Goal: Task Accomplishment & Management: Manage account settings

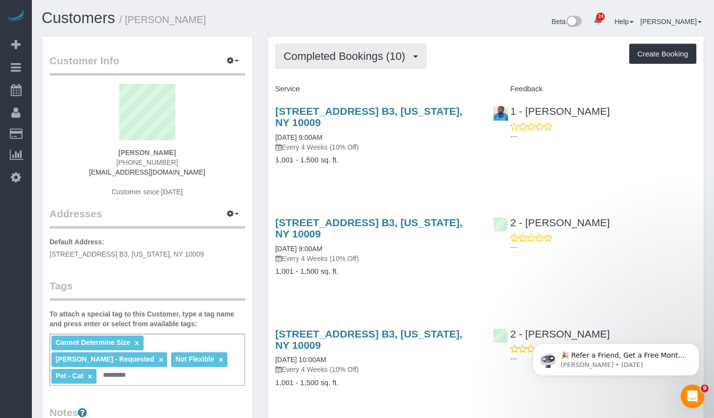
click at [319, 52] on span "Completed Bookings (10)" at bounding box center [347, 56] width 126 height 12
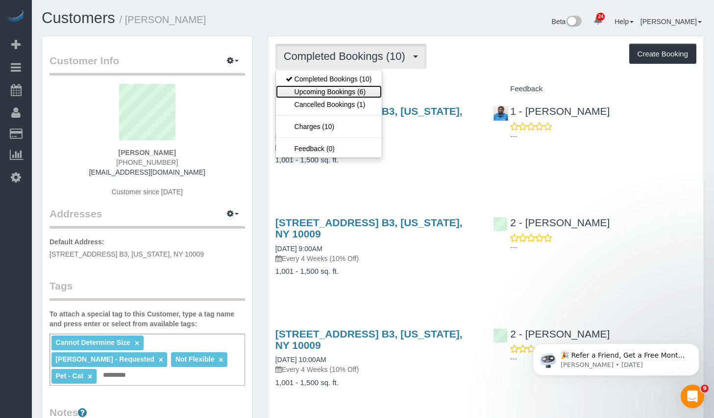
click at [311, 94] on link "Upcoming Bookings (6)" at bounding box center [329, 91] width 106 height 13
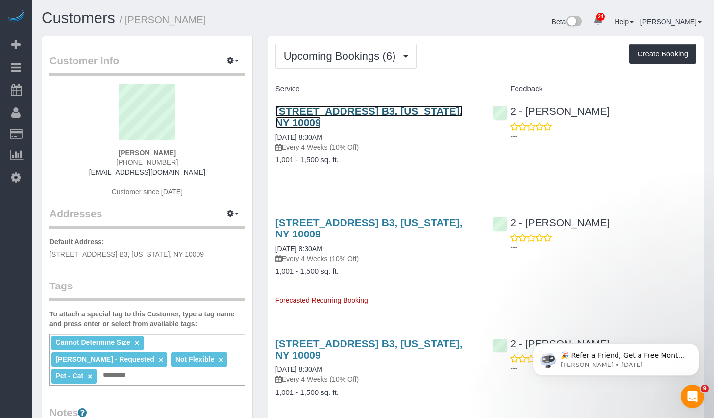
click at [349, 109] on link "627 East 11th Street, Apt. B3, New York, NY 10009" at bounding box center [368, 116] width 187 height 23
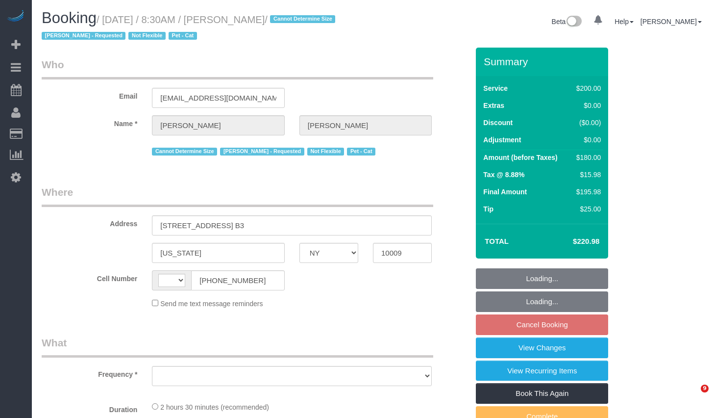
select select "NY"
select select "string:[GEOGRAPHIC_DATA]"
select select "object:826"
select select "string:stripe-pm_1QDTPv4VGloSiKo7ZWmVPIoL"
select select "150"
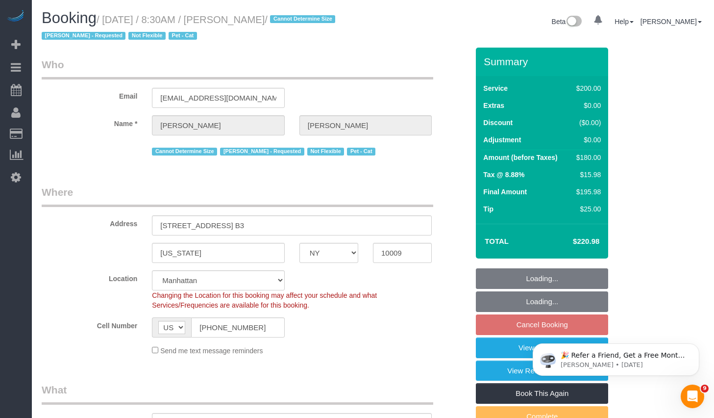
select select "number:57"
select select "number:69"
select select "number:14"
select select "number:5"
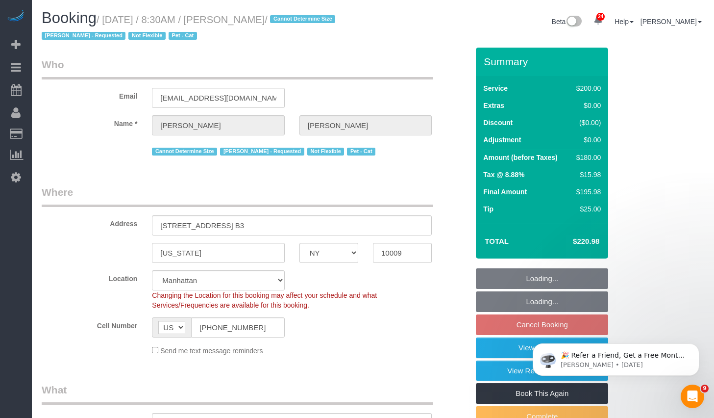
select select "object:1525"
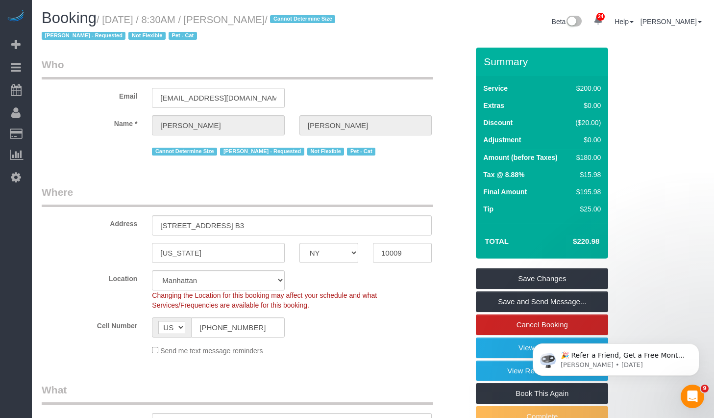
drag, startPoint x: 112, startPoint y: 19, endPoint x: 318, endPoint y: 20, distance: 205.9
click at [318, 20] on small "/ September 25, 2025 / 8:30AM / Russell Levsen / Cannot Determine Size Marilu Q…" at bounding box center [190, 27] width 297 height 27
copy small "September 25, 2025 / 8:30AM / Russell Levsen"
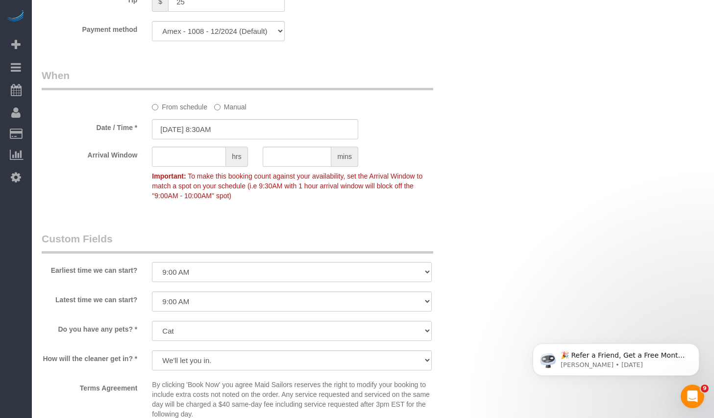
scroll to position [584, 0]
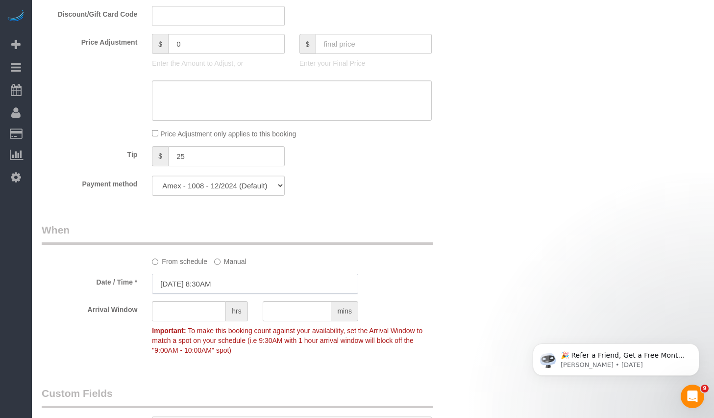
click at [204, 282] on input "09/25/2025 8:30AM" at bounding box center [255, 283] width 206 height 20
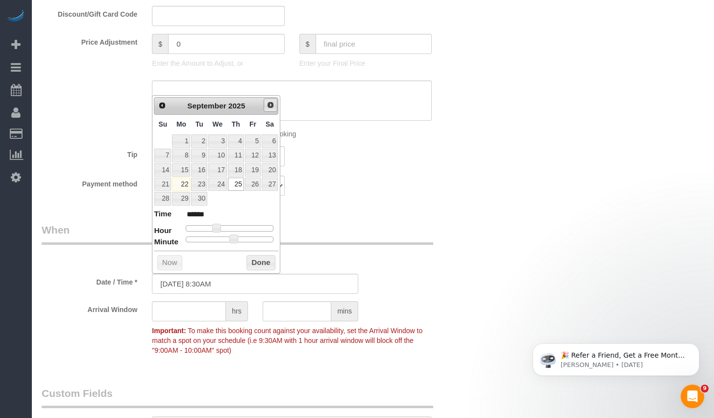
click at [268, 105] on span "Next" at bounding box center [271, 105] width 8 height 8
click at [237, 140] on link "2" at bounding box center [236, 140] width 16 height 13
type input "10/02/2025 8:30AM"
click at [269, 265] on button "Done" at bounding box center [261, 263] width 29 height 16
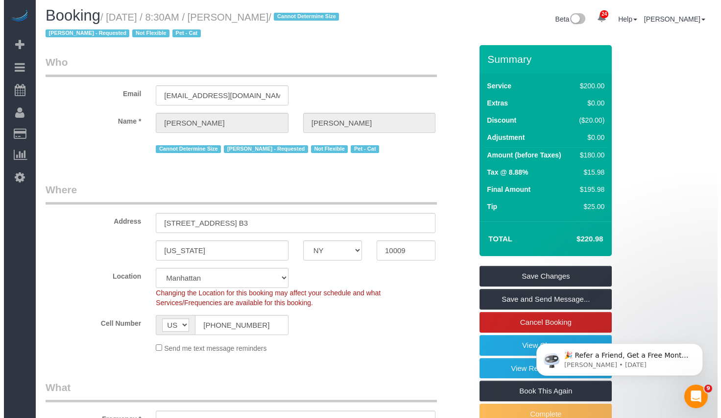
scroll to position [0, 0]
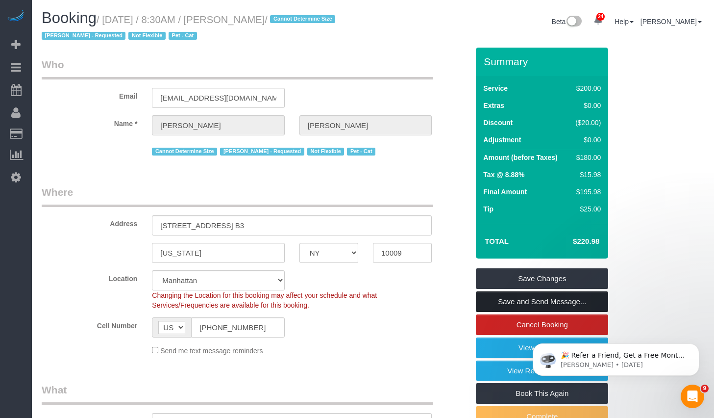
click at [498, 297] on link "Save and Send Message..." at bounding box center [542, 301] width 132 height 21
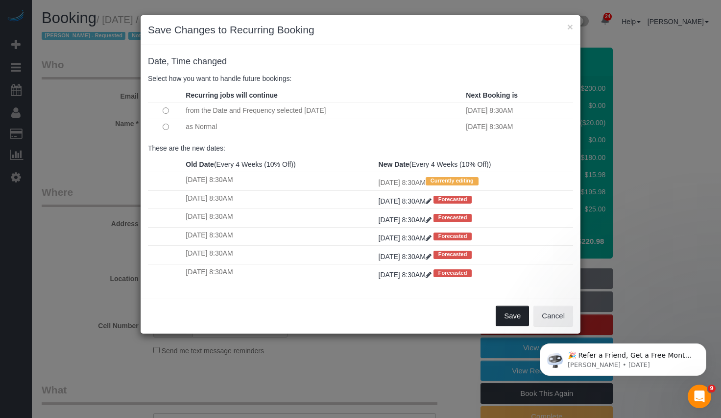
click at [500, 316] on button "Save" at bounding box center [512, 315] width 33 height 21
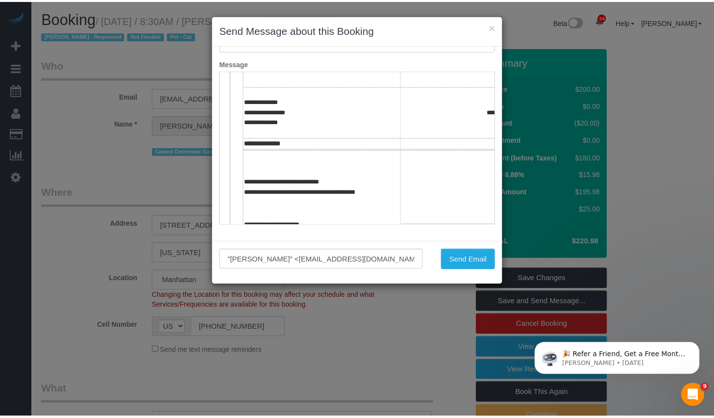
scroll to position [176, 0]
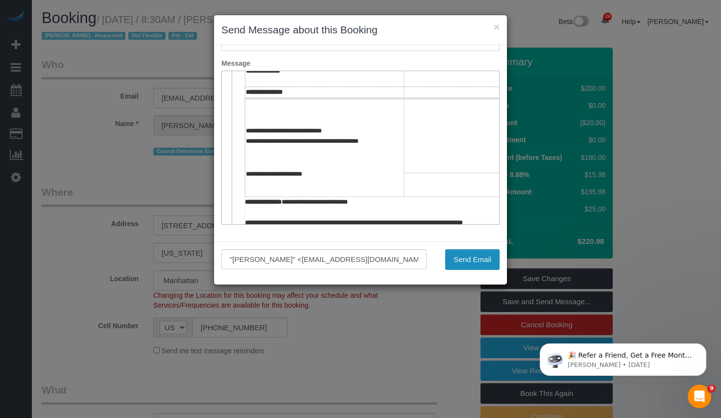
click at [476, 265] on button "Send Email" at bounding box center [473, 259] width 54 height 21
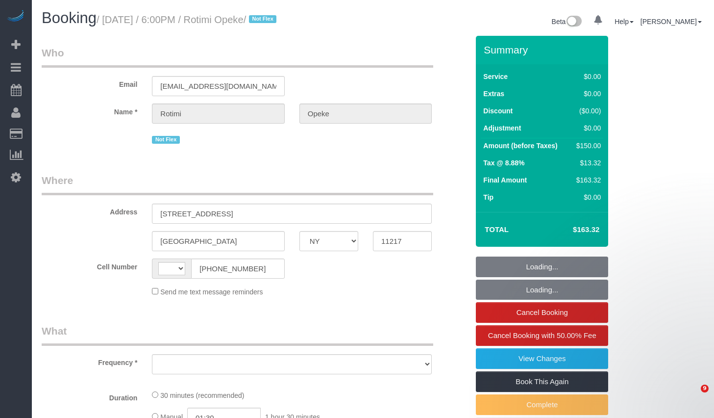
select select "NY"
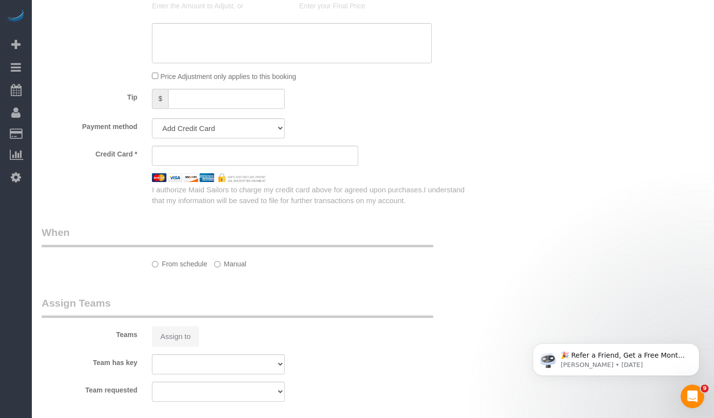
select select "object:563"
select select "number:66"
select select "number:79"
select select "number:15"
select select "number:5"
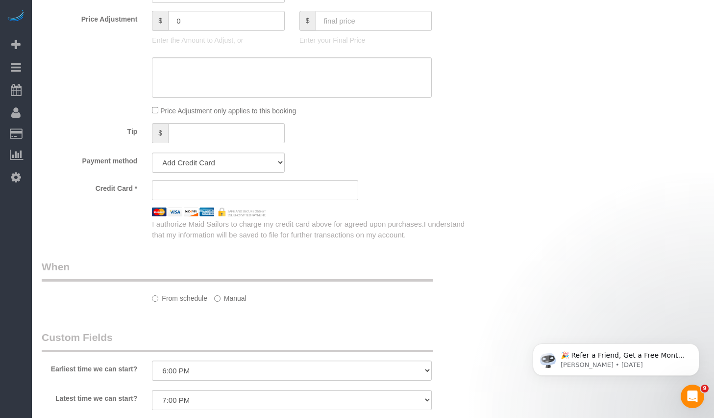
select select "string:[GEOGRAPHIC_DATA]"
select select "string:stripe-pm_1OJfhJ4VGloSiKo7nmEPzPPB"
select select "spot1"
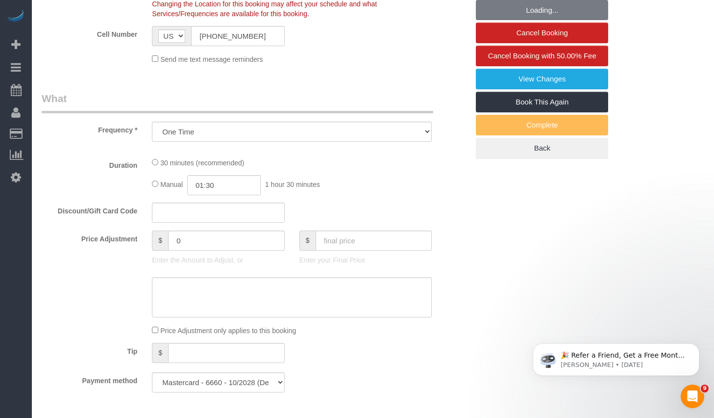
select select "object:966"
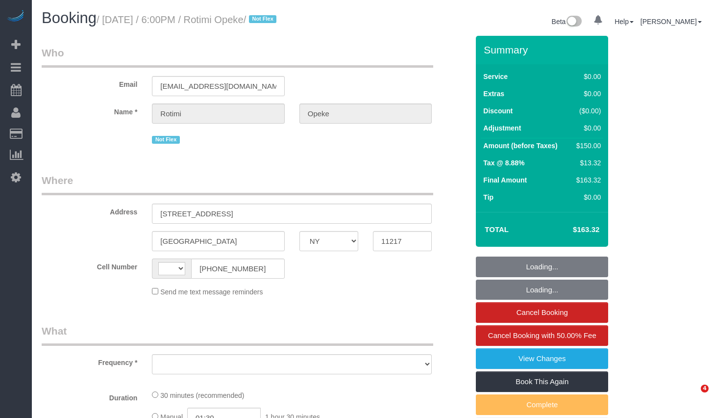
select select "NY"
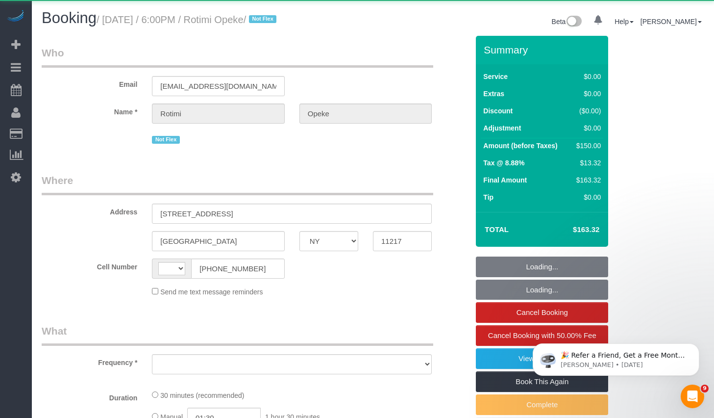
select select "string:[GEOGRAPHIC_DATA]"
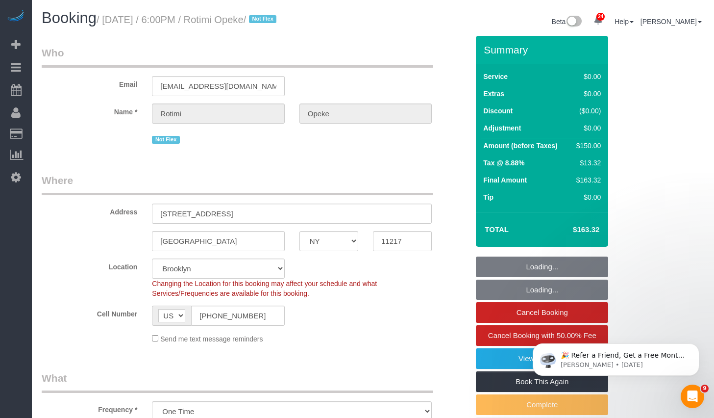
select select "object:821"
select select "string:stripe-pm_1OJfhJ4VGloSiKo7nmEPzPPB"
select select "spot1"
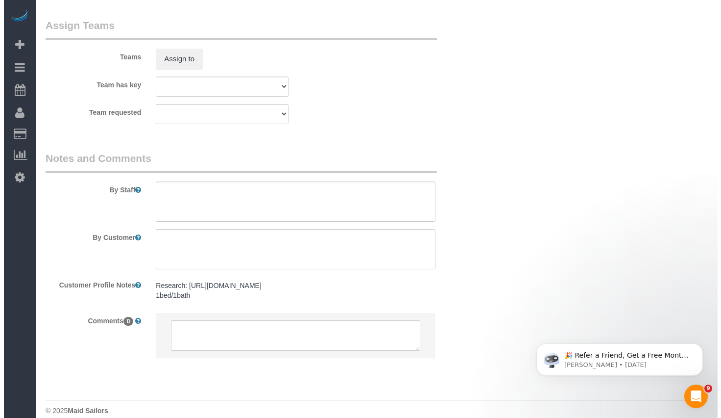
scroll to position [1157, 0]
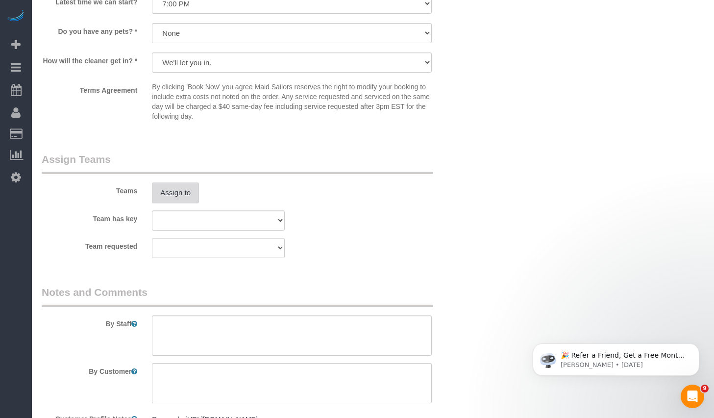
click at [168, 186] on button "Assign to" at bounding box center [175, 192] width 47 height 21
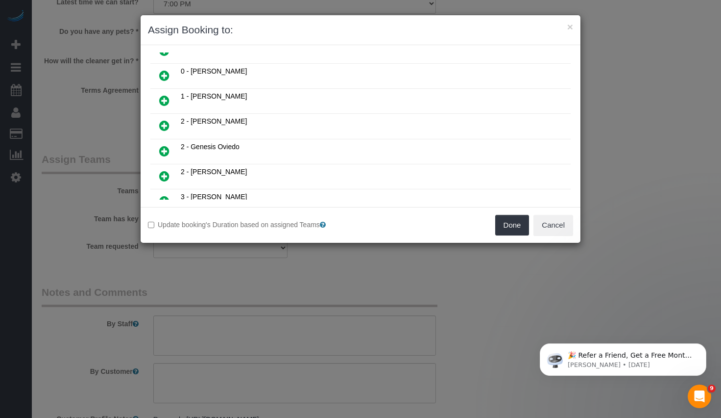
scroll to position [115, 0]
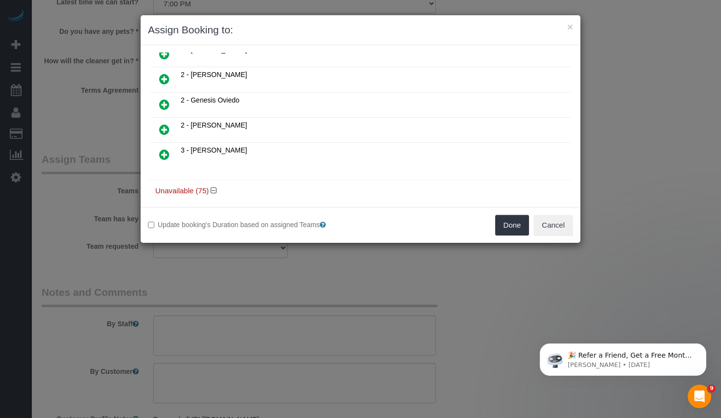
click at [165, 156] on icon at bounding box center [164, 155] width 10 height 12
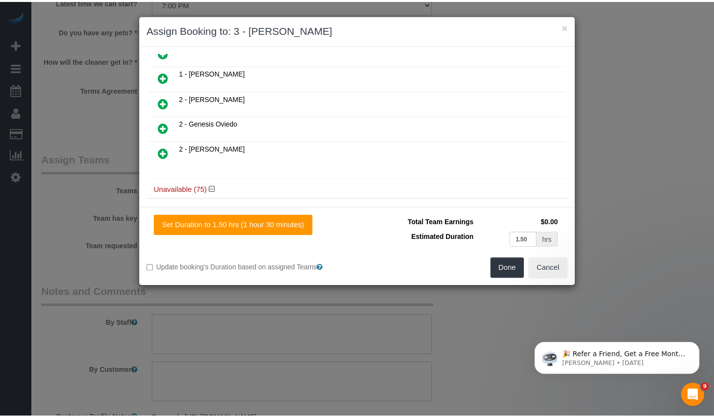
scroll to position [138, 0]
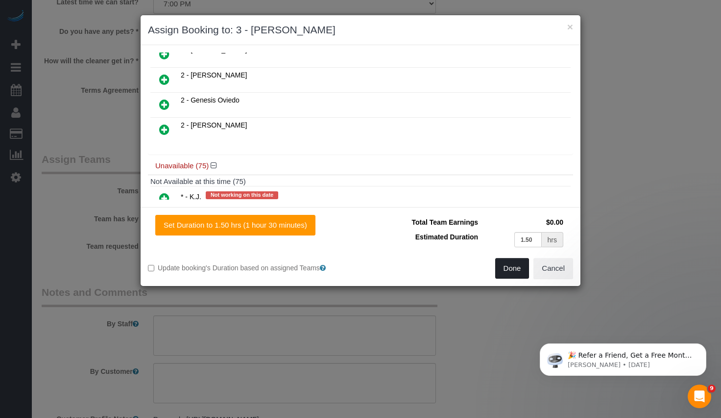
click at [511, 263] on button "Done" at bounding box center [513, 268] width 34 height 21
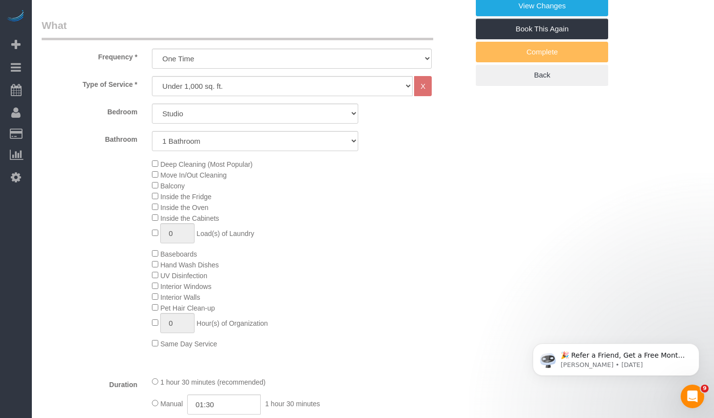
scroll to position [340, 0]
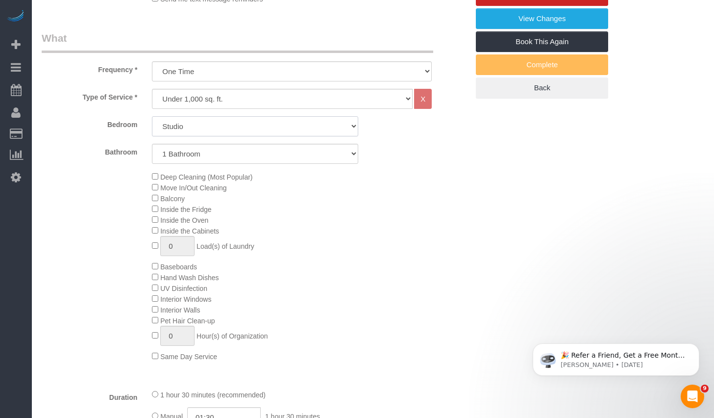
click at [237, 124] on select "Studio 1 Bedroom 2 Bedrooms 3 Bedrooms" at bounding box center [255, 126] width 206 height 20
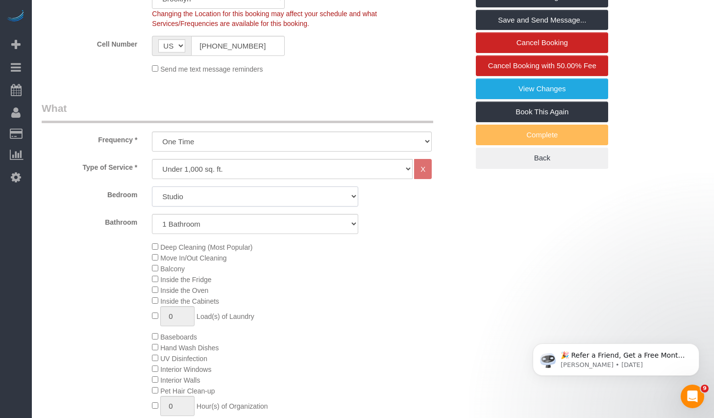
scroll to position [388, 0]
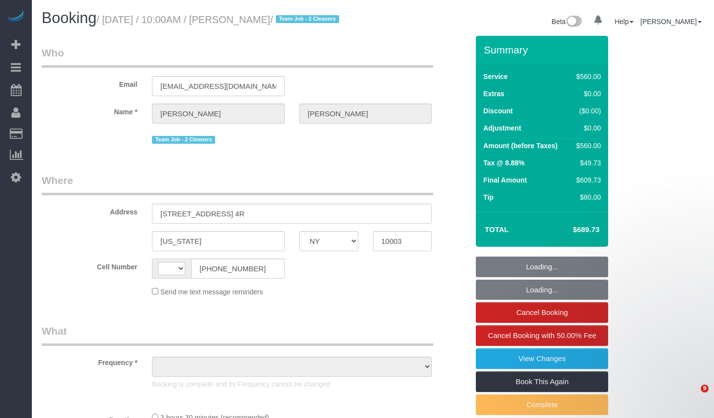
select select "NY"
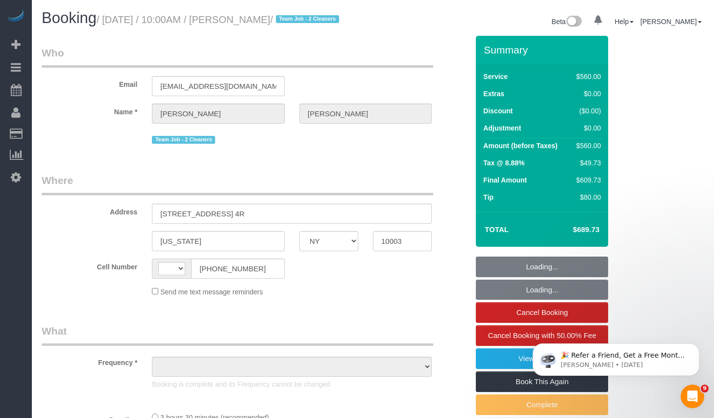
select select "string:[GEOGRAPHIC_DATA]"
select select "object:749"
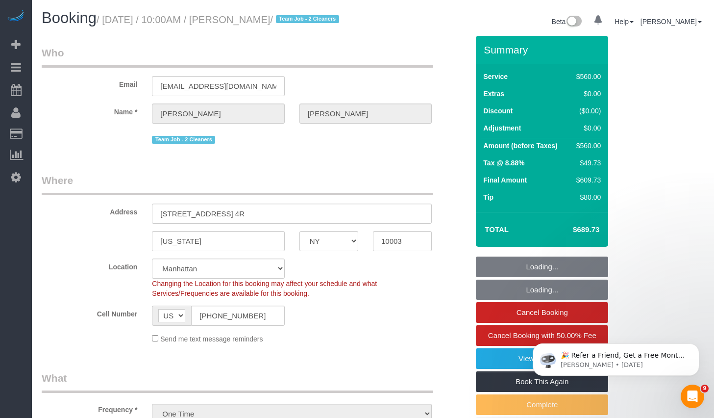
select select "2"
select select "210"
select select "number:89"
select select "number:90"
select select "number:15"
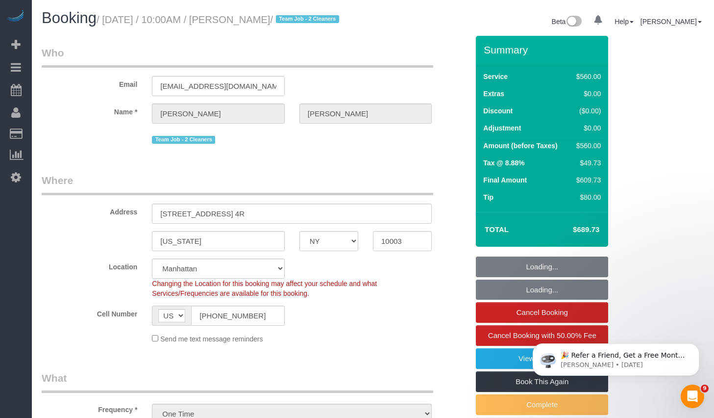
select select "number:5"
select select "object:1101"
select select "spot1"
select select "string:stripe-pm_1RXQ5M4VGloSiKo7OnvxrPDv"
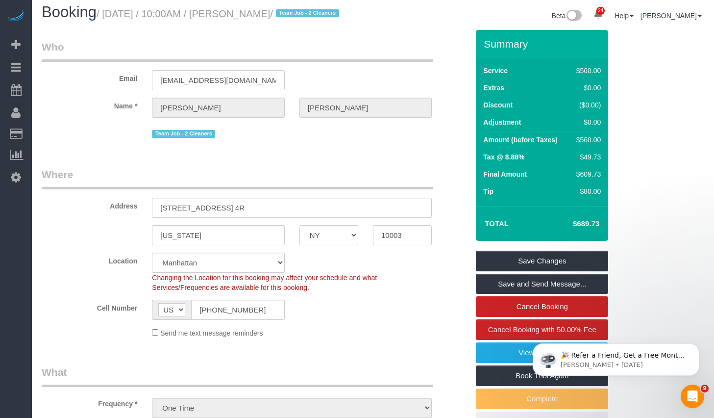
scroll to position [25, 0]
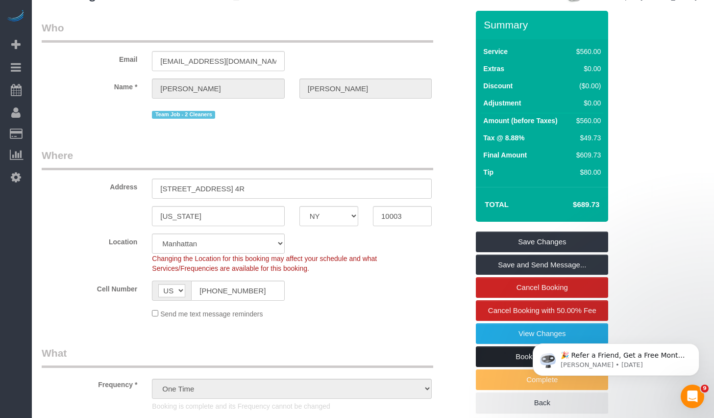
click at [511, 367] on link "Book This Again" at bounding box center [542, 356] width 132 height 21
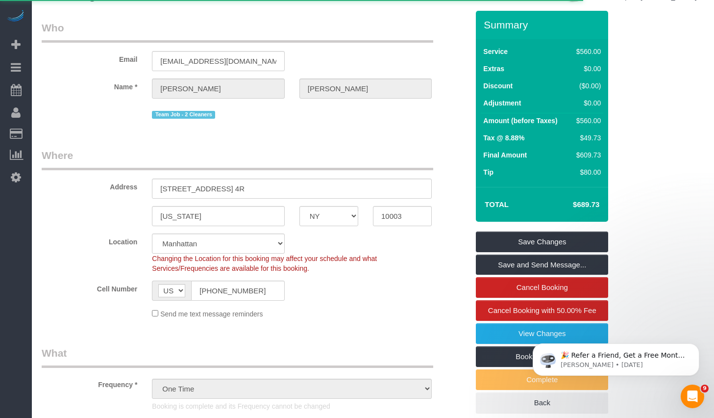
select select "NY"
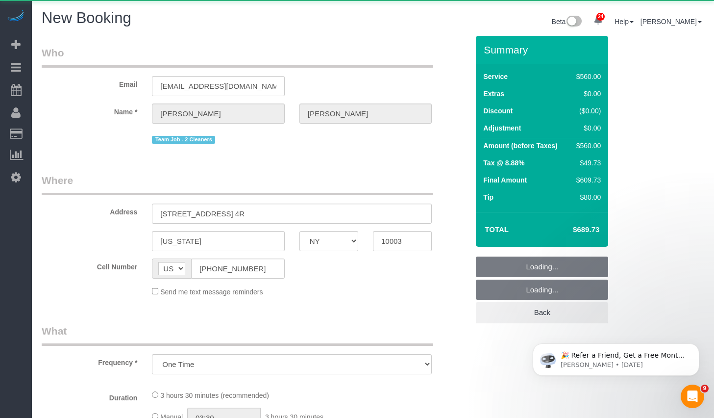
select select "object:3021"
select select "string:stripe-pm_1RXQ5M4VGloSiKo7OnvxrPDv"
select select "2"
select select "210"
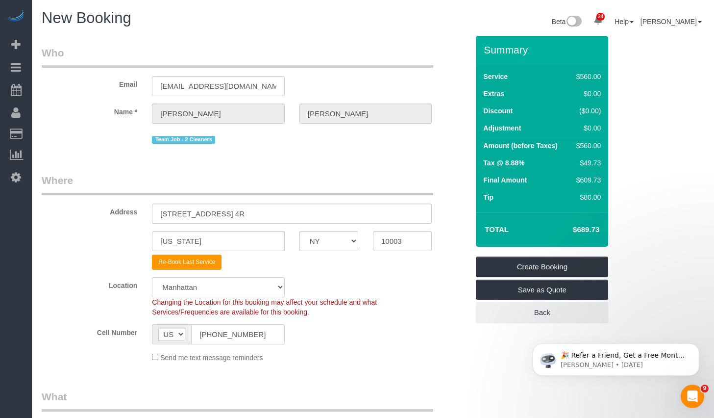
select select "object:3030"
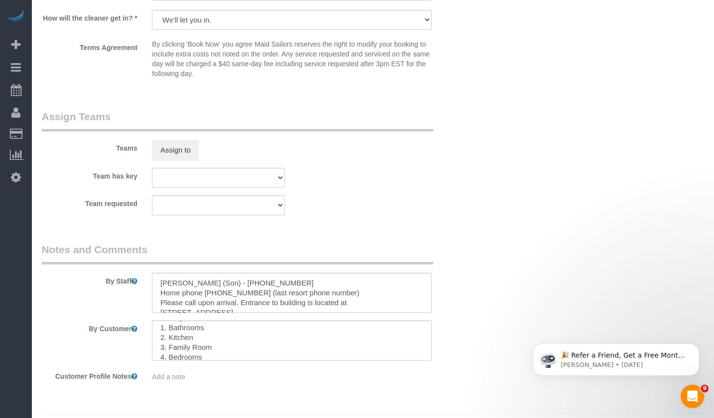
scroll to position [68, 0]
click at [249, 339] on textarea at bounding box center [292, 340] width 280 height 40
click at [243, 346] on textarea at bounding box center [292, 340] width 280 height 40
click at [242, 325] on textarea at bounding box center [292, 340] width 280 height 40
click at [240, 331] on textarea at bounding box center [292, 340] width 280 height 40
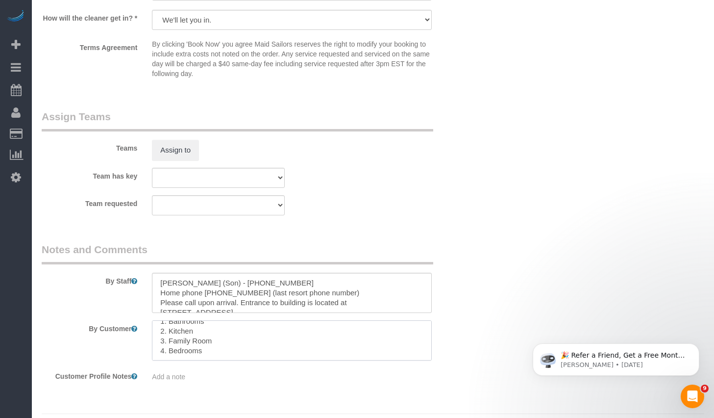
click at [239, 342] on textarea at bounding box center [292, 340] width 280 height 40
click at [238, 351] on textarea at bounding box center [292, 340] width 280 height 40
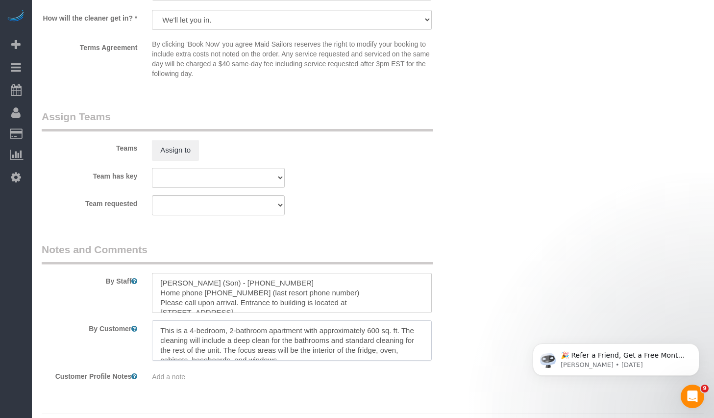
click at [344, 340] on textarea at bounding box center [292, 340] width 280 height 40
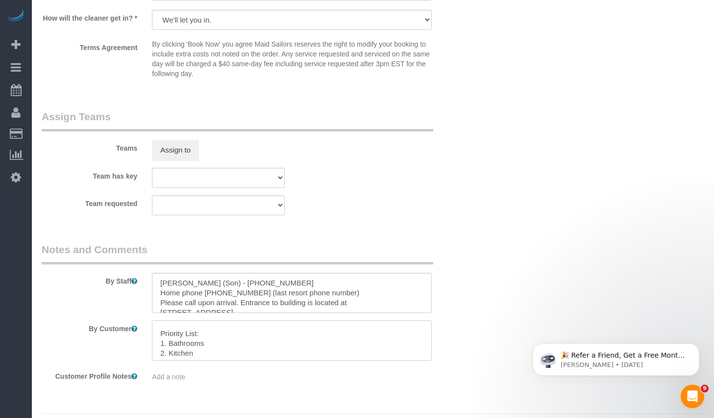
scroll to position [52, 0]
type textarea "This is a 4-bedroom, 2-bathroom apartment with approximately 600 sq. ft. The cl…"
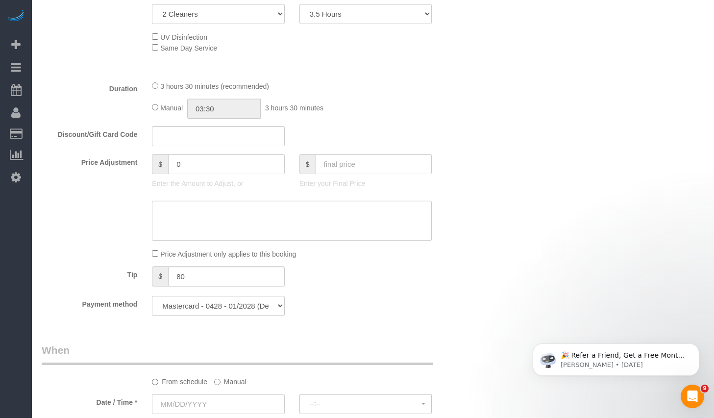
scroll to position [314, 0]
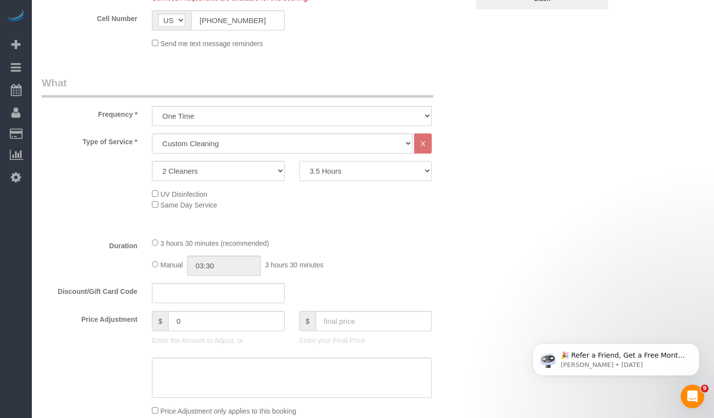
click at [345, 172] on select "2 Hours 2.5 Hours 3 Hours 3.5 Hours 4 Hours 4.5 Hours 5 Hours 5.5 Hours 6 Hours…" at bounding box center [365, 171] width 132 height 20
click at [299, 161] on select "2 Hours 2.5 Hours 3 Hours 3.5 Hours 4 Hours 4.5 Hours 5 Hours 5.5 Hours 6 Hours…" at bounding box center [365, 171] width 132 height 20
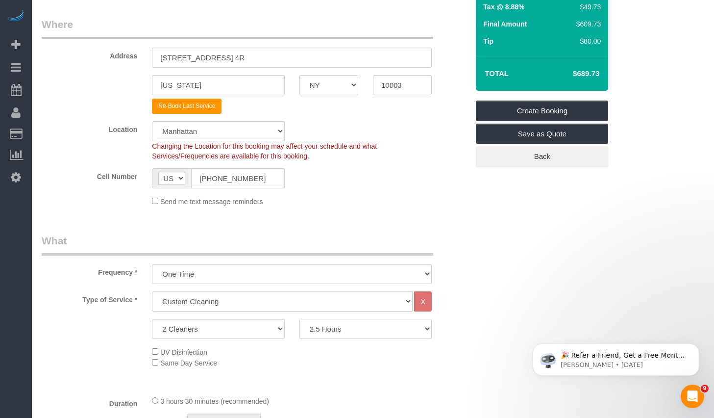
scroll to position [77, 0]
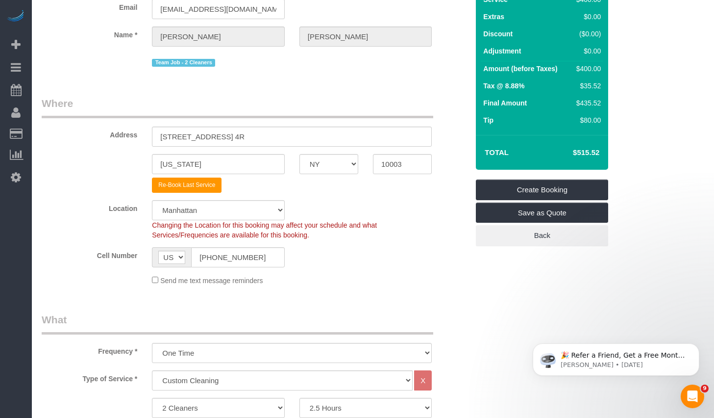
drag, startPoint x: 571, startPoint y: 152, endPoint x: 616, endPoint y: 158, distance: 45.4
click at [616, 158] on div "Summary Service $400.00 Extras $0.00 Discount ($0.00) Adjustment $0.00 Amount (…" at bounding box center [552, 112] width 166 height 307
click at [305, 272] on sui-booking-location "Location Manhattan Austin Boston Bronx Brooklyn Charlotte Denver New Jersey Por…" at bounding box center [255, 242] width 427 height 85
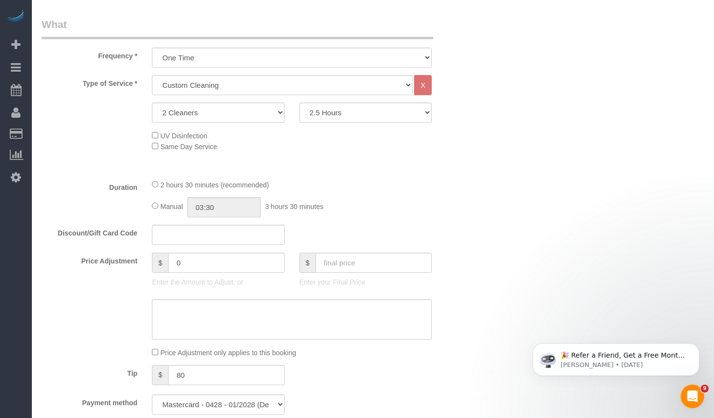
scroll to position [403, 0]
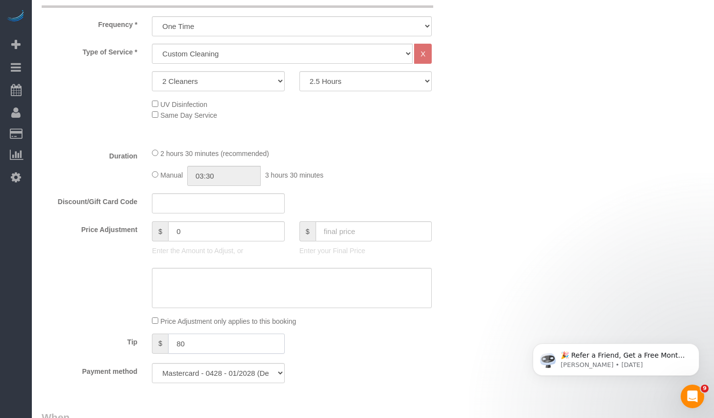
drag, startPoint x: 216, startPoint y: 346, endPoint x: 111, endPoint y: 339, distance: 105.1
click at [111, 339] on div "Tip $ 80" at bounding box center [255, 344] width 442 height 22
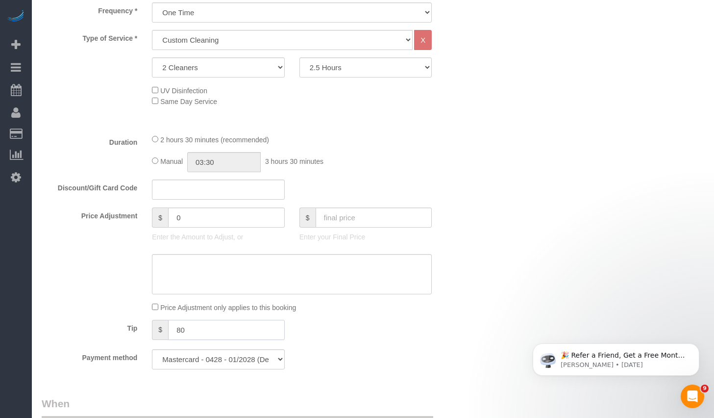
scroll to position [299, 0]
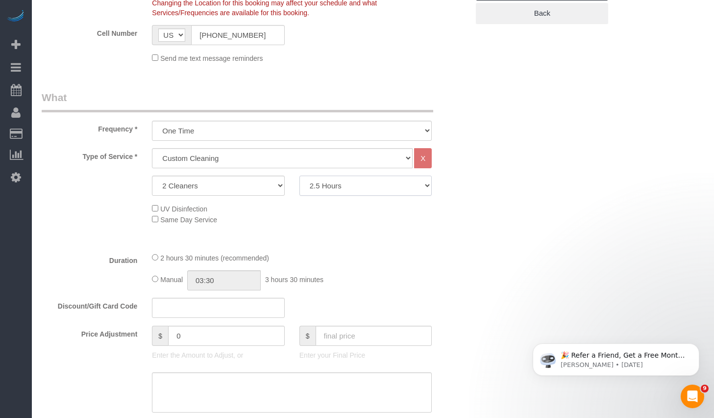
click at [346, 189] on select "2 Hours 2.5 Hours 3 Hours 3.5 Hours 4 Hours 4.5 Hours 5 Hours 5.5 Hours 6 Hours…" at bounding box center [365, 185] width 132 height 20
click at [358, 187] on select "2 Hours 2.5 Hours 3 Hours 3.5 Hours 4 Hours 4.5 Hours 5 Hours 5.5 Hours 6 Hours…" at bounding box center [365, 185] width 132 height 20
click at [299, 175] on select "2 Hours 2.5 Hours 3 Hours 3.5 Hours 4 Hours 4.5 Hours 5 Hours 5.5 Hours 6 Hours…" at bounding box center [365, 185] width 132 height 20
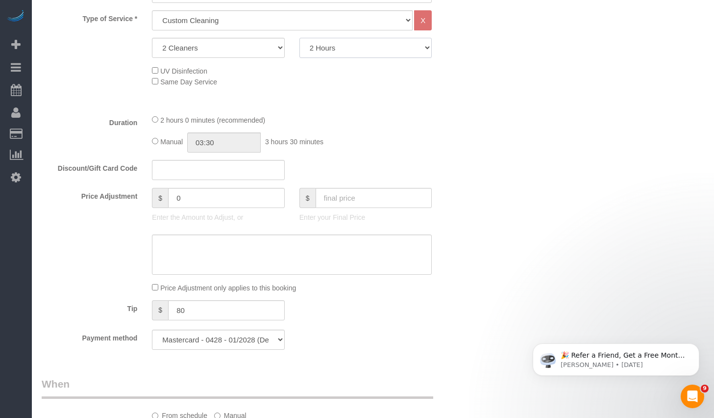
scroll to position [318, 0]
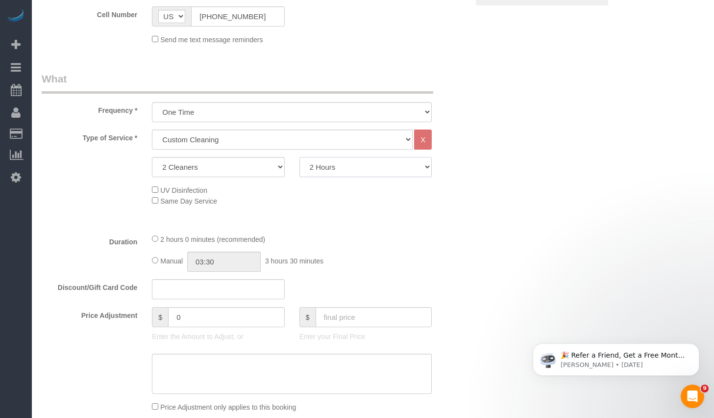
click at [376, 172] on select "2 Hours 2.5 Hours 3 Hours 3.5 Hours 4 Hours 4.5 Hours 5 Hours 5.5 Hours 6 Hours…" at bounding box center [365, 167] width 132 height 20
click at [463, 193] on div "UV Disinfection Same Day Service" at bounding box center [310, 195] width 331 height 22
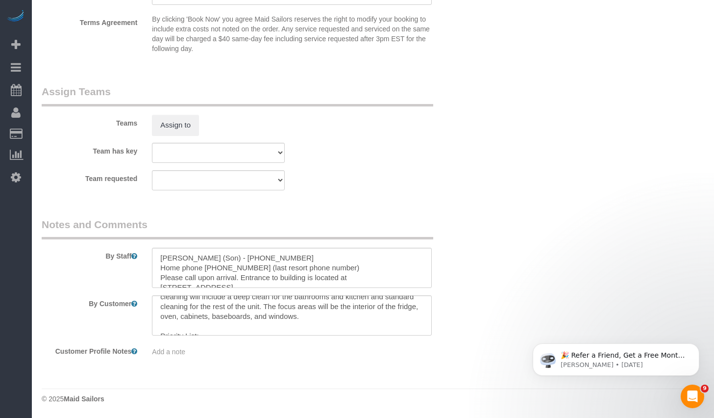
scroll to position [25, 0]
click at [237, 309] on textarea at bounding box center [292, 315] width 280 height 40
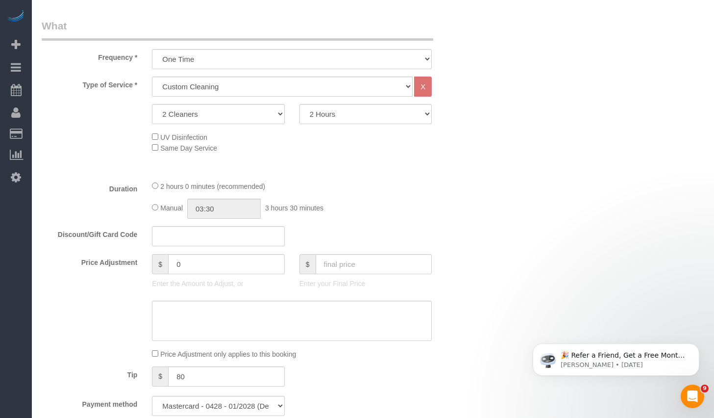
scroll to position [377, 0]
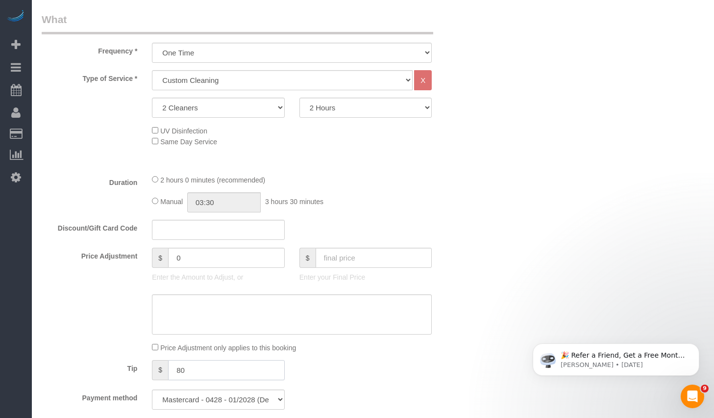
drag, startPoint x: 231, startPoint y: 371, endPoint x: 67, endPoint y: 352, distance: 165.3
click at [67, 352] on fieldset "What Frequency * One Time Weekly (20% Off) - 20.00% Every 2 Weeks (15% Off) - 1…" at bounding box center [255, 214] width 427 height 404
click at [336, 109] on select "2 Hours 2.5 Hours 3 Hours 3.5 Hours 4 Hours 4.5 Hours 5 Hours 5.5 Hours 6 Hours…" at bounding box center [365, 108] width 132 height 20
select select "210"
click at [299, 98] on select "2 Hours 2.5 Hours 3 Hours 3.5 Hours 4 Hours 4.5 Hours 5 Hours 5.5 Hours 6 Hours…" at bounding box center [365, 108] width 132 height 20
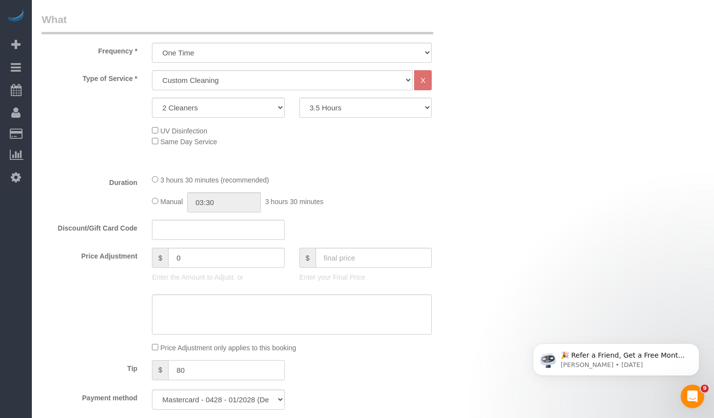
drag, startPoint x: 187, startPoint y: 372, endPoint x: 139, endPoint y: 360, distance: 49.1
click at [140, 361] on div "Tip $ 80" at bounding box center [255, 371] width 442 height 22
click at [530, 198] on div "Who Email jackiehobbs2009@gmail.com Name * Jackie Hobbs Team Job - 2 Cleaners W…" at bounding box center [373, 356] width 663 height 1395
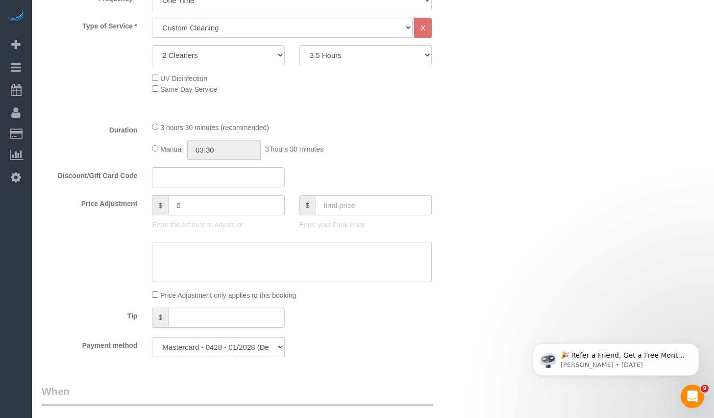
scroll to position [324, 0]
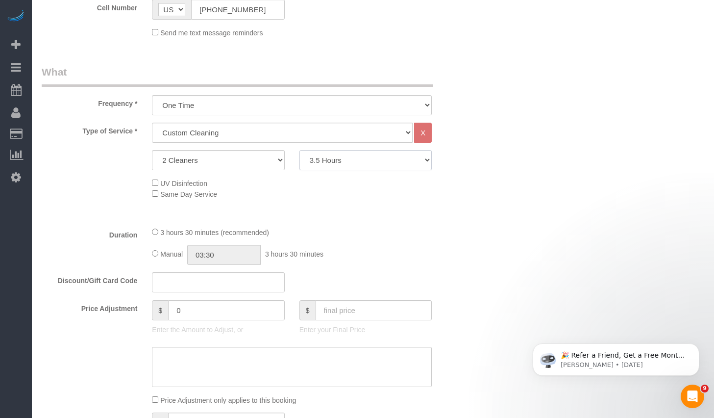
click at [384, 157] on select "2 Hours 2.5 Hours 3 Hours 3.5 Hours 4 Hours 4.5 Hours 5 Hours 5.5 Hours 6 Hours…" at bounding box center [365, 160] width 132 height 20
click at [299, 150] on select "2 Hours 2.5 Hours 3 Hours 3.5 Hours 4 Hours 4.5 Hours 5 Hours 5.5 Hours 6 Hours…" at bounding box center [365, 160] width 132 height 20
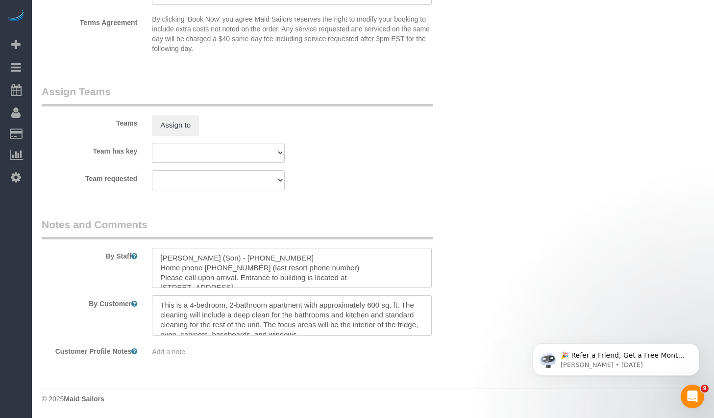
scroll to position [13, 0]
click at [458, 242] on div "By Staff" at bounding box center [255, 252] width 442 height 71
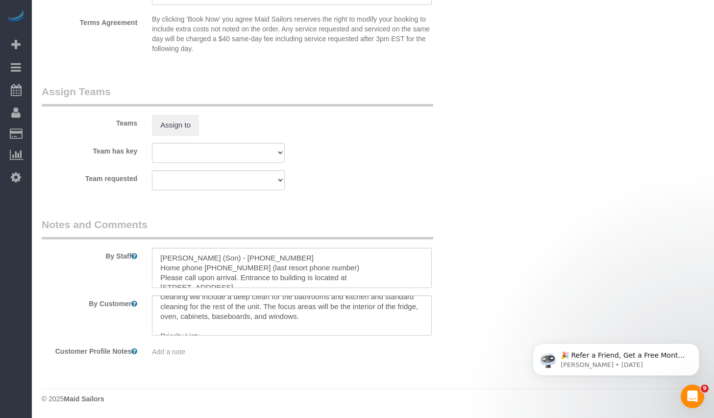
scroll to position [12, 0]
click at [243, 324] on textarea at bounding box center [292, 315] width 280 height 40
click at [284, 323] on textarea at bounding box center [292, 315] width 280 height 40
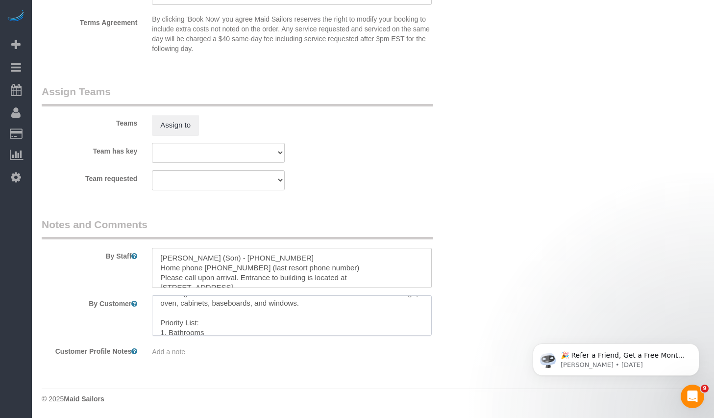
scroll to position [40, 0]
drag, startPoint x: 356, startPoint y: 320, endPoint x: 224, endPoint y: 310, distance: 132.7
click at [224, 310] on textarea at bounding box center [292, 315] width 280 height 40
click at [299, 281] on textarea at bounding box center [292, 268] width 280 height 40
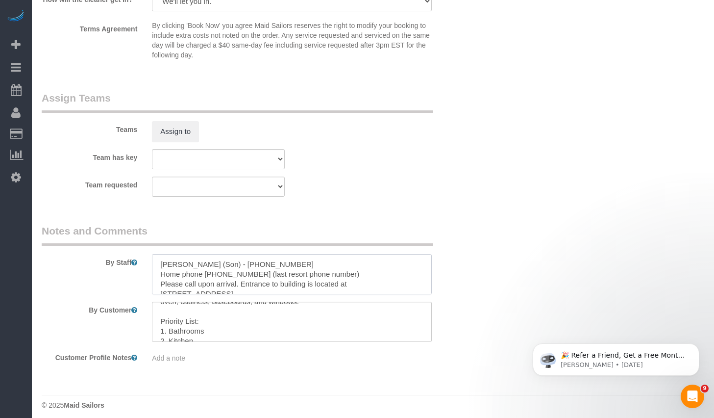
scroll to position [1047, 0]
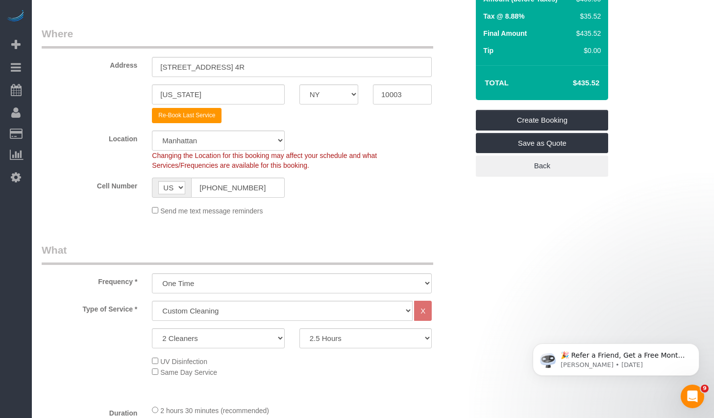
scroll to position [191, 0]
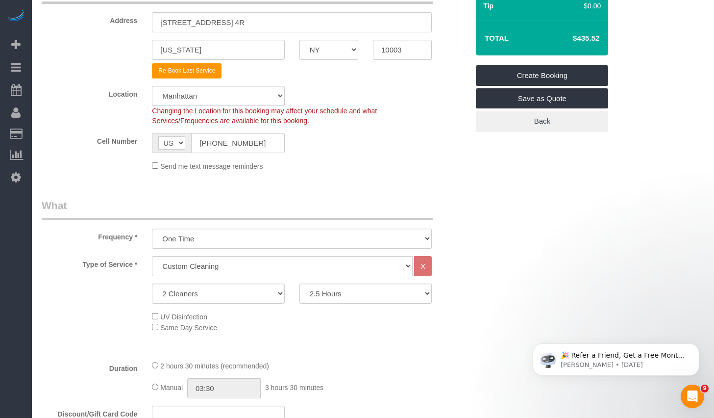
click at [356, 307] on div "Type of Service * Under 1,000 sq. ft. 1,001 - 1,500 sq. ft. 1,500+ sq. ft. Cust…" at bounding box center [255, 304] width 427 height 96
click at [354, 297] on select "2 Hours 2.5 Hours 3 Hours 3.5 Hours 4 Hours 4.5 Hours 5 Hours 5.5 Hours 6 Hours…" at bounding box center [365, 293] width 132 height 20
select select "180"
click at [299, 283] on select "2 Hours 2.5 Hours 3 Hours 3.5 Hours 4 Hours 4.5 Hours 5 Hours 5.5 Hours 6 Hours…" at bounding box center [365, 293] width 132 height 20
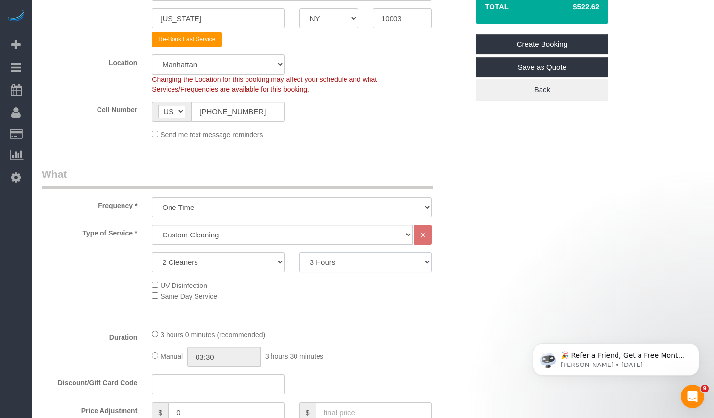
scroll to position [210, 0]
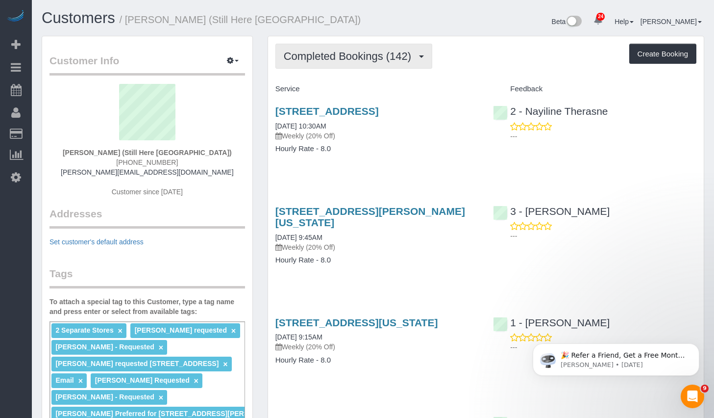
click at [340, 56] on span "Completed Bookings (142)" at bounding box center [350, 56] width 132 height 12
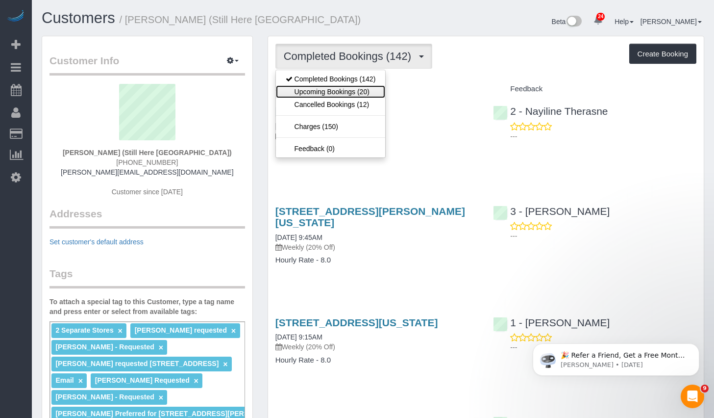
click at [328, 87] on link "Upcoming Bookings (20)" at bounding box center [331, 91] width 110 height 13
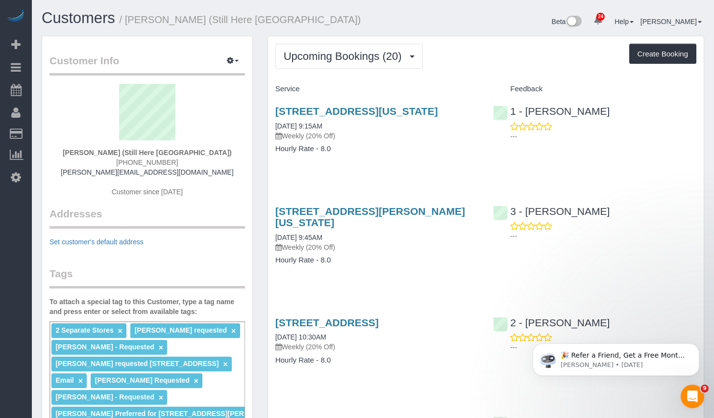
click at [615, 208] on div "3 - [PERSON_NAME] ---" at bounding box center [595, 221] width 218 height 48
drag, startPoint x: 637, startPoint y: 205, endPoint x: 629, endPoint y: 212, distance: 10.4
drag, startPoint x: 629, startPoint y: 234, endPoint x: 527, endPoint y: 223, distance: 102.5
click at [527, 223] on div "3 - [PERSON_NAME] ---" at bounding box center [595, 221] width 218 height 48
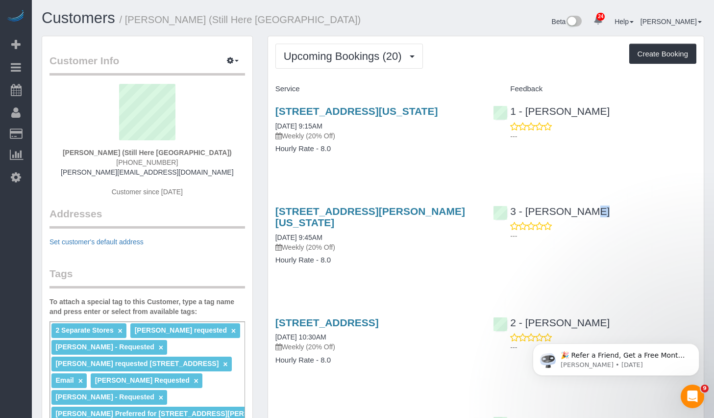
copy div "[PERSON_NAME]"
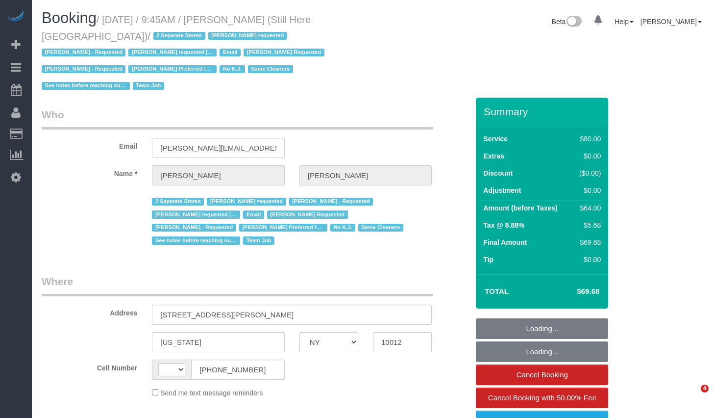
select select "NY"
select select "object:541"
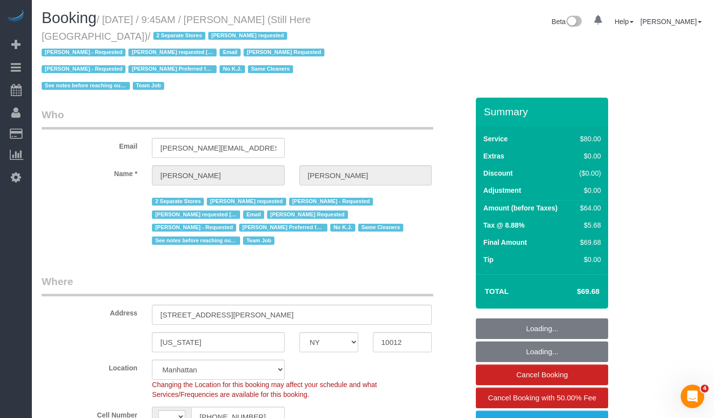
click at [114, 21] on small "/ September 22, 2025 / 9:45AM / Francesca Racanelli (Still Here NYC) / 2 Separa…" at bounding box center [185, 52] width 286 height 77
select select "string:US"
select select "string:stripe-pm_1Oyz8t4VGloSiKo71skqOF54"
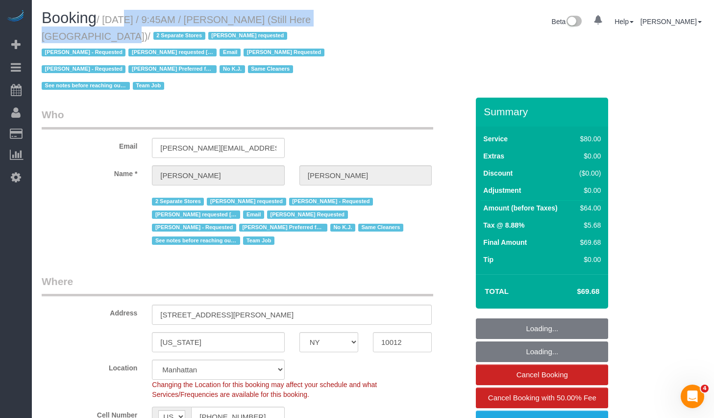
select select "number:89"
select select "number:90"
select select "number:15"
select select "number:5"
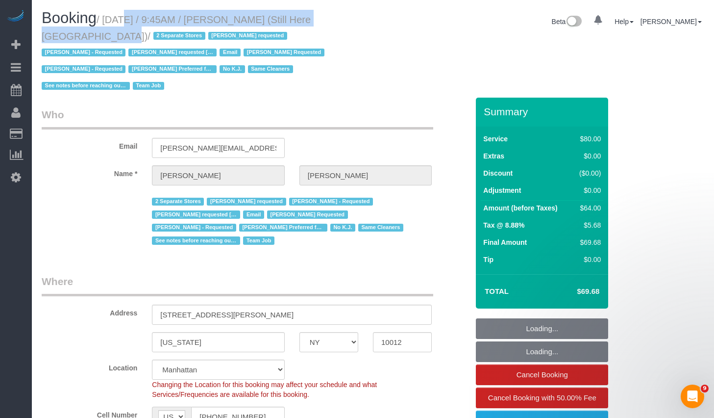
select select "object:1162"
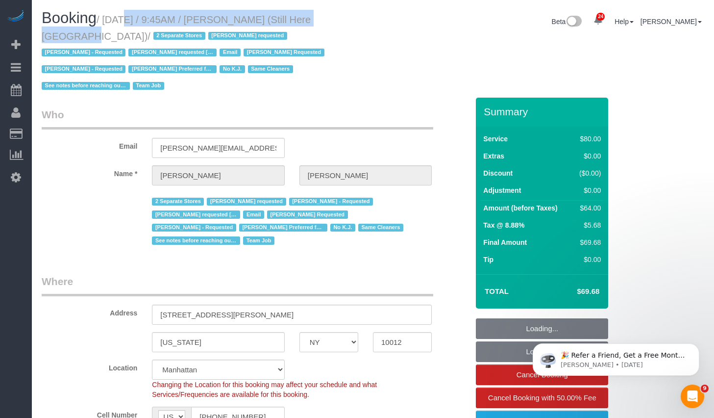
drag, startPoint x: 112, startPoint y: 20, endPoint x: 340, endPoint y: 21, distance: 228.4
click at [327, 21] on small "/ September 22, 2025 / 9:45AM / Francesca Racanelli (Still Here NYC) / 2 Separa…" at bounding box center [185, 52] width 286 height 77
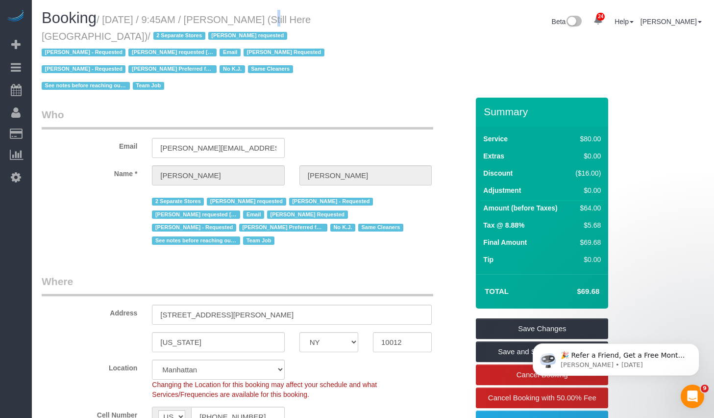
click at [254, 19] on small "/ September 22, 2025 / 9:45AM / Francesca Racanelli (Still Here NYC) / 2 Separa…" at bounding box center [185, 52] width 286 height 77
click at [252, 18] on small "/ September 22, 2025 / 9:45AM / Francesca Racanelli (Still Here NYC) / 2 Separa…" at bounding box center [185, 52] width 286 height 77
drag, startPoint x: 252, startPoint y: 18, endPoint x: 327, endPoint y: 20, distance: 75.5
click at [327, 20] on small "/ September 22, 2025 / 9:45AM / Francesca Racanelli (Still Here NYC) / 2 Separa…" at bounding box center [185, 52] width 286 height 77
copy small "Francesca Racanelli"
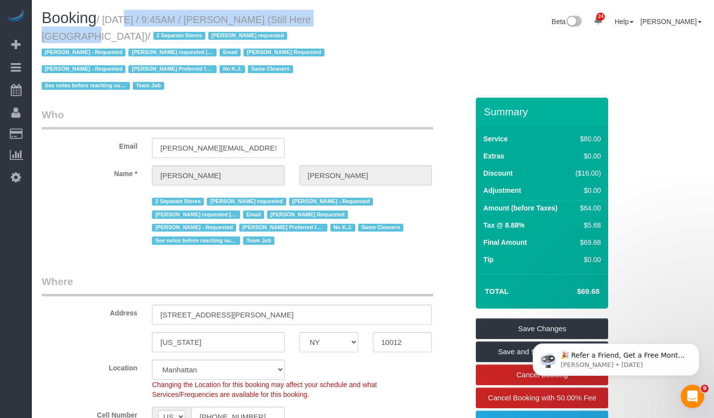
drag, startPoint x: 112, startPoint y: 21, endPoint x: 342, endPoint y: 17, distance: 229.9
click at [327, 17] on small "/ September 22, 2025 / 9:45AM / Francesca Racanelli (Still Here NYC) / 2 Separa…" at bounding box center [185, 52] width 286 height 77
copy small "September 22, 2025 / 9:45AM / Francesca Racanelli"
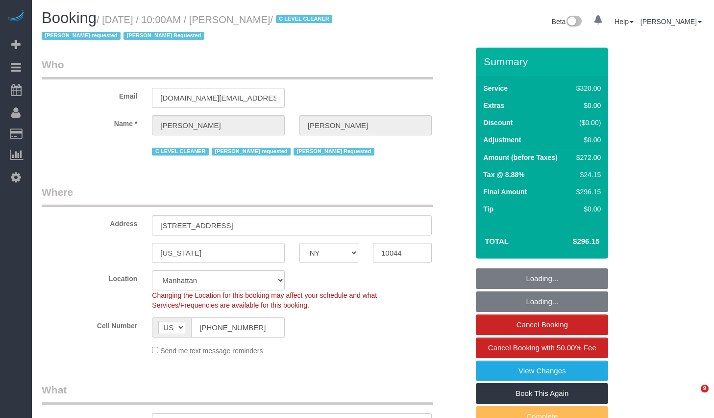
select select "NY"
select select "2"
select select "number:89"
select select "number:90"
select select "number:15"
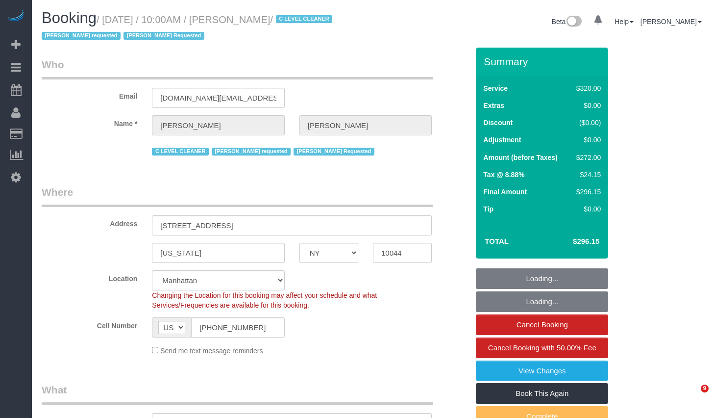
select select "number:5"
select select "spot1"
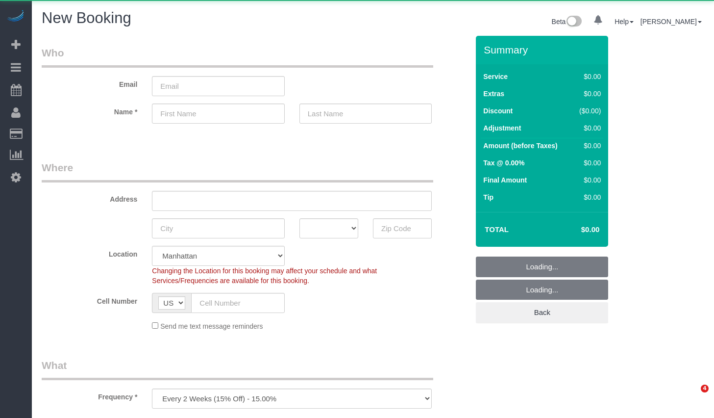
select select "number:89"
select select "number:90"
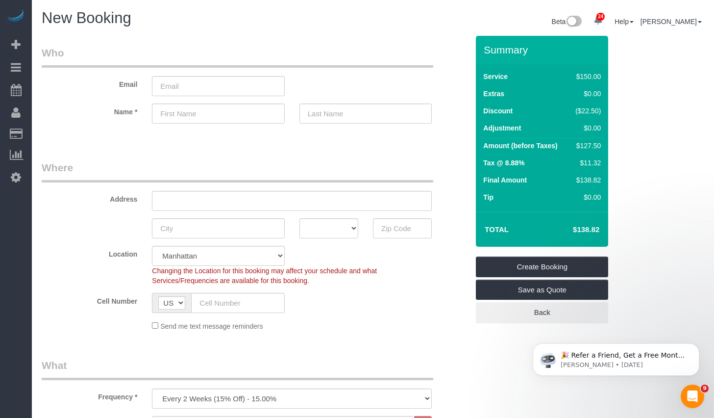
scroll to position [257, 0]
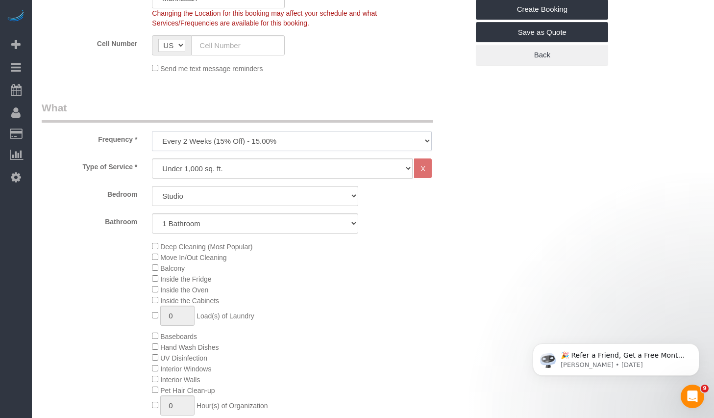
click at [252, 146] on select "One Time Weekly (20% Off) - 20.00% Every 2 Weeks (15% Off) - 15.00% Every 4 Wee…" at bounding box center [292, 141] width 280 height 20
select select "object:1477"
click at [152, 131] on select "One Time Weekly (20% Off) - 20.00% Every 2 Weeks (15% Off) - 15.00% Every 4 Wee…" at bounding box center [292, 141] width 280 height 20
click at [205, 172] on select "Under 1,000 sq. ft. 1,001 - 1,500 sq. ft. 1,500+ sq. ft. Custom Cleaning Office…" at bounding box center [282, 168] width 261 height 20
click at [191, 192] on select "Studio 1 Bedroom 2 Bedrooms 3 Bedrooms" at bounding box center [255, 196] width 206 height 20
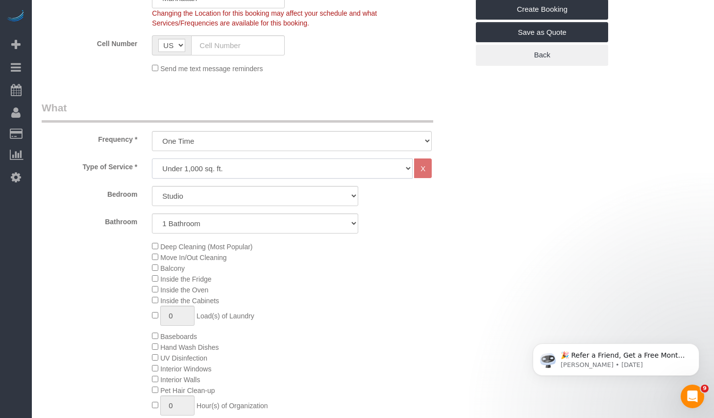
click at [195, 168] on select "Under 1,000 sq. ft. 1,001 - 1,500 sq. ft. 1,500+ sq. ft. Custom Cleaning Office…" at bounding box center [282, 168] width 261 height 20
click at [186, 197] on select "Studio 1 Bedroom 2 Bedrooms 3 Bedrooms" at bounding box center [255, 196] width 206 height 20
select select "1"
click at [152, 186] on select "Studio 1 Bedroom 2 Bedrooms 3 Bedrooms" at bounding box center [255, 196] width 206 height 20
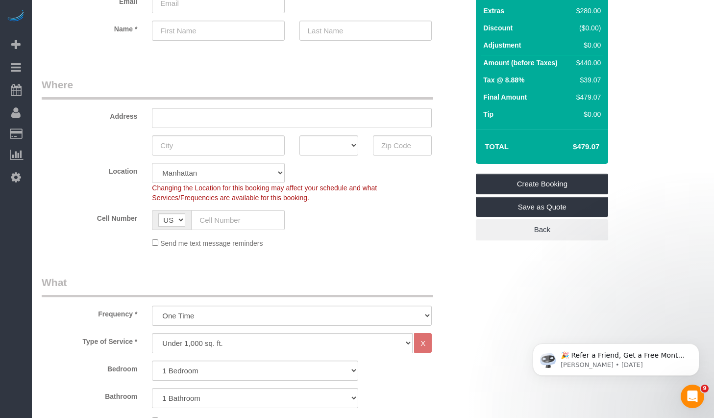
scroll to position [0, 0]
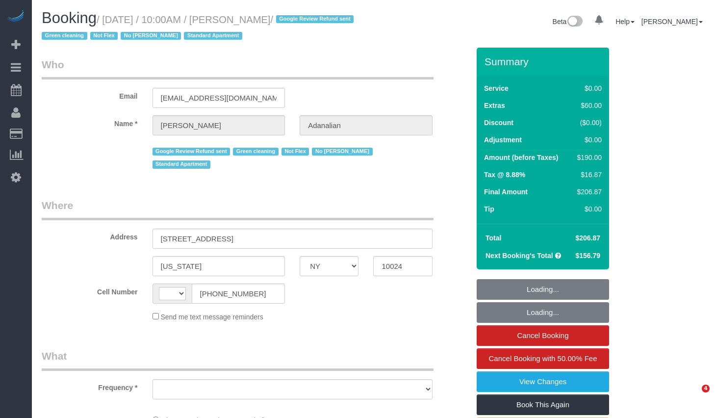
select select "NY"
select select "string:[GEOGRAPHIC_DATA]"
select select "number:89"
select select "number:90"
select select "number:15"
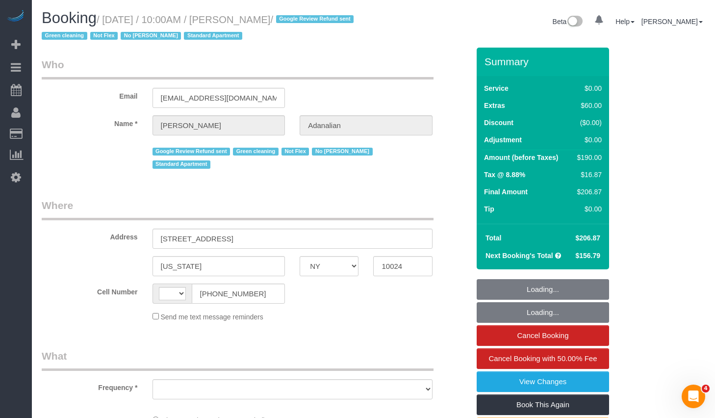
select select "number:5"
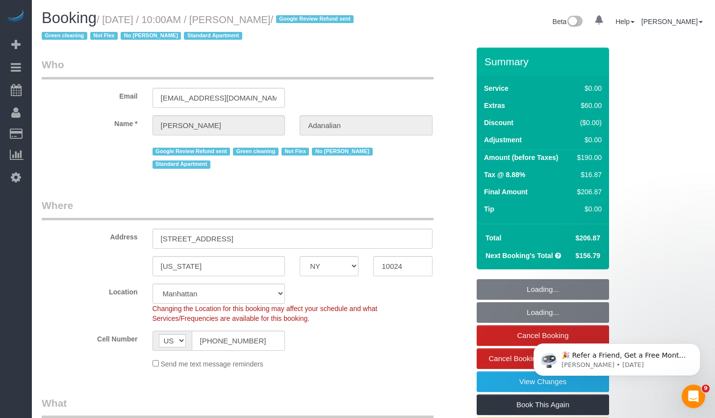
select select "string:stripe-pm_1QrgCn4VGloSiKo7GXhdb6K1"
select select "object:986"
select select "1"
select select "spot1"
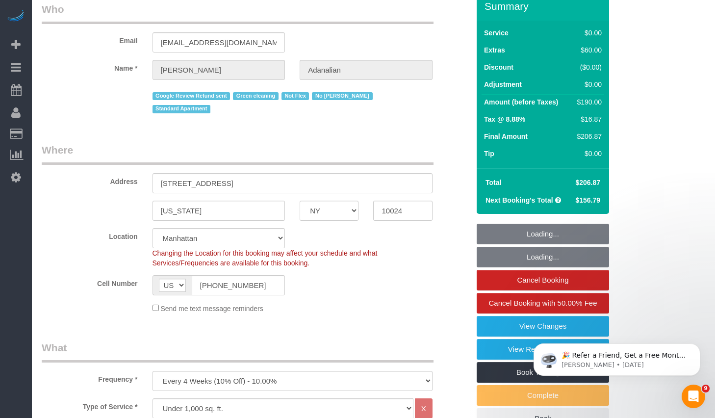
select select "1"
select select "object:1611"
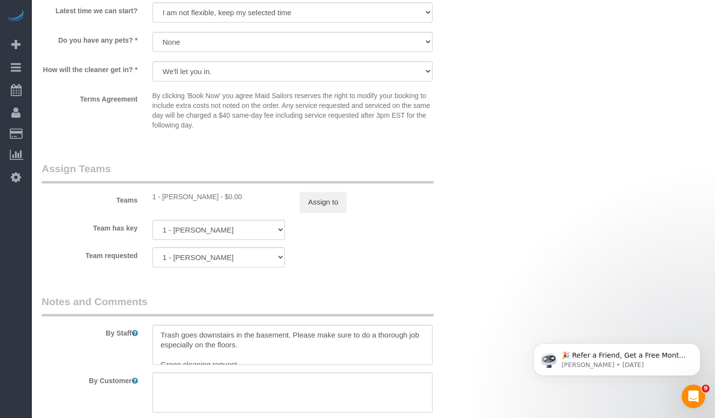
scroll to position [1196, 0]
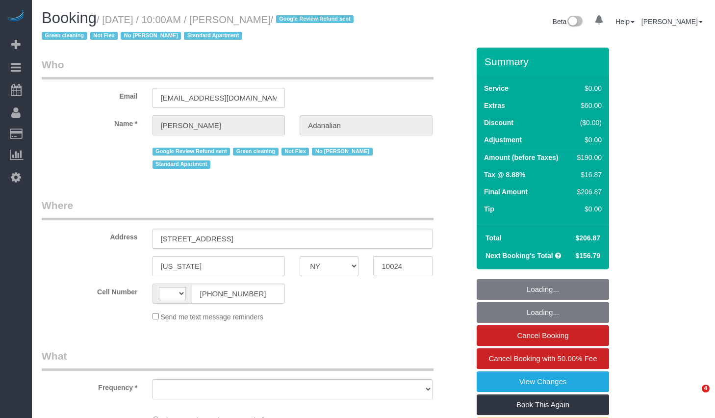
select select "NY"
select select "string:[GEOGRAPHIC_DATA]"
select select "object:864"
select select "1"
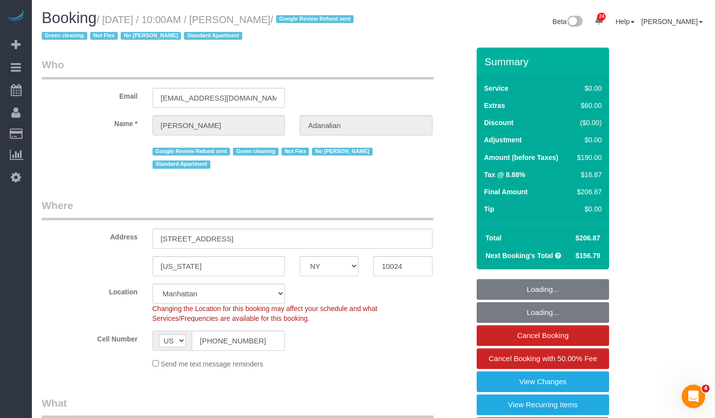
select select "object:1571"
select select "string:stripe-pm_1QrgCn4VGloSiKo7GXhdb6K1"
select select "number:89"
select select "number:90"
select select "number:15"
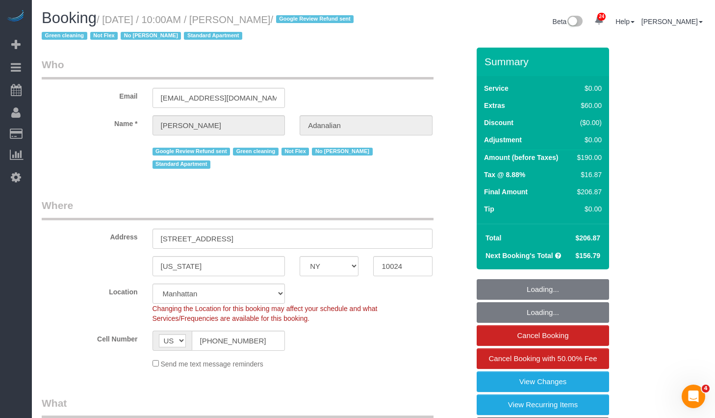
select select "number:5"
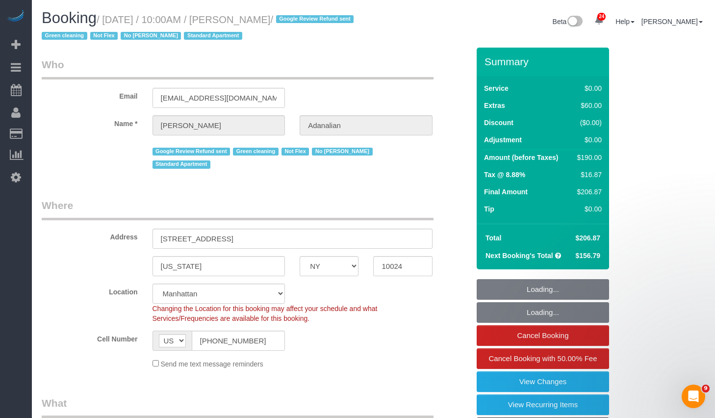
select select "spot1"
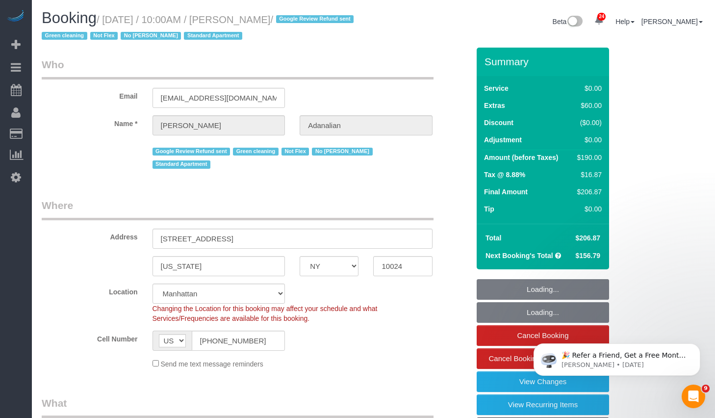
select select "1"
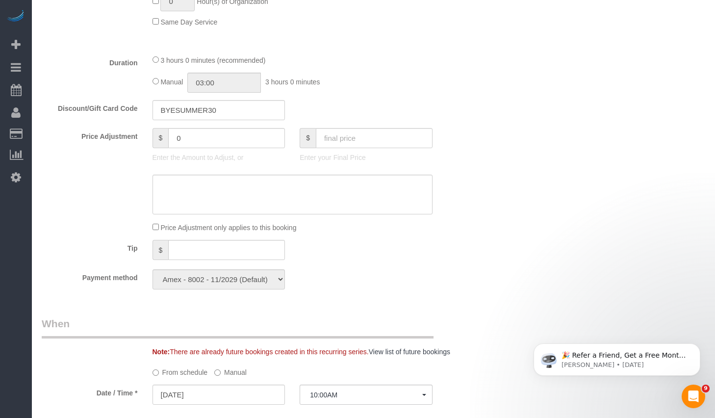
scroll to position [705, 0]
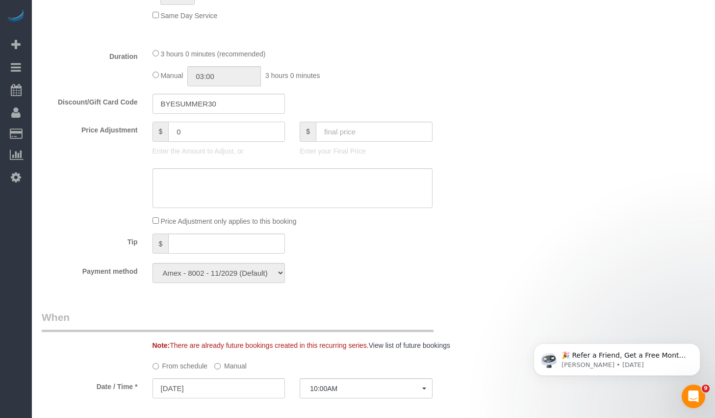
drag, startPoint x: 219, startPoint y: 122, endPoint x: 154, endPoint y: 115, distance: 65.5
click at [154, 122] on div "$ 0" at bounding box center [218, 132] width 133 height 20
type input "-15"
click at [207, 168] on textarea at bounding box center [292, 188] width 280 height 40
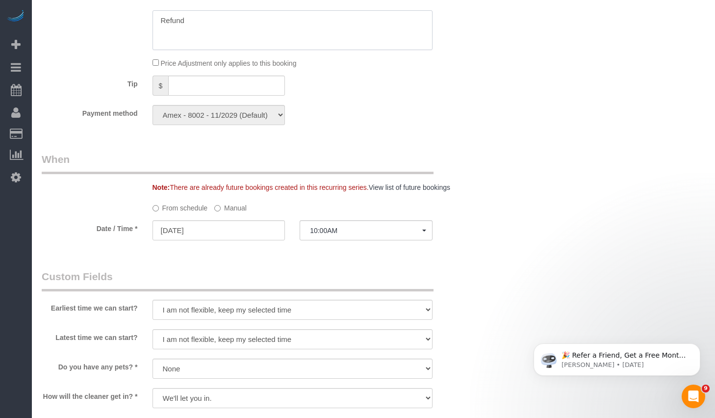
scroll to position [813, 0]
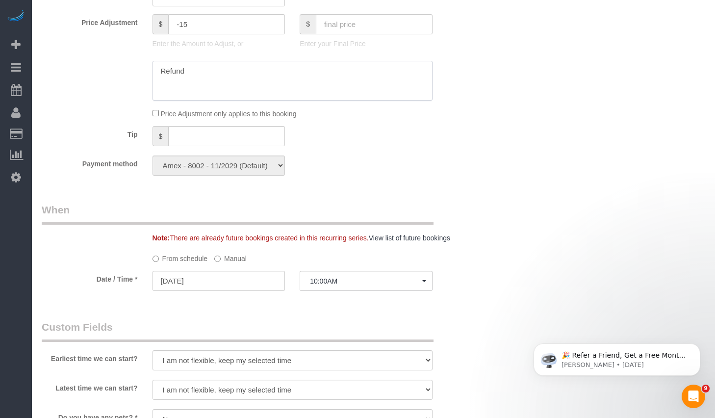
type textarea "Refund"
click at [225, 271] on input "[DATE]" at bounding box center [218, 281] width 133 height 20
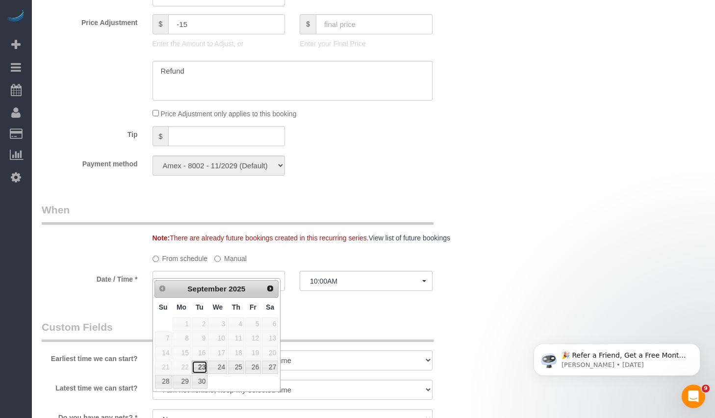
click at [200, 366] on link "23" at bounding box center [200, 366] width 16 height 13
type input "[DATE]"
select select "spot2"
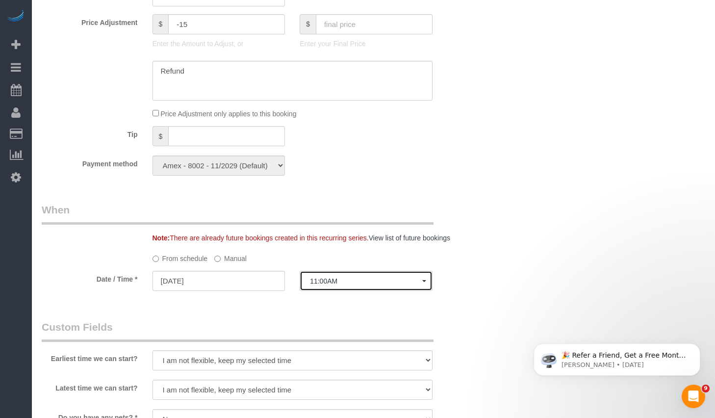
click at [362, 271] on button "11:00AM" at bounding box center [365, 281] width 133 height 20
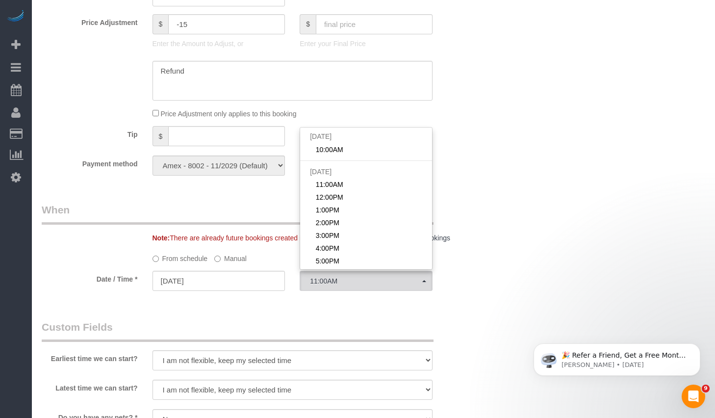
click at [213, 231] on fieldset "When Note: There are already future bookings created in this recurring series. …" at bounding box center [255, 251] width 427 height 98
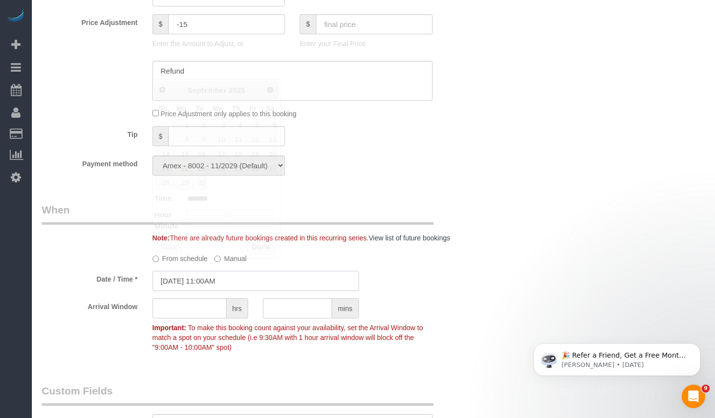
click at [220, 271] on input "09/23/2025 11:00AM" at bounding box center [255, 281] width 206 height 20
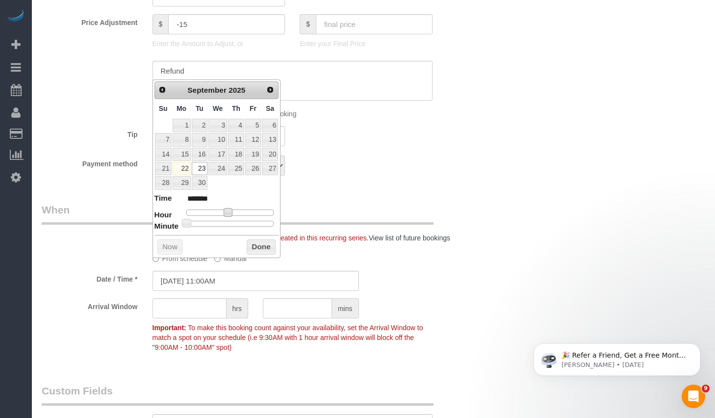
type input "09/23/2025 10:00AM"
type input "*******"
type input "09/23/2025 9:00AM"
type input "******"
drag, startPoint x: 224, startPoint y: 211, endPoint x: 216, endPoint y: 212, distance: 8.4
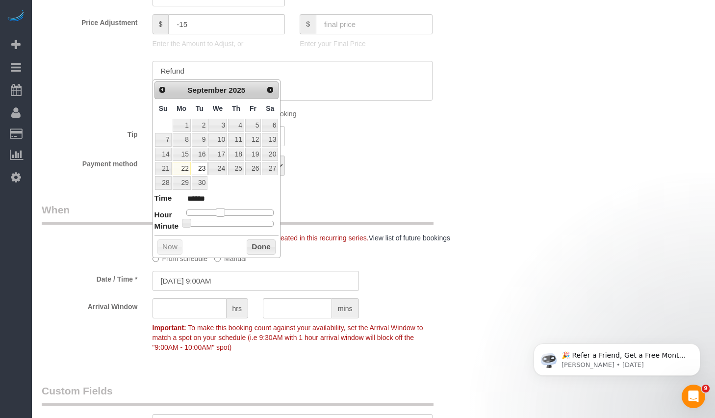
click at [216, 212] on span at bounding box center [220, 212] width 9 height 9
type input "09/23/2025 9:25AM"
type input "******"
type input "09/23/2025 9:30AM"
type input "******"
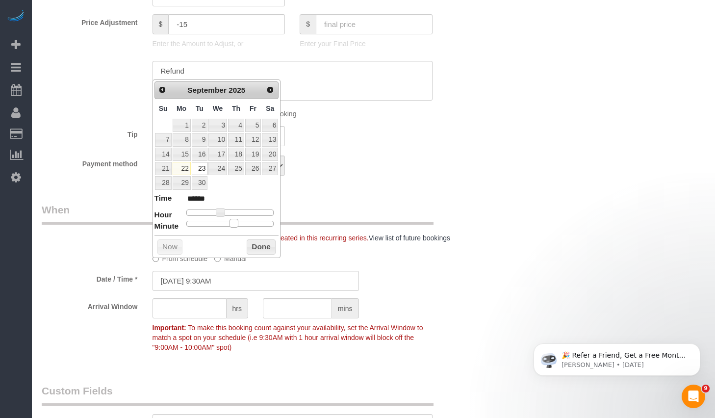
drag, startPoint x: 227, startPoint y: 223, endPoint x: 235, endPoint y: 228, distance: 9.4
click at [235, 228] on div "Prev Next September 2025 Su Mo Tu We Th Fr Sa 1 2 3 4 5 6 7 8 9 10 11 12 13 14 …" at bounding box center [216, 168] width 128 height 178
click at [251, 243] on button "Done" at bounding box center [261, 247] width 29 height 16
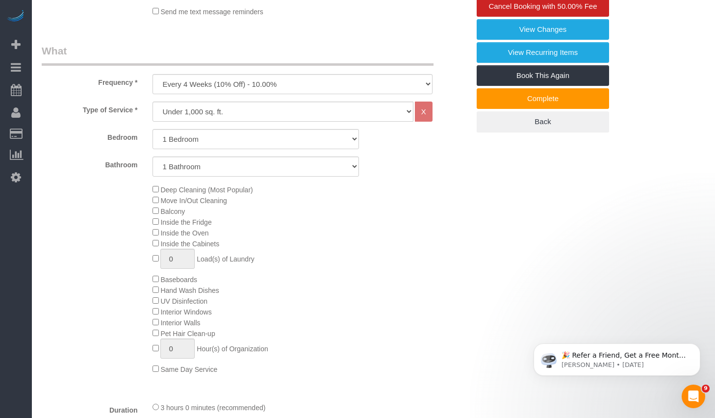
scroll to position [183, 0]
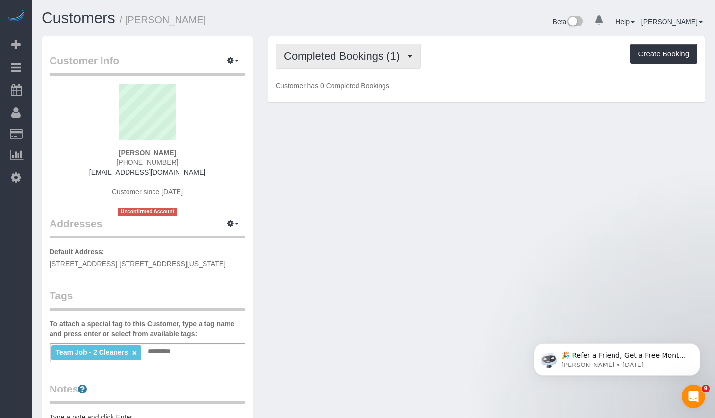
click at [343, 51] on span "Completed Bookings (1)" at bounding box center [344, 56] width 121 height 12
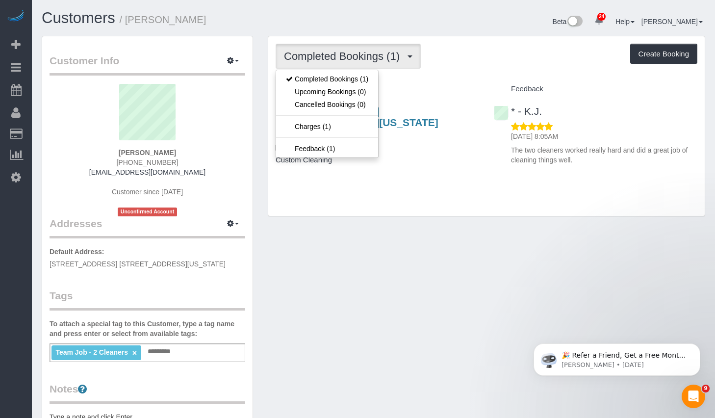
click at [438, 124] on h3 "[STREET_ADDRESS] [STREET_ADDRESS][US_STATE]" at bounding box center [376, 116] width 203 height 23
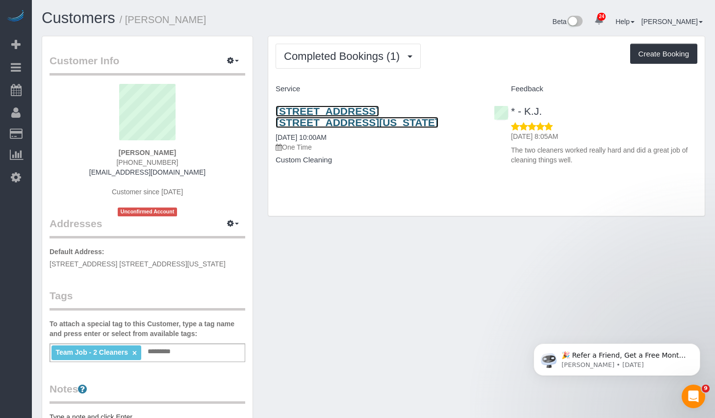
click at [420, 114] on link "99 East 3rd Street, Apt. 4r, New York, NY 10003" at bounding box center [356, 116] width 163 height 23
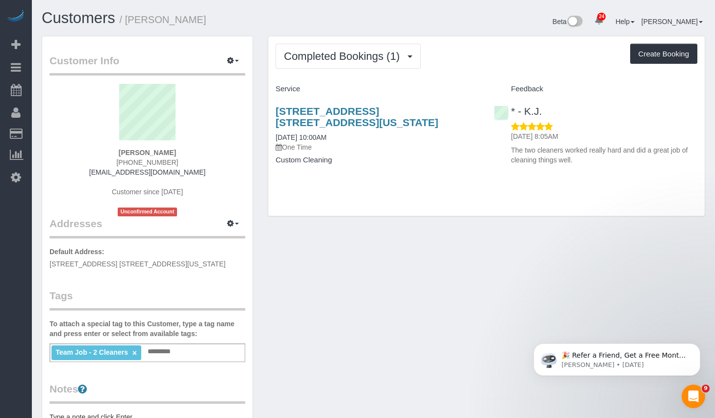
click at [187, 348] on div "Team Job - 2 Cleaners × Add a tag" at bounding box center [148, 352] width 196 height 19
type input "**********"
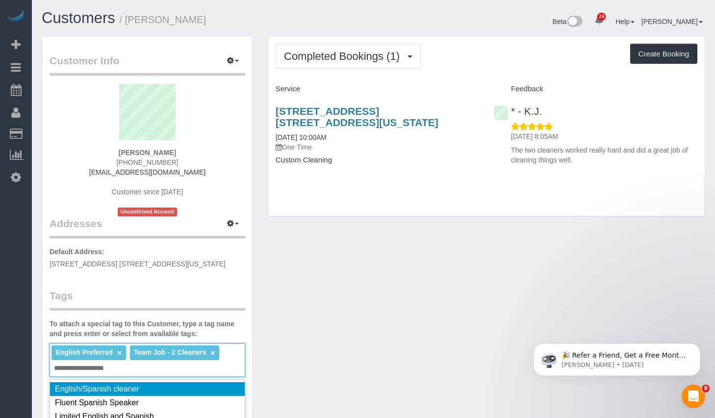
type input "**********"
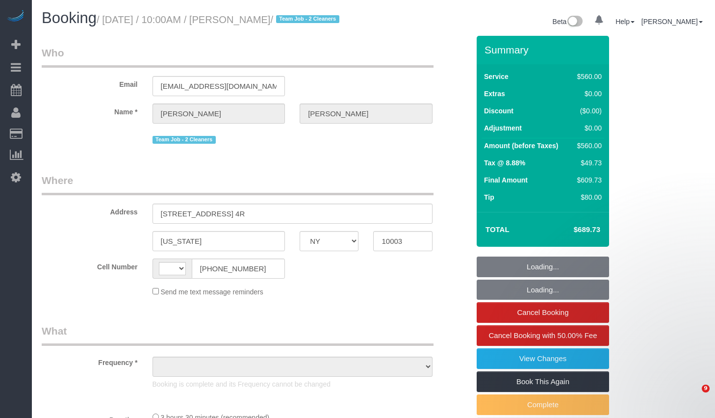
select select "NY"
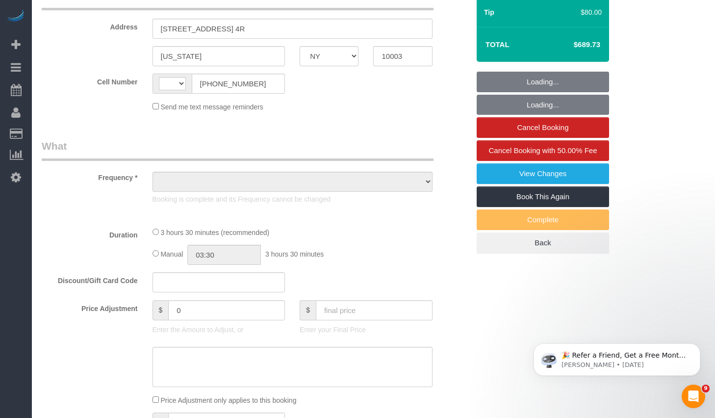
select select "string:[GEOGRAPHIC_DATA]"
select select "object:824"
select select "string:stripe-pm_1RXQ5M4VGloSiKo7OnvxrPDv"
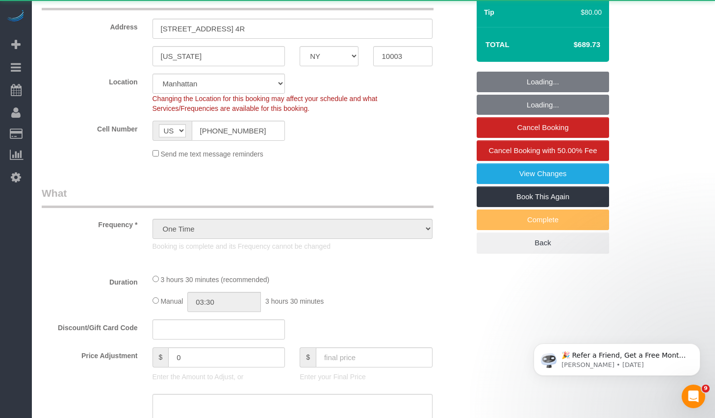
select select "number:89"
select select "number:90"
select select "number:15"
select select "number:5"
select select "2"
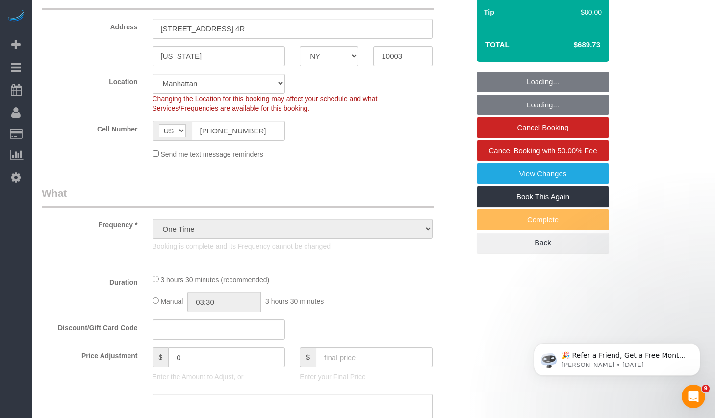
select select "210"
select select "spot1"
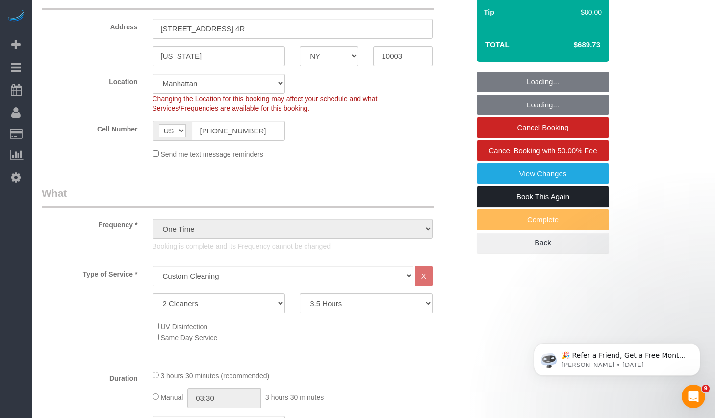
select select "object:1567"
click at [524, 207] on link "Book This Again" at bounding box center [542, 196] width 132 height 21
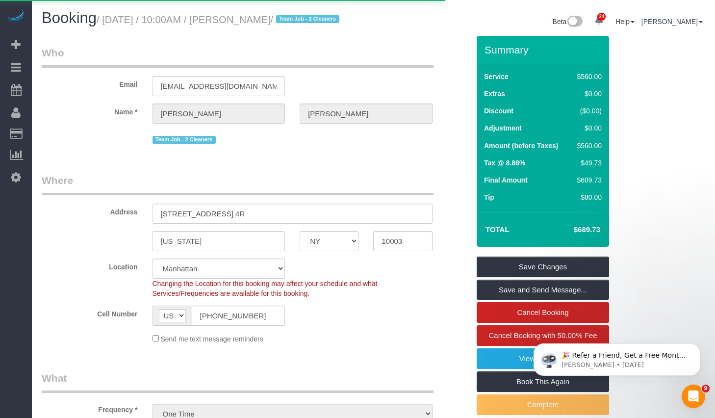
select select "NY"
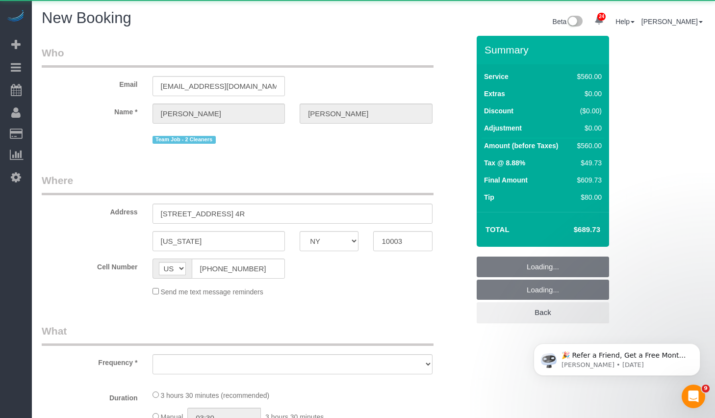
select select "number:89"
select select "number:90"
select select "number:15"
select select "number:5"
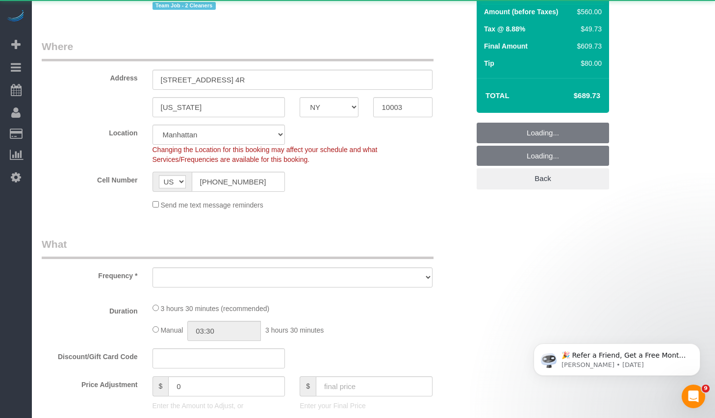
select select "object:2888"
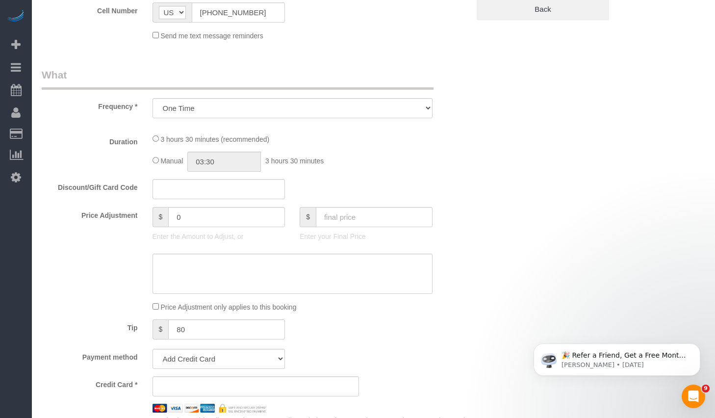
select select "string:stripe-pm_1RXQ5M4VGloSiKo7OnvxrPDv"
select select "2"
select select "210"
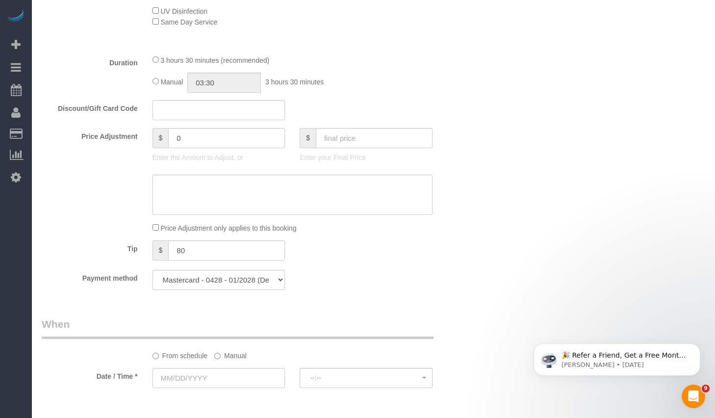
scroll to position [221, 0]
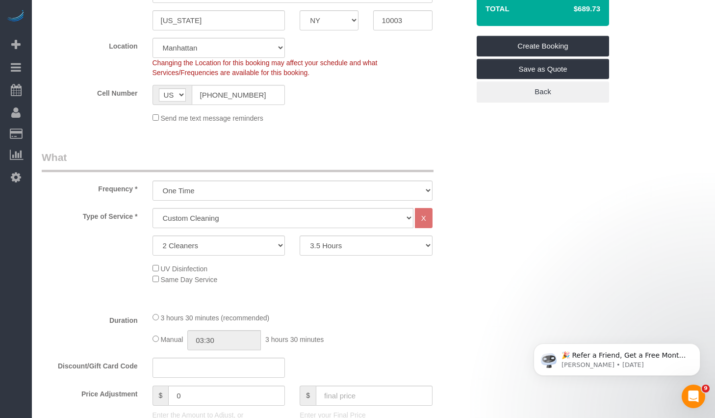
select select "object:3030"
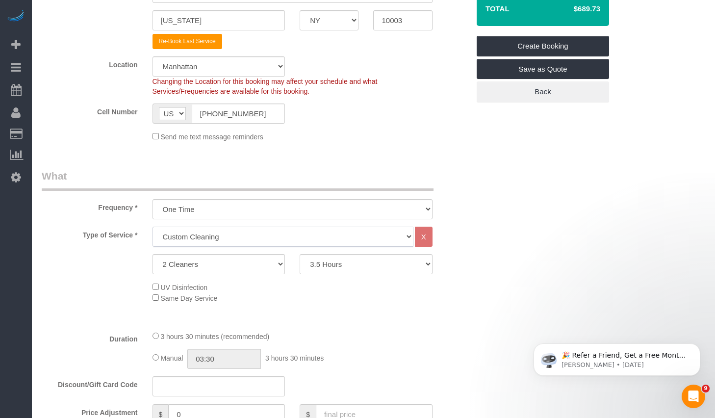
click at [369, 240] on select "Under 1,000 sq. ft. 1,001 - 1,500 sq. ft. 1,500+ sq. ft. Custom Cleaning Office…" at bounding box center [282, 236] width 261 height 20
click at [423, 259] on select "2 Hours 2.5 Hours 3 Hours 3.5 Hours 4 Hours 4.5 Hours 5 Hours 5.5 Hours 6 Hours…" at bounding box center [365, 264] width 133 height 20
select select "150"
click at [299, 254] on select "2 Hours 2.5 Hours 3 Hours 3.5 Hours 4 Hours 4.5 Hours 5 Hours 5.5 Hours 6 Hours…" at bounding box center [365, 264] width 133 height 20
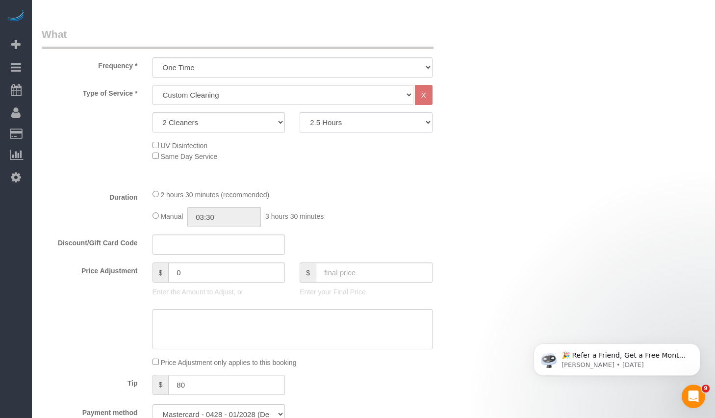
scroll to position [481, 0]
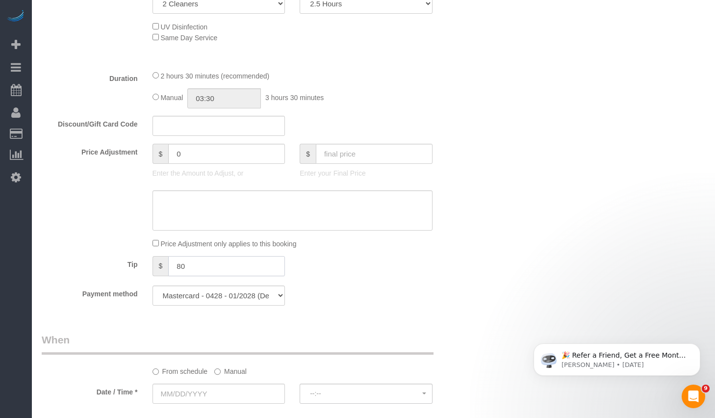
drag, startPoint x: 204, startPoint y: 268, endPoint x: 138, endPoint y: 263, distance: 66.3
click at [138, 263] on div "Tip $ 80" at bounding box center [255, 267] width 442 height 22
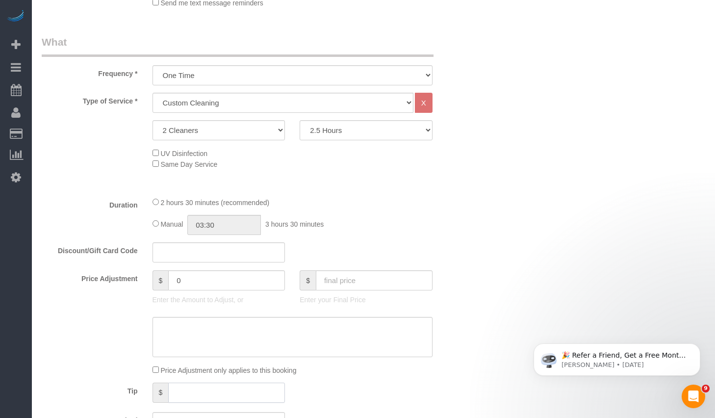
scroll to position [512, 0]
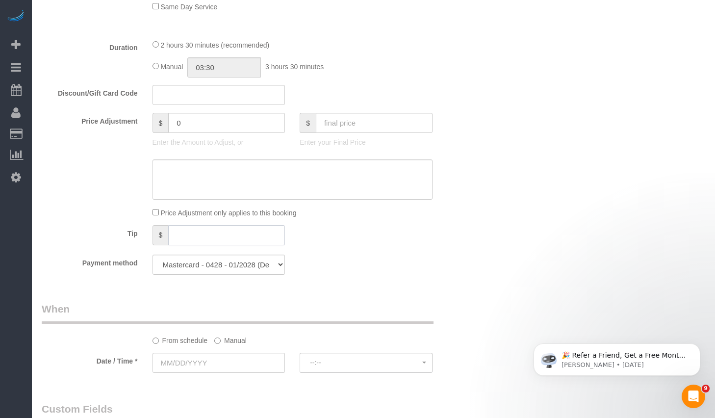
click at [227, 232] on input "text" at bounding box center [226, 235] width 117 height 20
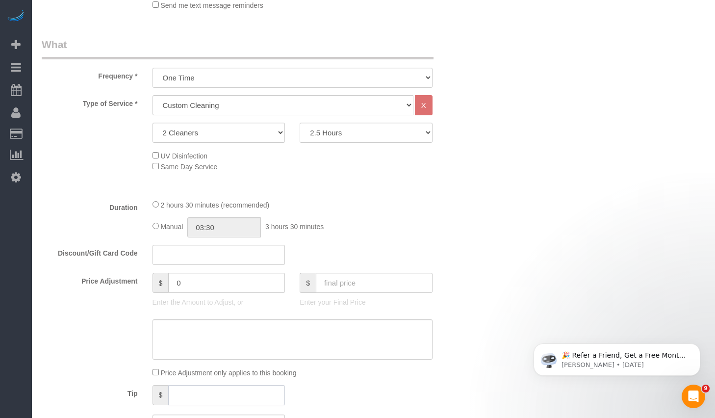
scroll to position [448, 0]
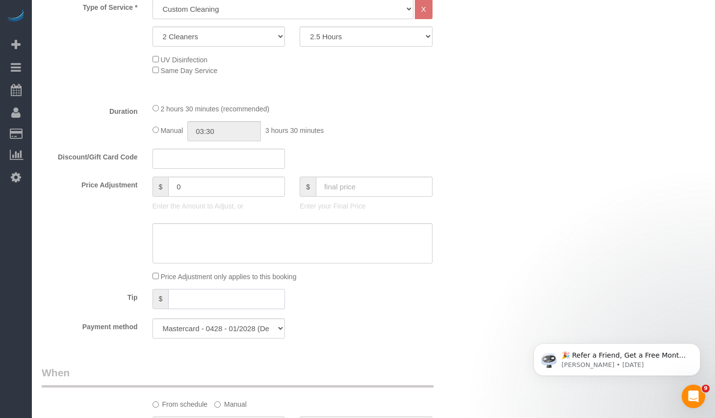
click at [206, 292] on input "text" at bounding box center [226, 299] width 117 height 20
type input "60"
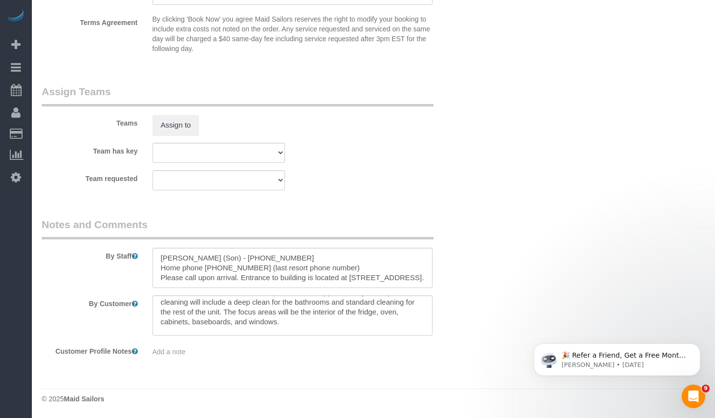
scroll to position [7, 0]
click at [347, 310] on textarea at bounding box center [292, 315] width 280 height 40
click at [322, 323] on textarea at bounding box center [292, 315] width 280 height 40
drag, startPoint x: 173, startPoint y: 320, endPoint x: 246, endPoint y: 321, distance: 73.5
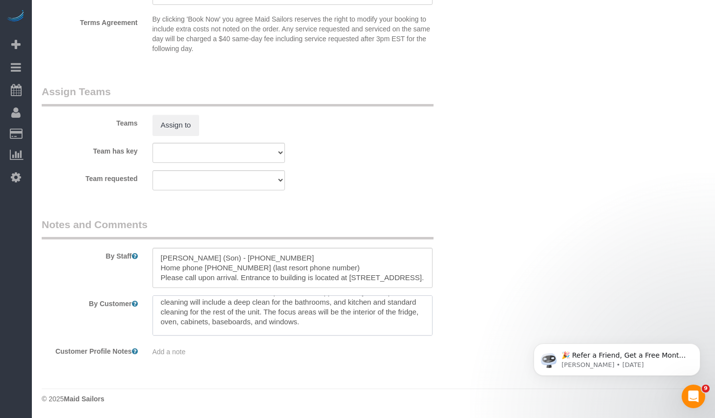
click at [246, 321] on textarea at bounding box center [292, 315] width 280 height 40
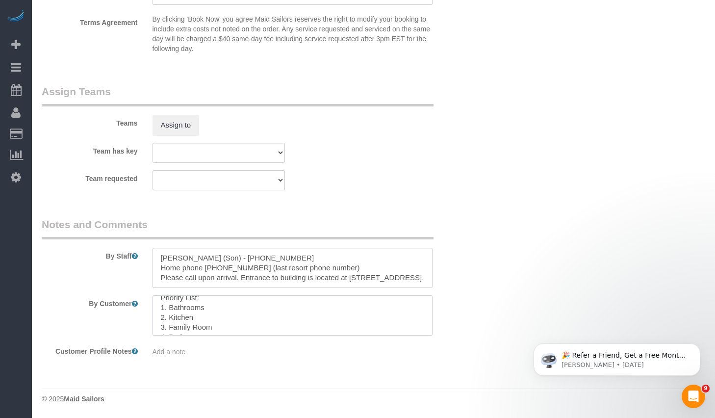
scroll to position [68, 0]
click at [273, 322] on textarea at bounding box center [292, 315] width 280 height 40
click at [237, 321] on textarea at bounding box center [292, 315] width 280 height 40
click at [212, 329] on textarea at bounding box center [292, 315] width 280 height 40
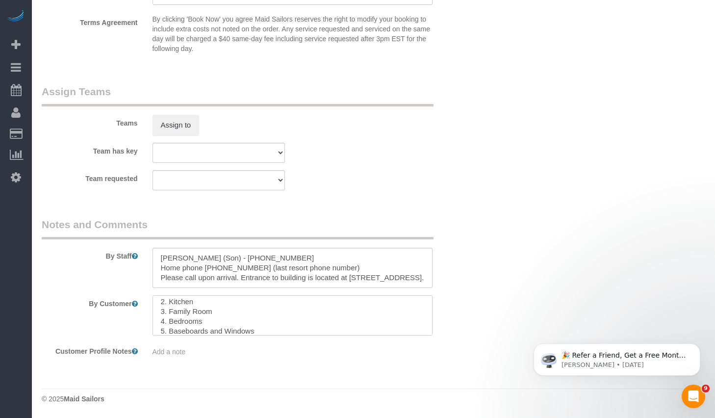
click at [278, 329] on textarea at bounding box center [292, 315] width 280 height 40
click at [227, 331] on textarea at bounding box center [292, 315] width 280 height 40
click at [220, 326] on textarea at bounding box center [292, 315] width 280 height 40
click at [215, 327] on textarea at bounding box center [292, 315] width 280 height 40
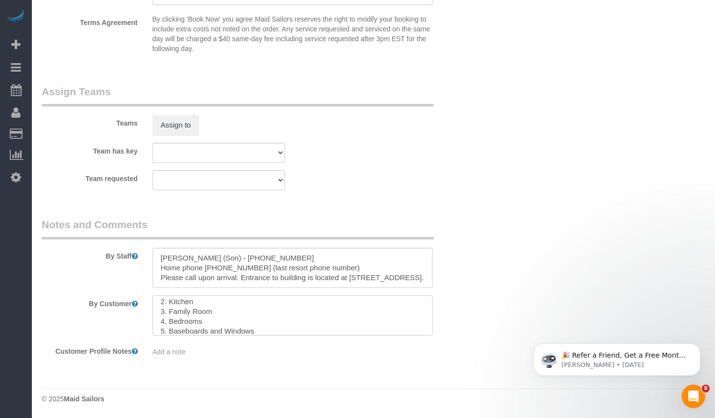
scroll to position [66, 0]
click at [213, 312] on textarea at bounding box center [292, 315] width 280 height 40
click at [201, 307] on textarea at bounding box center [292, 315] width 280 height 40
click at [307, 305] on textarea at bounding box center [292, 315] width 280 height 40
click at [315, 311] on textarea at bounding box center [292, 315] width 280 height 40
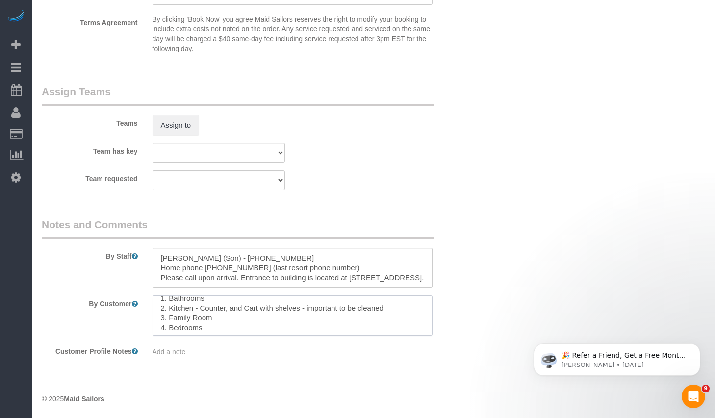
click at [360, 310] on textarea at bounding box center [292, 315] width 280 height 40
click at [377, 305] on textarea at bounding box center [292, 315] width 280 height 40
click at [402, 308] on textarea at bounding box center [292, 315] width 280 height 40
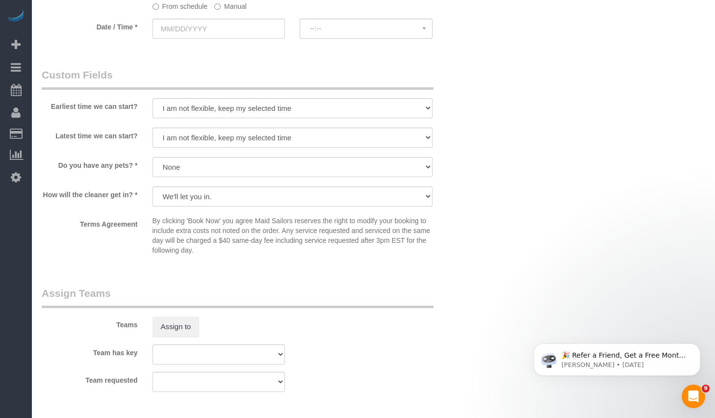
scroll to position [1047, 0]
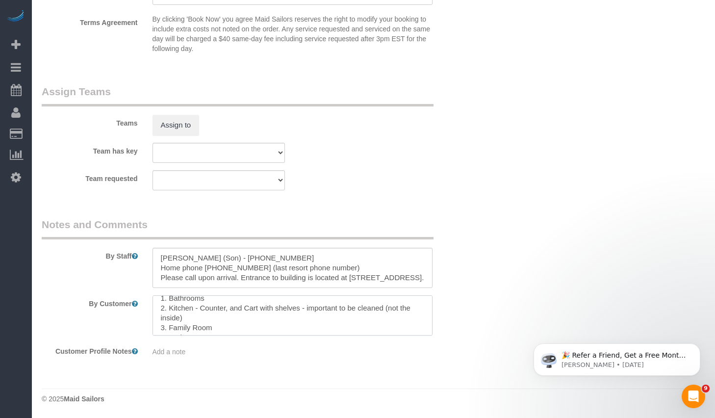
click at [236, 314] on textarea at bounding box center [292, 315] width 280 height 40
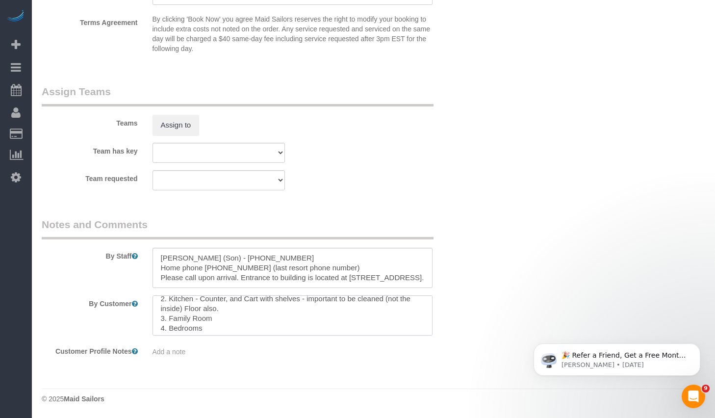
scroll to position [69, 0]
type textarea "This is a 4-bedroom, 2-bathroom apartment with approximately 600 sq. ft. The cl…"
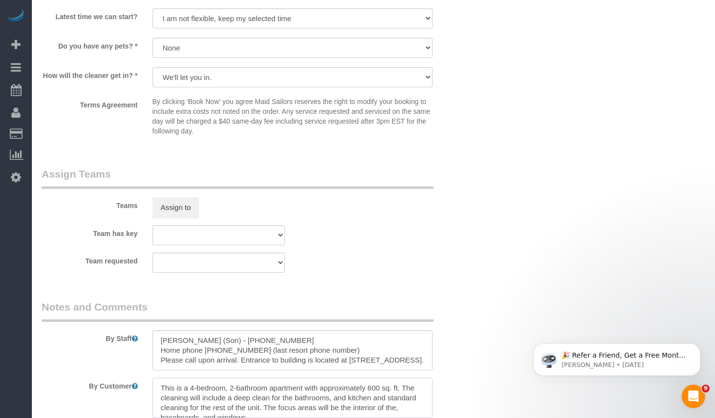
scroll to position [1047, 0]
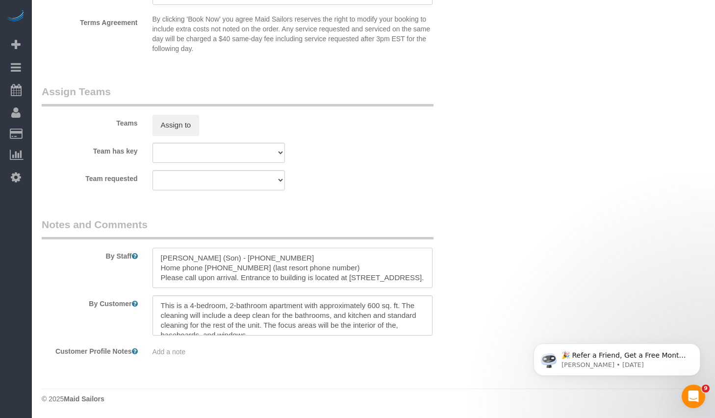
click at [286, 254] on textarea at bounding box center [292, 268] width 280 height 40
drag, startPoint x: 299, startPoint y: 259, endPoint x: 158, endPoint y: 253, distance: 141.3
click at [158, 253] on textarea at bounding box center [292, 268] width 280 height 40
click at [304, 261] on textarea at bounding box center [292, 268] width 280 height 40
drag, startPoint x: 304, startPoint y: 258, endPoint x: 158, endPoint y: 256, distance: 146.1
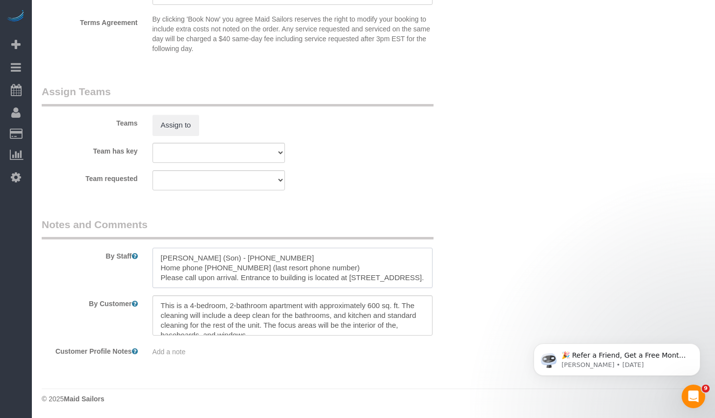
click at [158, 256] on textarea at bounding box center [292, 268] width 280 height 40
click at [161, 257] on textarea at bounding box center [292, 268] width 280 height 40
click at [341, 271] on textarea at bounding box center [292, 268] width 280 height 40
click at [354, 272] on textarea at bounding box center [292, 268] width 280 height 40
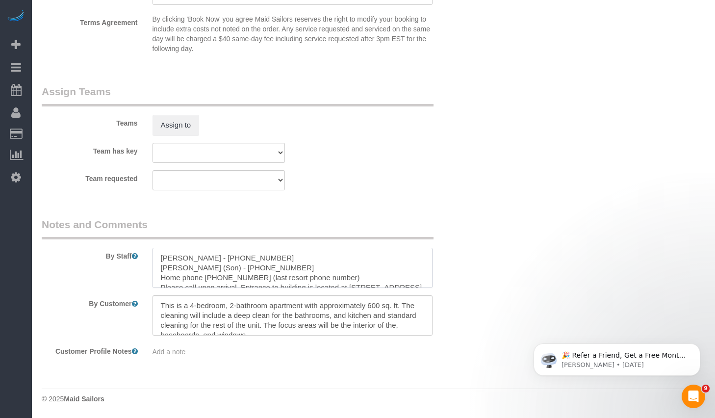
click at [357, 277] on textarea at bounding box center [292, 268] width 280 height 40
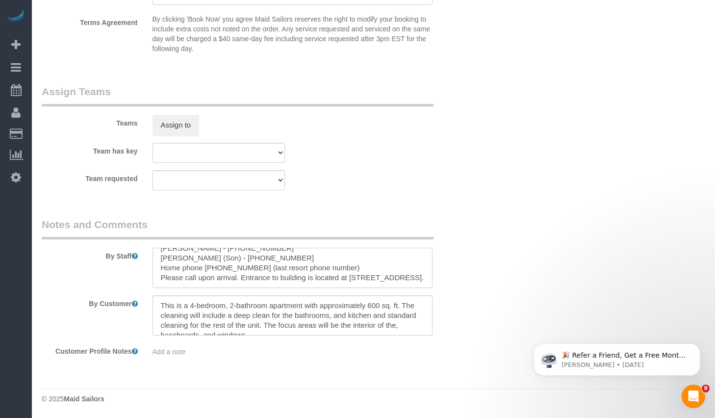
drag, startPoint x: 357, startPoint y: 277, endPoint x: 208, endPoint y: 266, distance: 149.4
click at [207, 266] on textarea at bounding box center [292, 268] width 280 height 40
click at [251, 264] on textarea at bounding box center [292, 268] width 280 height 40
paste textarea "+16105053092"
click at [266, 266] on textarea at bounding box center [292, 268] width 280 height 40
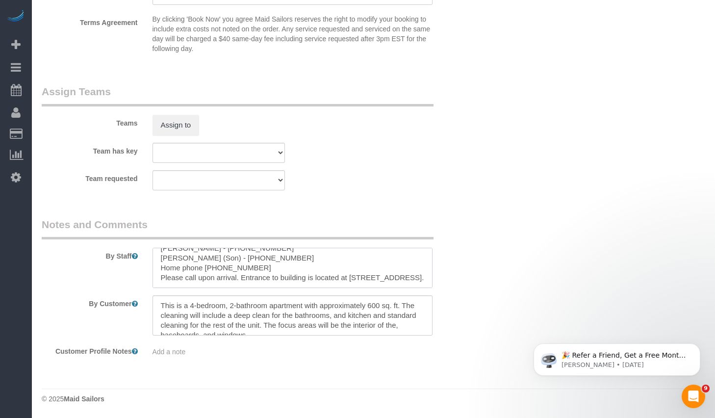
drag, startPoint x: 266, startPoint y: 266, endPoint x: 112, endPoint y: 265, distance: 153.4
click at [112, 265] on div "By Staff" at bounding box center [255, 252] width 442 height 71
click at [268, 249] on textarea at bounding box center [292, 268] width 280 height 40
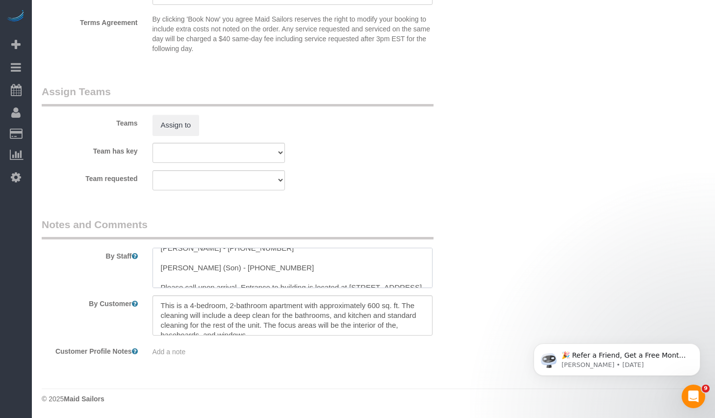
scroll to position [15, 0]
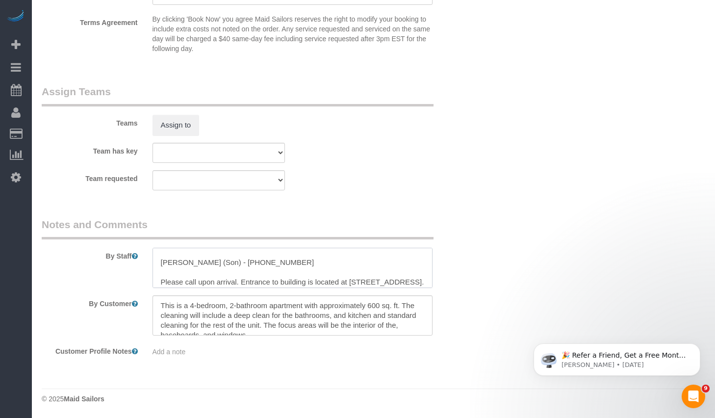
paste textarea "Home phone +16105053092"
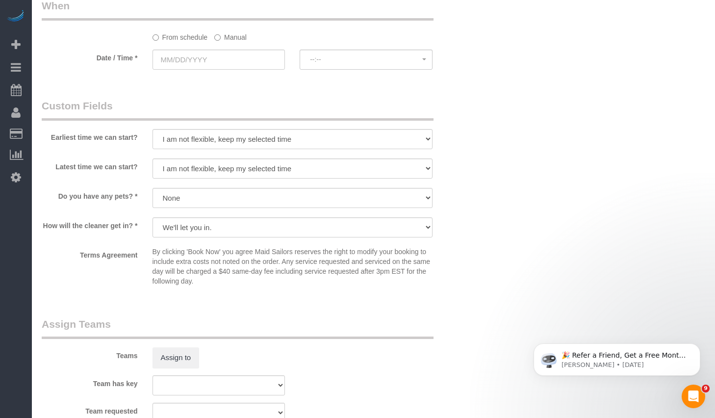
scroll to position [646, 0]
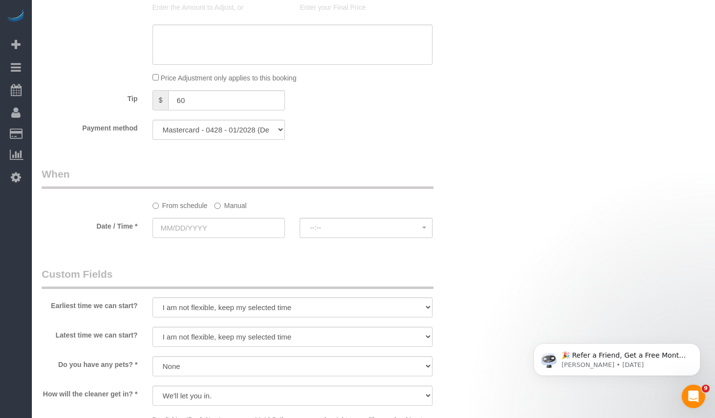
type textarea "Emre Andican - 201 317 9250 Home phone +16105053092 Robert Hobbs (Son) - 215-98…"
click at [234, 234] on input "text" at bounding box center [218, 228] width 133 height 20
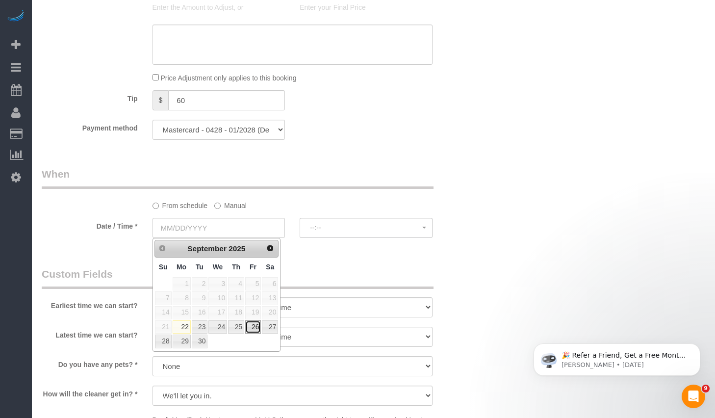
click at [253, 330] on link "26" at bounding box center [253, 326] width 16 height 13
type input "09/26/2025"
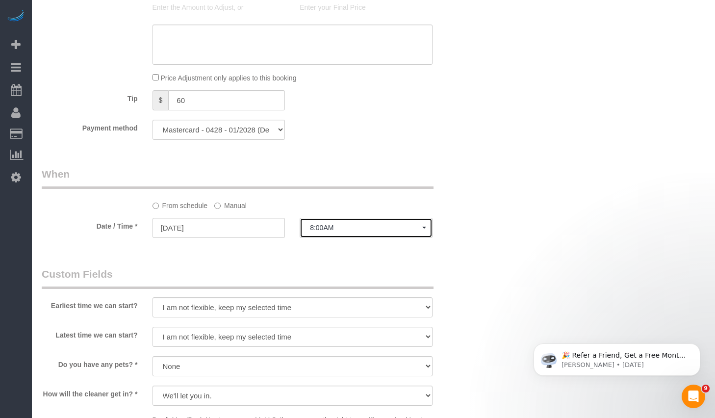
click at [326, 231] on span "8:00AM" at bounding box center [366, 227] width 112 height 8
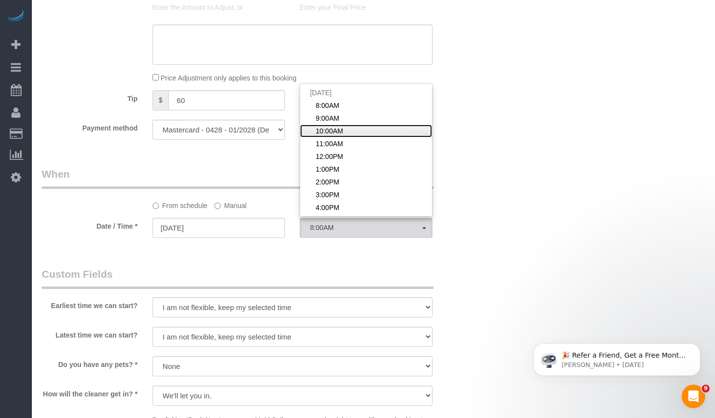
click at [335, 132] on span "10:00AM" at bounding box center [329, 131] width 27 height 10
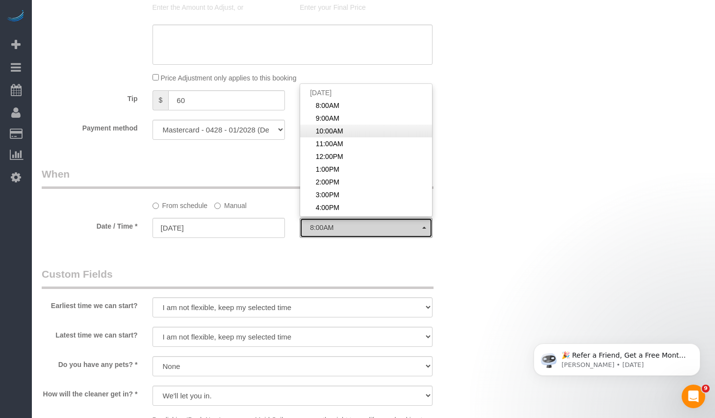
select select "spot13"
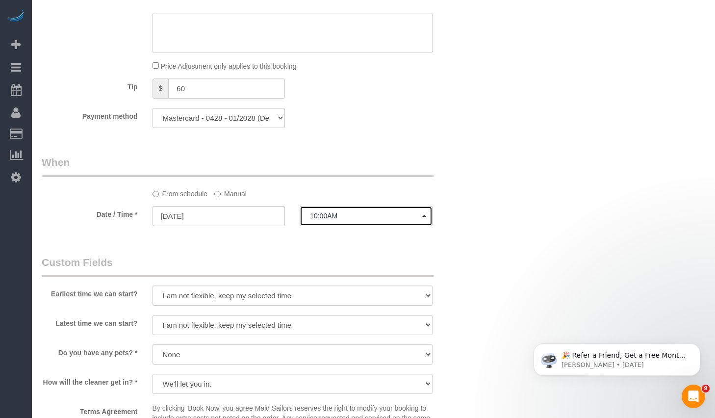
scroll to position [687, 0]
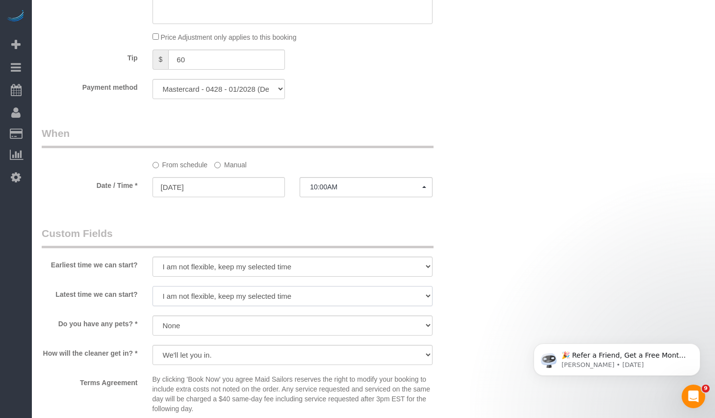
click at [181, 298] on select "I am not flexible, keep my selected time 8:00 AM 9:00 AM 10:00 AM 11:00 AM 12:0…" at bounding box center [292, 296] width 280 height 20
select select "number:74"
click at [152, 286] on select "I am not flexible, keep my selected time 8:00 AM 9:00 AM 10:00 AM 11:00 AM 12:0…" at bounding box center [292, 296] width 280 height 20
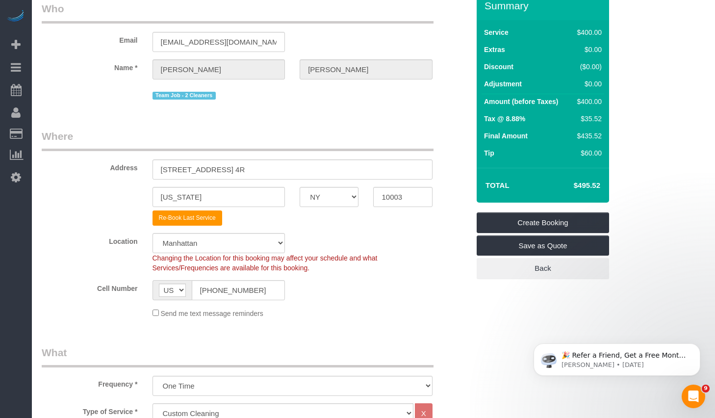
scroll to position [0, 0]
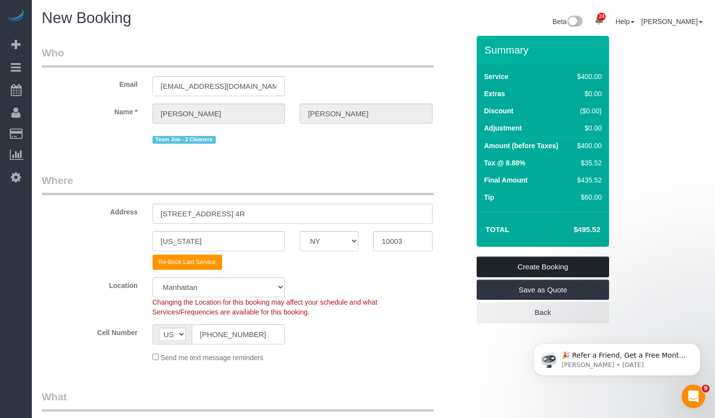
click at [515, 262] on link "Create Booking" at bounding box center [542, 266] width 132 height 21
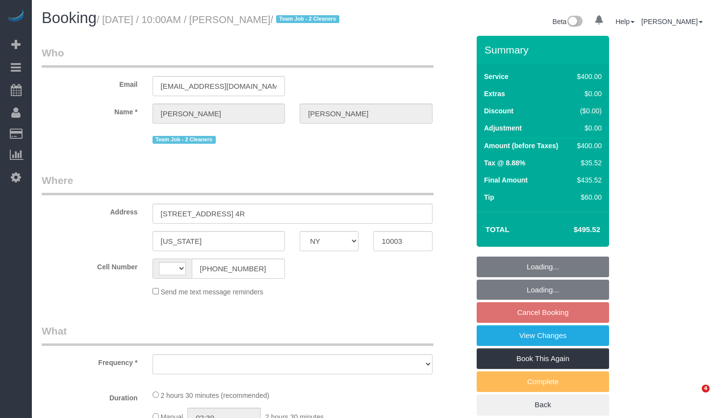
select select "NY"
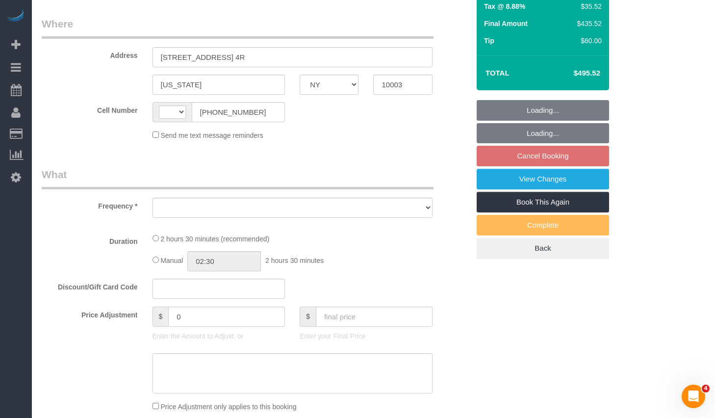
select select "string:[GEOGRAPHIC_DATA]"
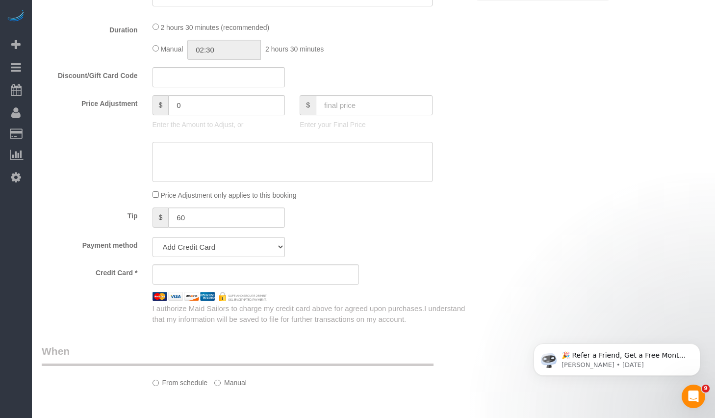
select select "object:808"
select select "string:stripe-pm_1RXQ5M4VGloSiKo7OnvxrPDv"
select select "number:89"
select select "number:74"
select select "number:15"
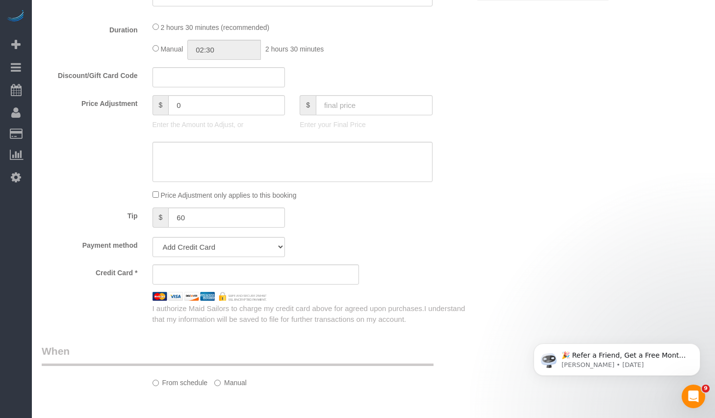
select select "number:5"
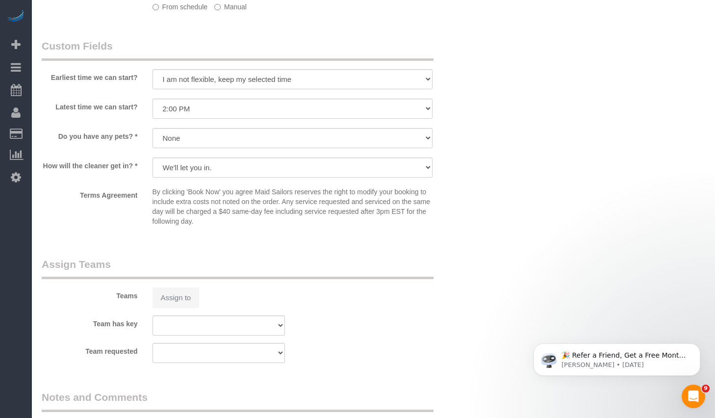
select select "2"
select select "150"
select select "spot3"
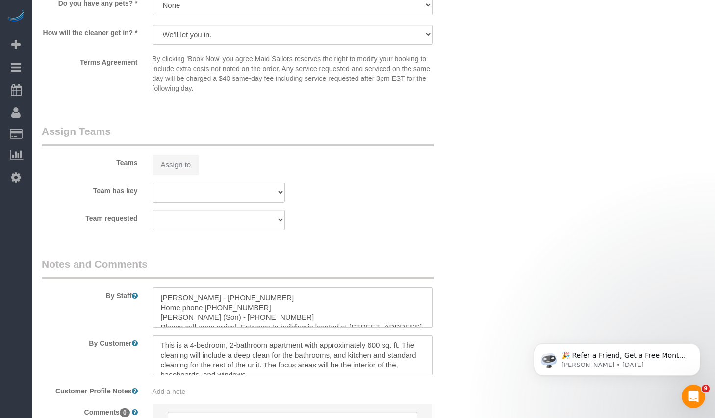
scroll to position [1103, 0]
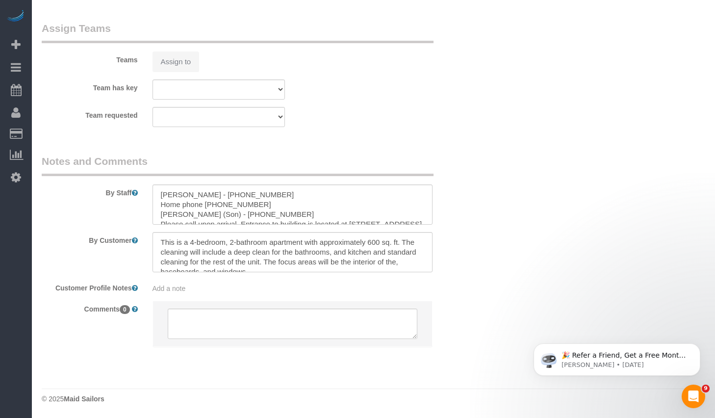
select select "object:1542"
drag, startPoint x: 160, startPoint y: 213, endPoint x: 424, endPoint y: 217, distance: 263.7
click at [424, 217] on textarea at bounding box center [292, 204] width 280 height 40
click at [284, 215] on textarea at bounding box center [292, 204] width 280 height 40
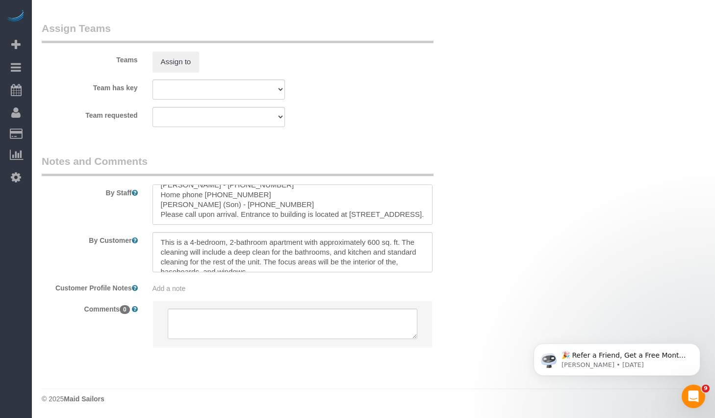
drag, startPoint x: 240, startPoint y: 214, endPoint x: 414, endPoint y: 223, distance: 173.7
click at [414, 223] on textarea at bounding box center [292, 204] width 280 height 40
click at [394, 244] on textarea at bounding box center [292, 252] width 280 height 40
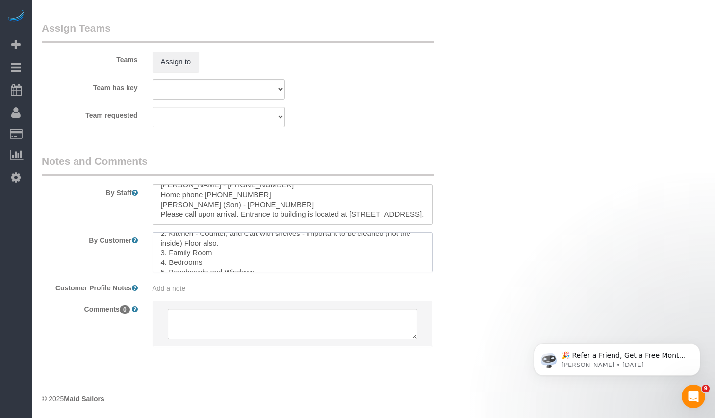
scroll to position [88, 0]
click at [282, 262] on textarea at bounding box center [292, 252] width 280 height 40
paste textarea "Entrance to building is located at 49 1/2 1st Avenue."
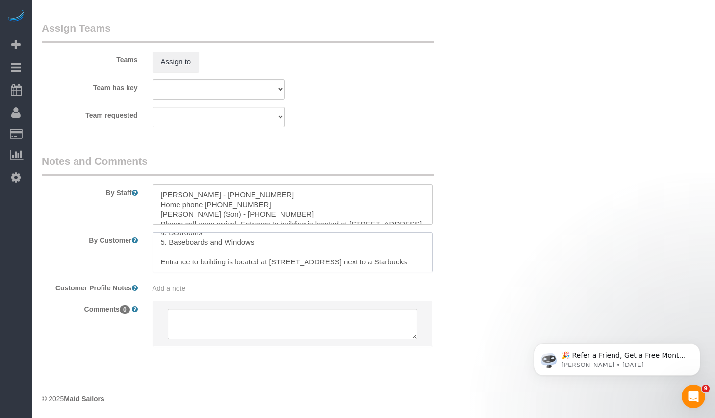
scroll to position [953, 0]
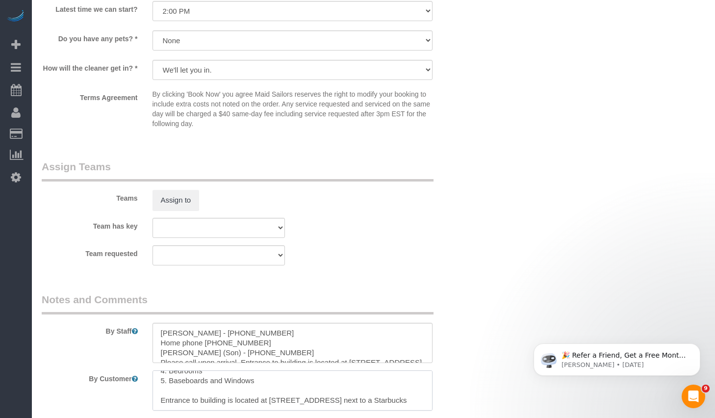
type textarea "This is a 4-bedroom, 2-bathroom apartment with approximately 600 sq. ft. The cl…"
click at [277, 349] on textarea at bounding box center [292, 343] width 280 height 40
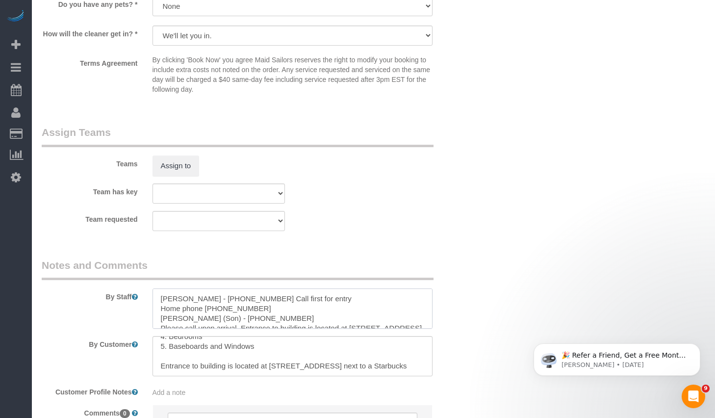
scroll to position [919, 0]
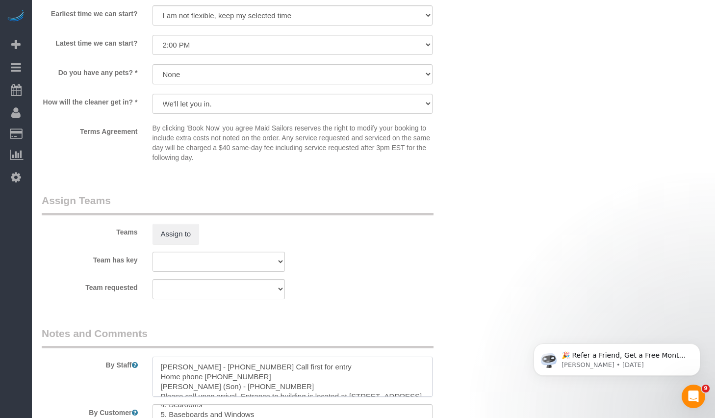
type textarea "Emre Andican - 201 317 9250 Call first for entry Home phone +16105053092 Robert…"
click at [247, 114] on select "We'll let you in. Doorman/Front Desk has the key. Other (Provide details)" at bounding box center [292, 104] width 280 height 20
select select "number:7"
click at [152, 105] on select "We'll let you in. Doorman/Front Desk has the key. Other (Provide details)" at bounding box center [292, 104] width 280 height 20
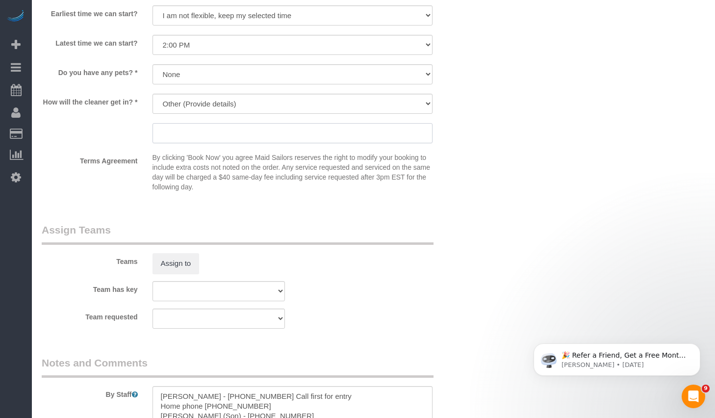
click at [223, 143] on input "text" at bounding box center [292, 133] width 280 height 20
type input "W"
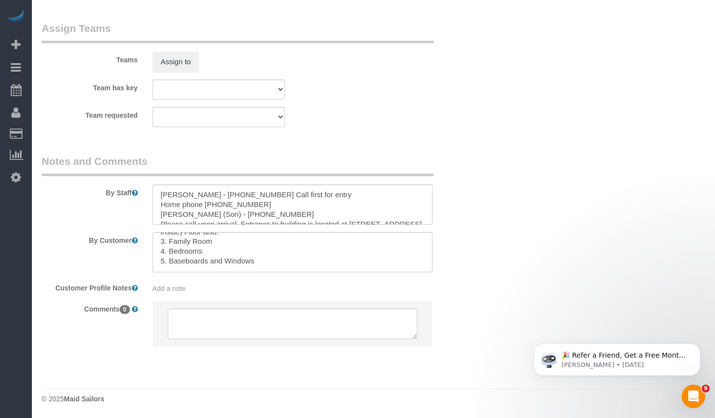
scroll to position [82, 0]
type input "Call Emre in Notes for Entry"
click at [274, 268] on textarea at bounding box center [292, 252] width 280 height 40
click at [224, 260] on textarea at bounding box center [292, 252] width 280 height 40
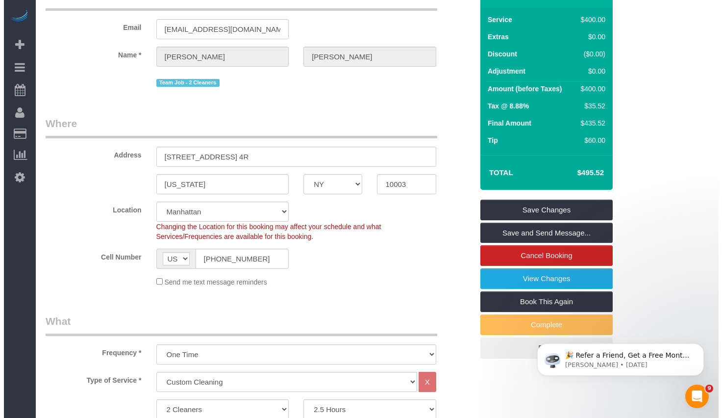
scroll to position [0, 0]
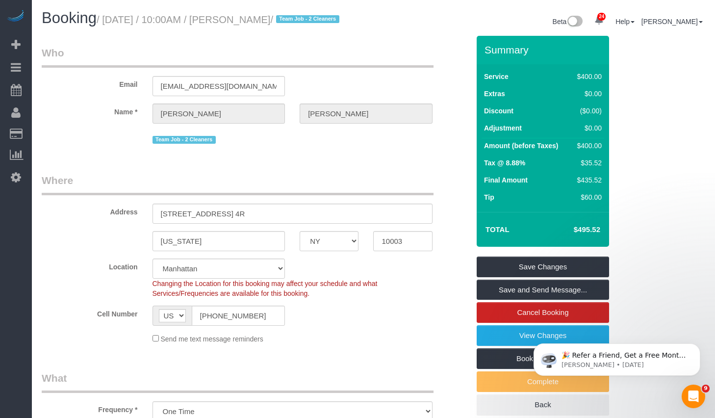
type textarea "This is a 4-bedroom, 2-bathroom apartment with approximately 600 sq. ft. The cl…"
click at [507, 300] on link "Save and Send Message..." at bounding box center [542, 289] width 132 height 21
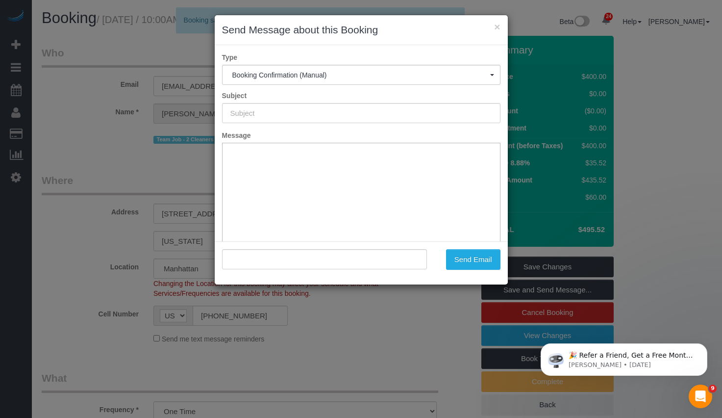
type input "Cleaning Confirmed for 09/26/2025 at 10:00am"
type input ""Jackie Hobbs" <jackiehobbs2009@gmail.com>"
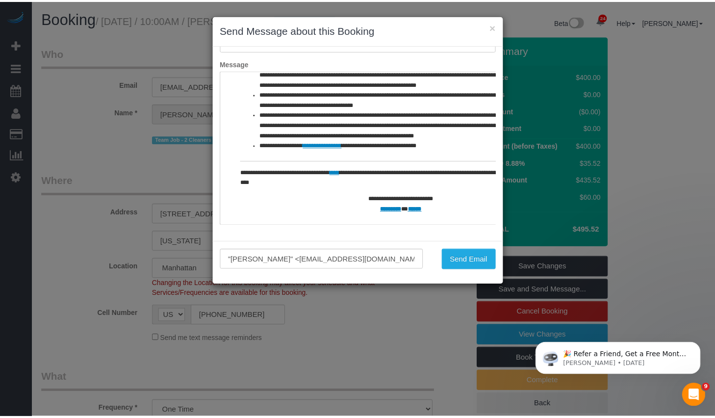
scroll to position [589, 0]
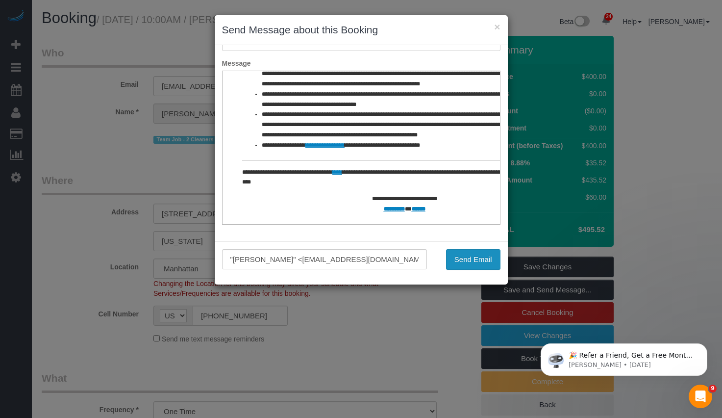
click at [454, 249] on button "Send Email" at bounding box center [473, 259] width 54 height 21
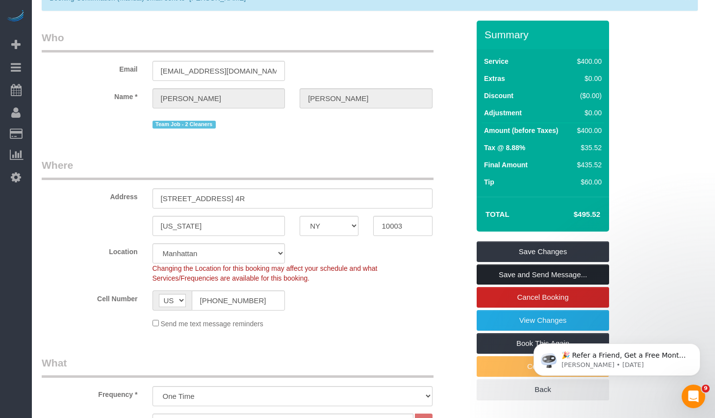
scroll to position [0, 0]
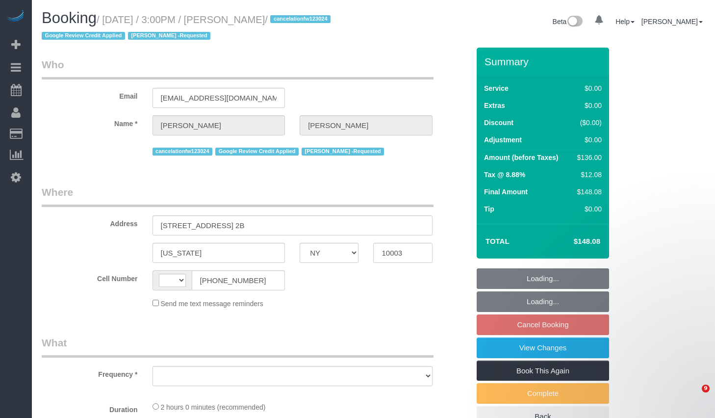
select select "NY"
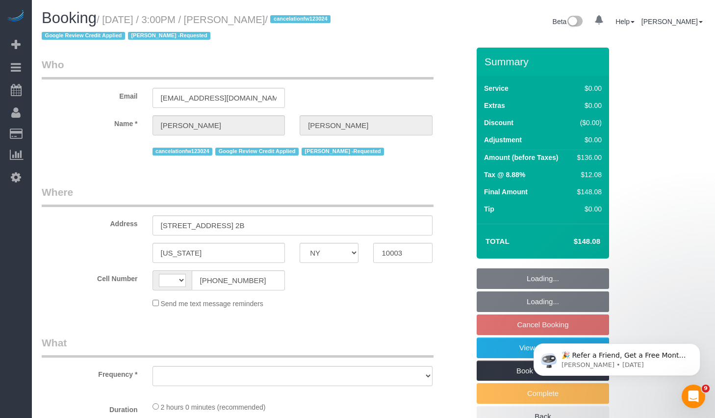
select select "number:89"
select select "number:90"
select select "number:15"
select select "number:7"
select select "string:[GEOGRAPHIC_DATA]"
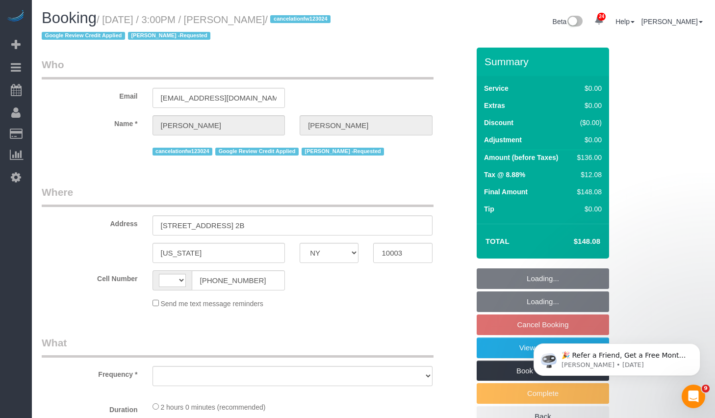
select select "string:stripe-pm_1Q83s94VGloSiKo7MwVISSNR"
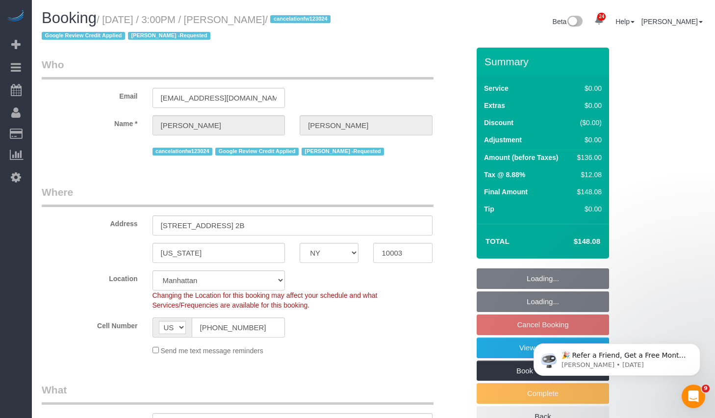
select select "object:971"
select select "1"
select select "spot8"
select select "object:1082"
select select "1"
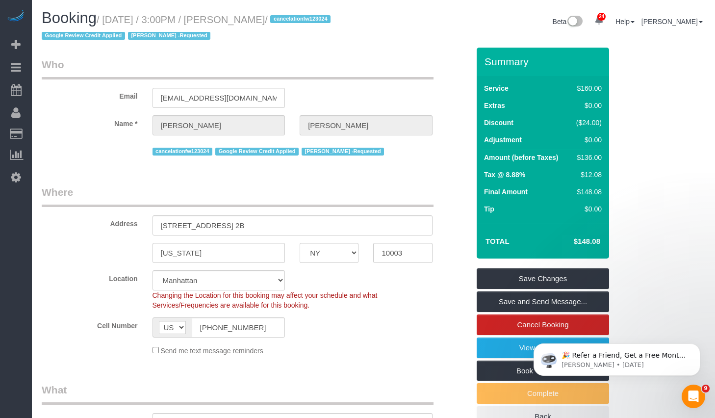
click at [278, 75] on legend "Who" at bounding box center [238, 68] width 392 height 22
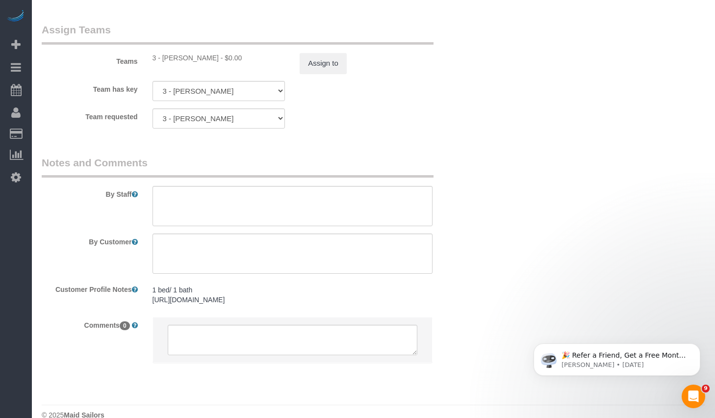
scroll to position [1361, 0]
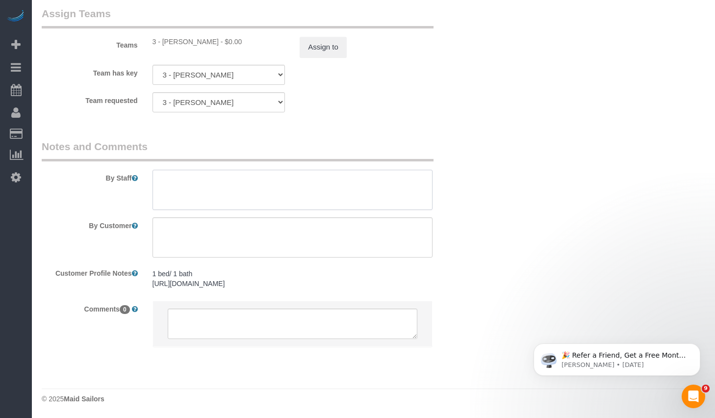
click at [249, 170] on textarea at bounding box center [292, 190] width 280 height 40
click at [252, 189] on textarea at bounding box center [292, 190] width 280 height 40
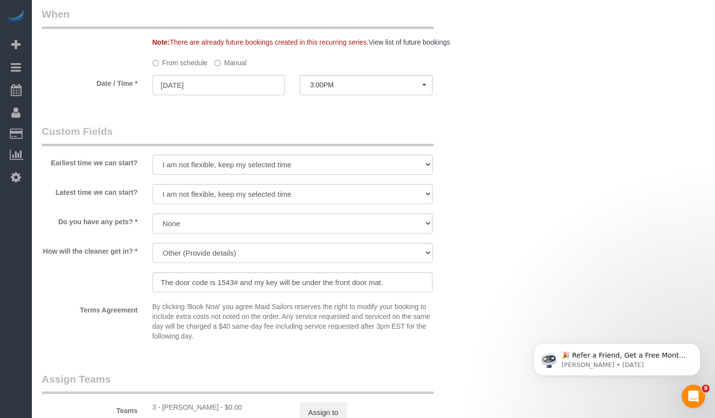
type textarea "Ok with Different cleaner Sept 24"
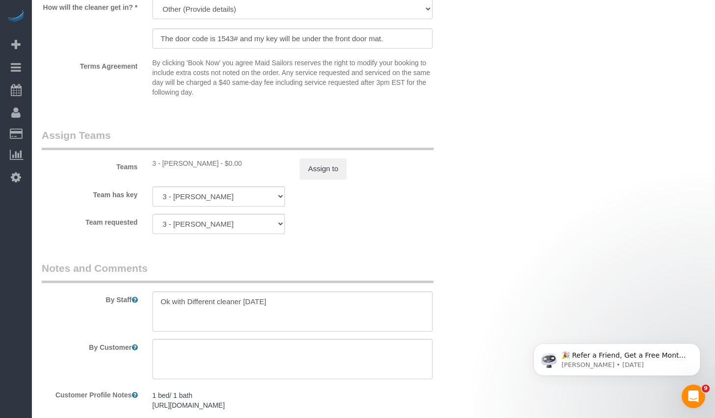
scroll to position [1361, 0]
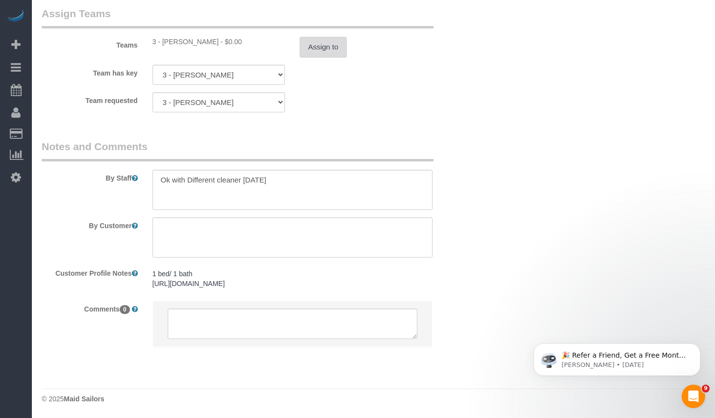
click at [319, 56] on button "Assign to" at bounding box center [322, 47] width 47 height 21
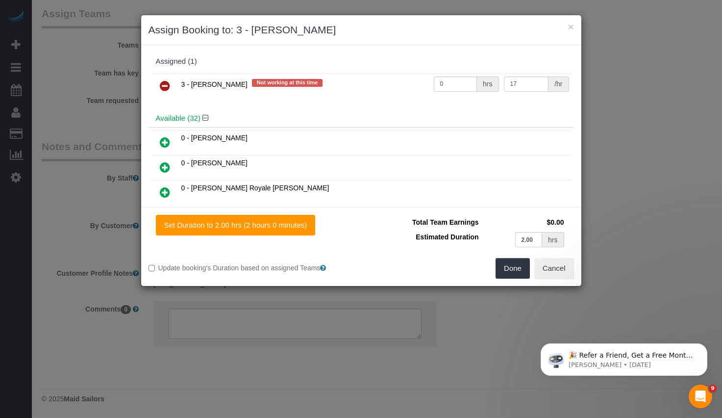
click at [161, 86] on icon at bounding box center [165, 86] width 10 height 12
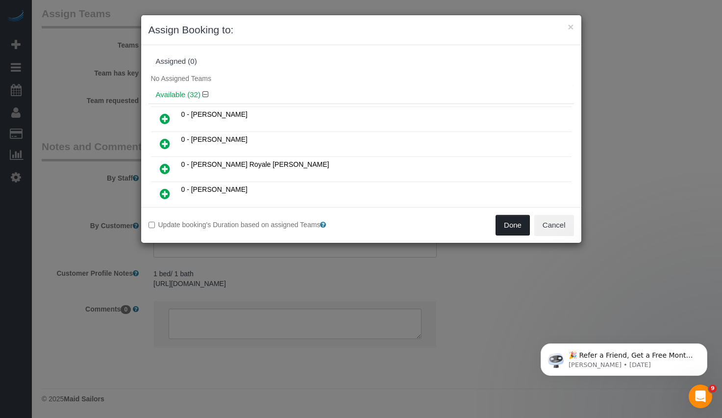
click at [511, 224] on button "Done" at bounding box center [513, 225] width 34 height 21
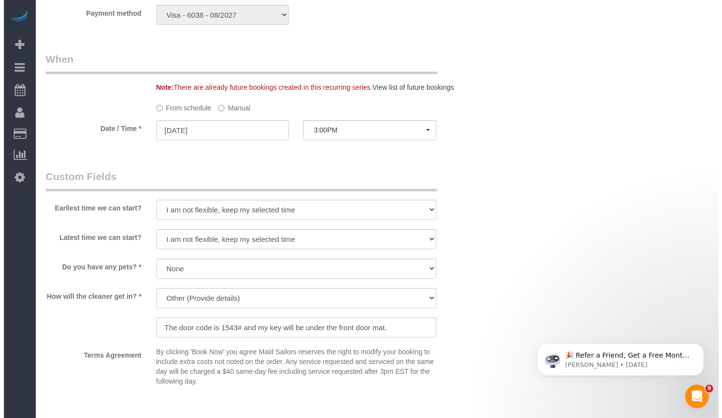
scroll to position [1259, 0]
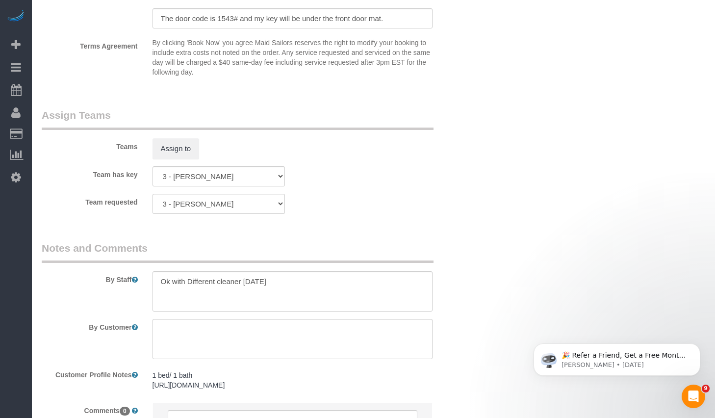
click at [158, 136] on div "Teams Assign to" at bounding box center [255, 133] width 442 height 51
click at [168, 146] on button "Assign to" at bounding box center [175, 148] width 47 height 21
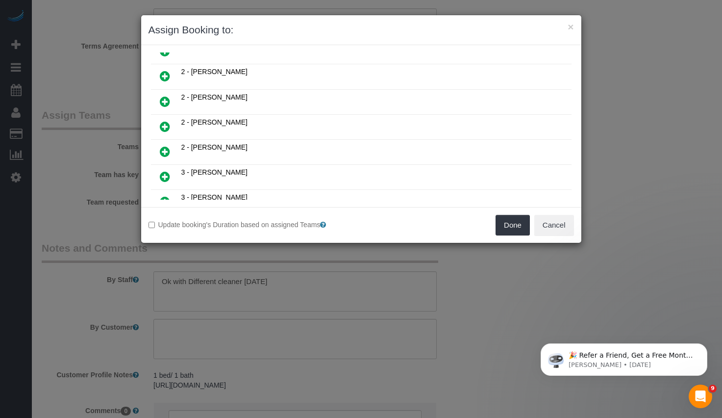
click at [168, 152] on icon at bounding box center [165, 152] width 10 height 12
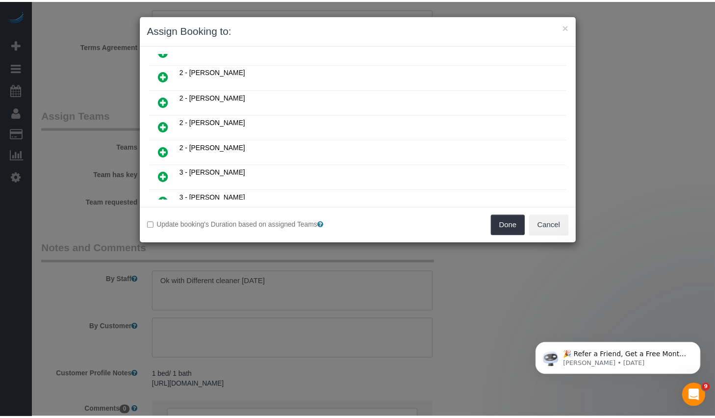
scroll to position [668, 0]
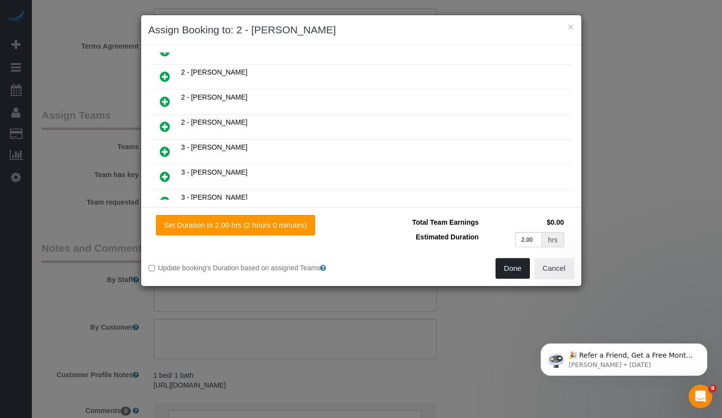
click at [508, 271] on button "Done" at bounding box center [513, 268] width 34 height 21
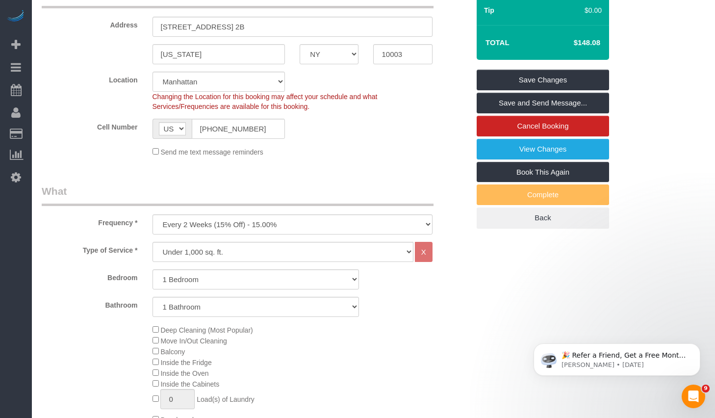
scroll to position [0, 0]
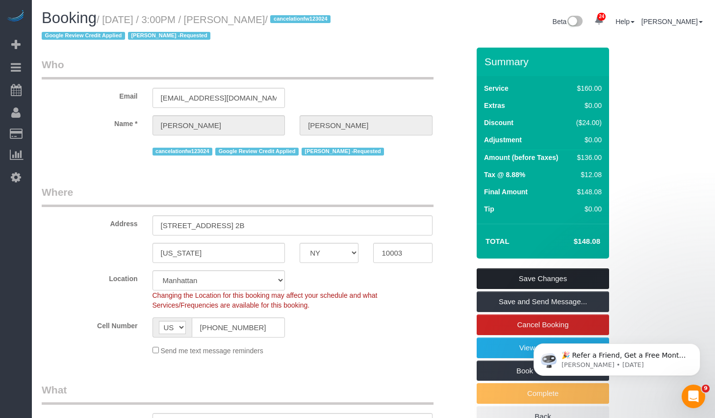
click at [497, 279] on link "Save Changes" at bounding box center [542, 278] width 132 height 21
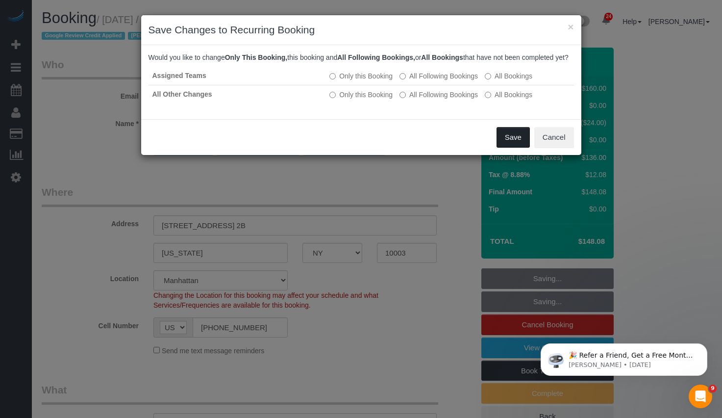
click at [511, 148] on button "Save" at bounding box center [513, 137] width 33 height 21
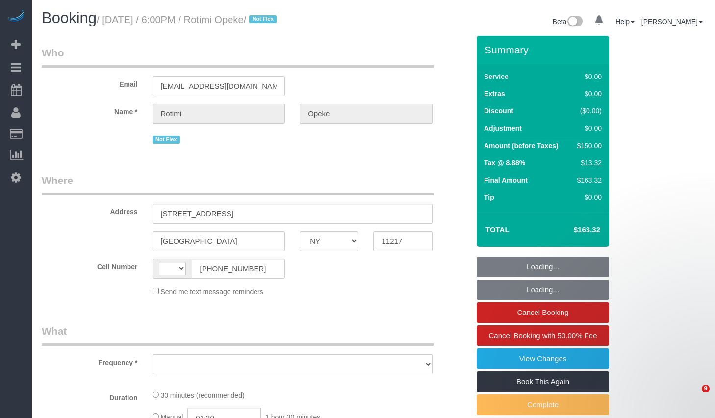
select select "NY"
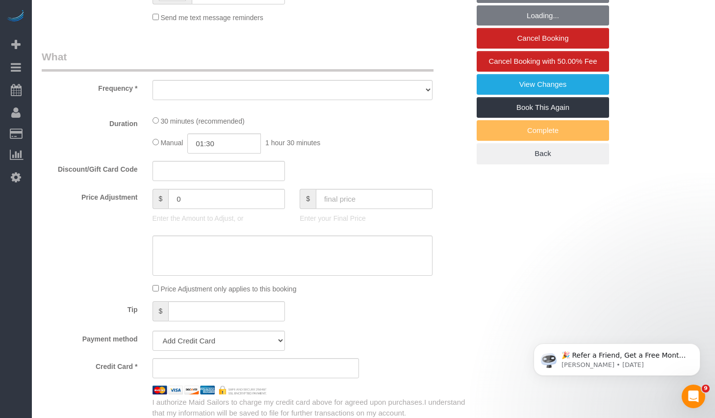
select select "object:371"
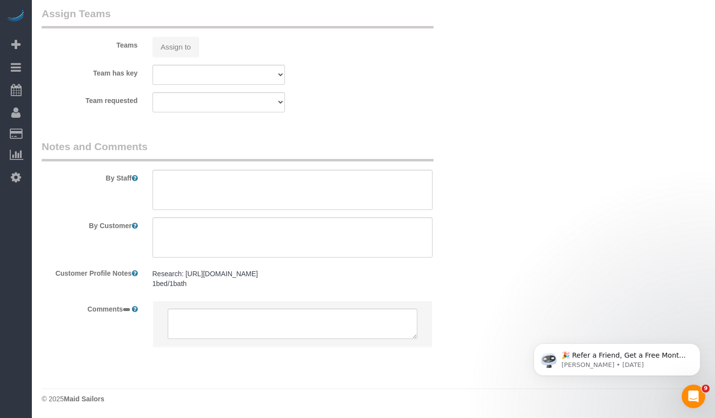
select select "string:[GEOGRAPHIC_DATA]"
select select "string:stripe-pm_1OJfhJ4VGloSiKo7nmEPzPPB"
select select "number:66"
select select "number:79"
select select "number:15"
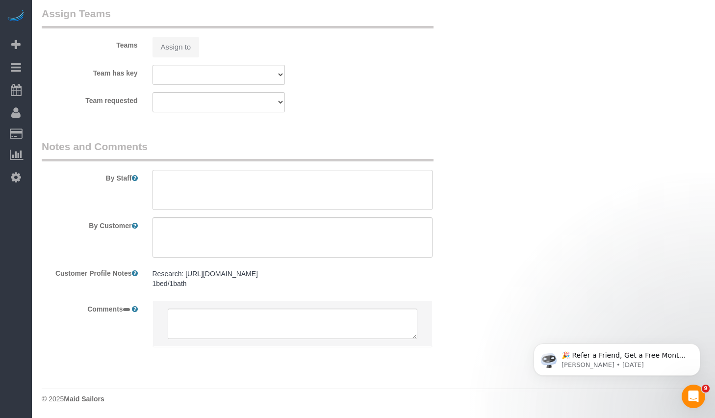
select select "number:5"
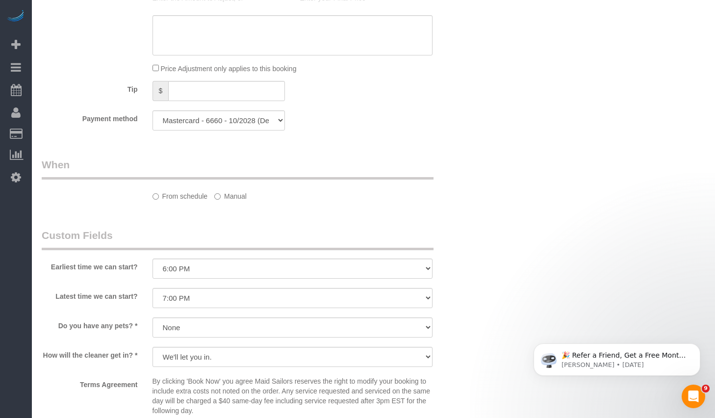
select select "spot1"
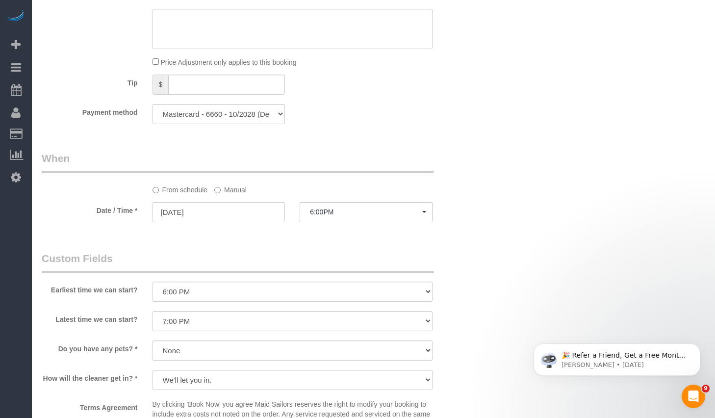
select select "object:1485"
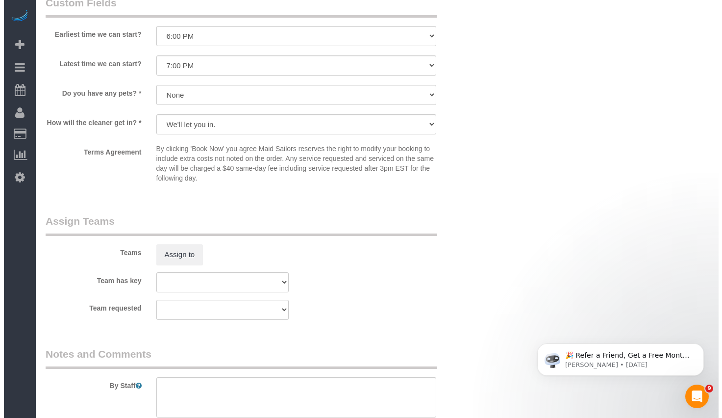
scroll to position [1251, 0]
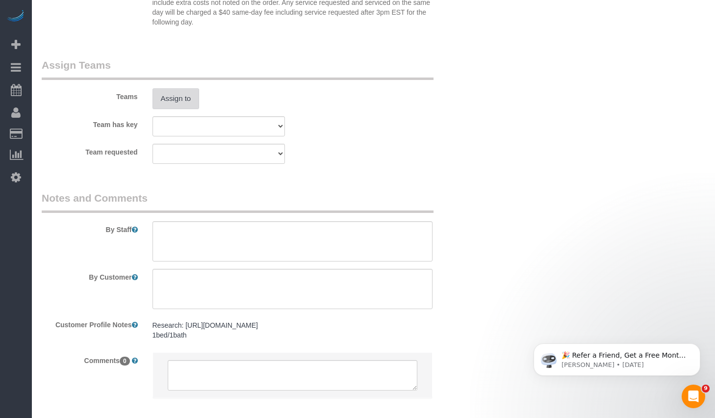
click at [185, 108] on button "Assign to" at bounding box center [175, 98] width 47 height 21
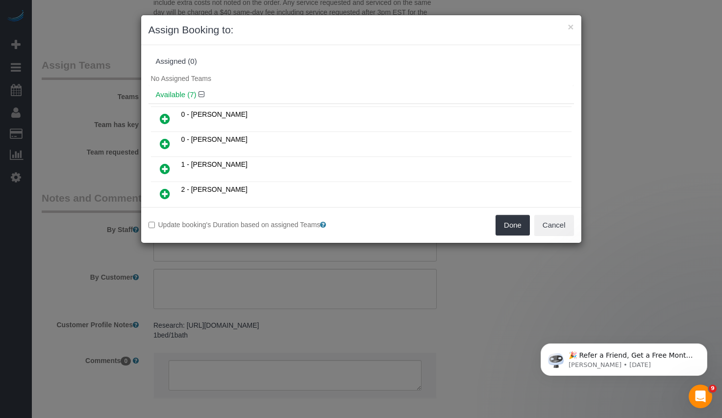
scroll to position [119, 0]
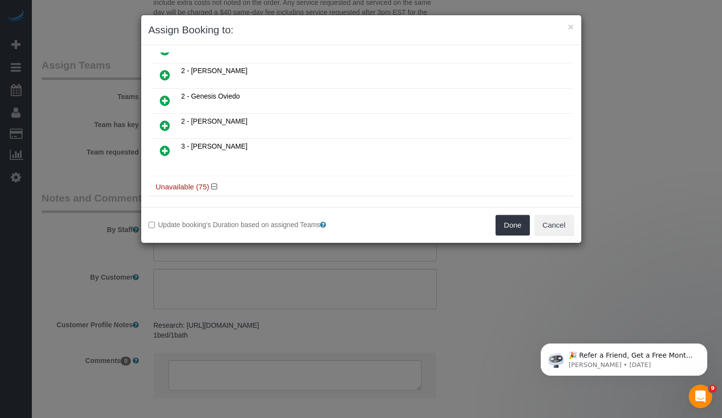
click at [163, 151] on icon at bounding box center [165, 151] width 10 height 12
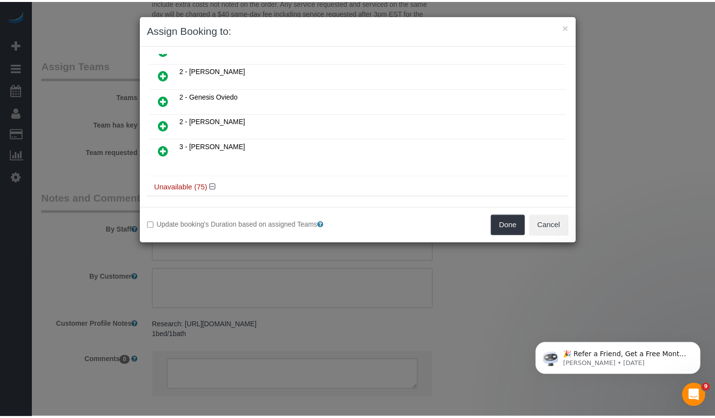
scroll to position [142, 0]
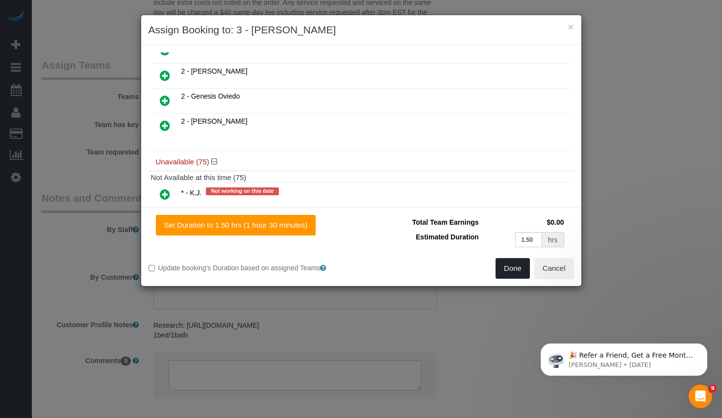
click at [512, 276] on button "Done" at bounding box center [513, 268] width 34 height 21
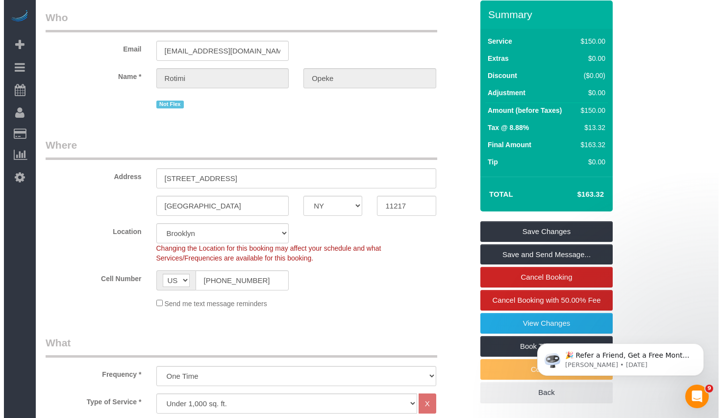
scroll to position [0, 0]
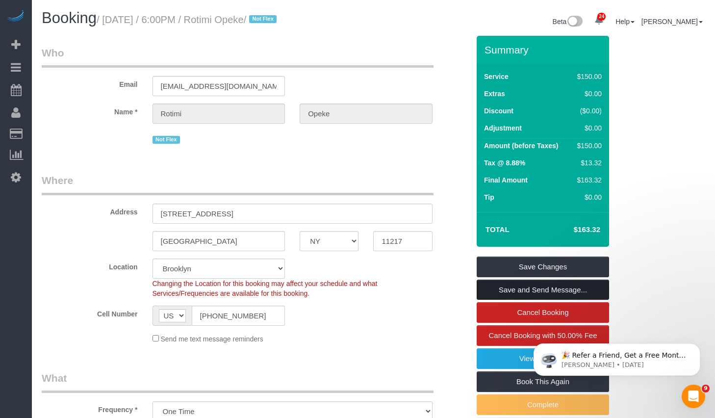
click at [517, 289] on link "Save and Send Message..." at bounding box center [542, 289] width 132 height 21
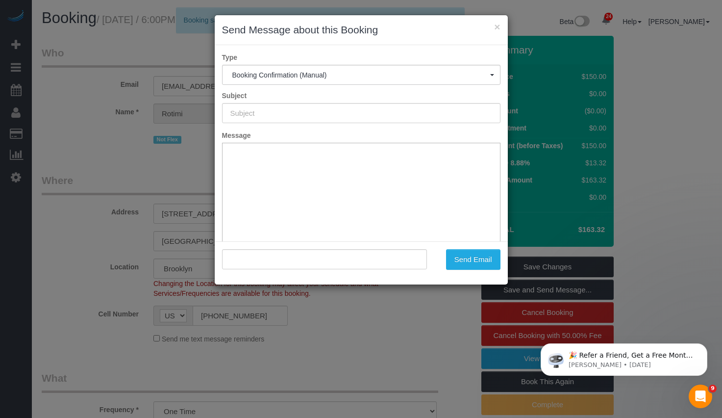
type input "Cleaning Confirmed for 09/22/2025 at 6:00pm"
type input ""Rotimi Opeke" <rotimi.opeke@gmail.com>"
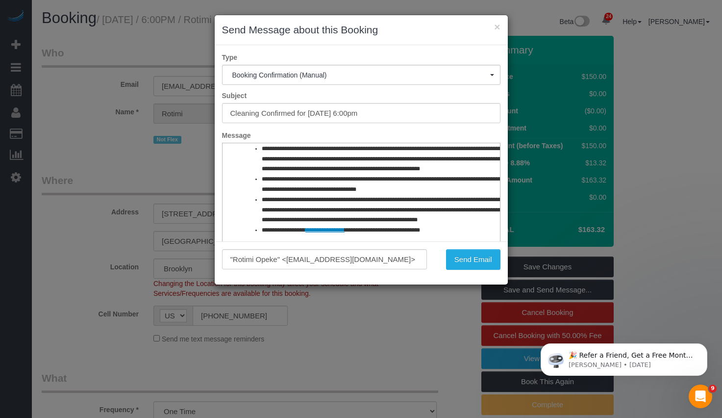
scroll to position [466, 0]
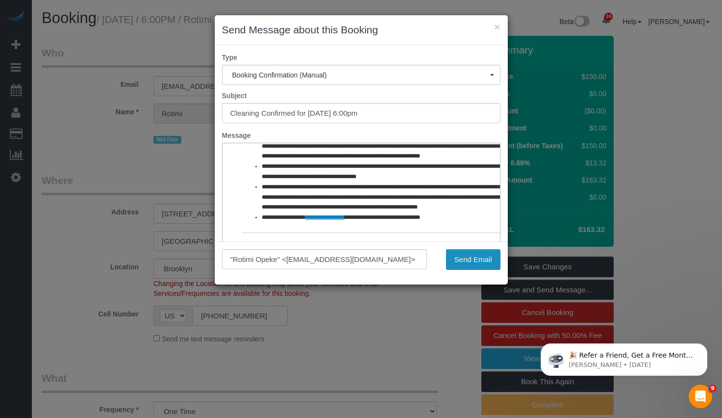
click at [465, 262] on button "Send Email" at bounding box center [473, 259] width 54 height 21
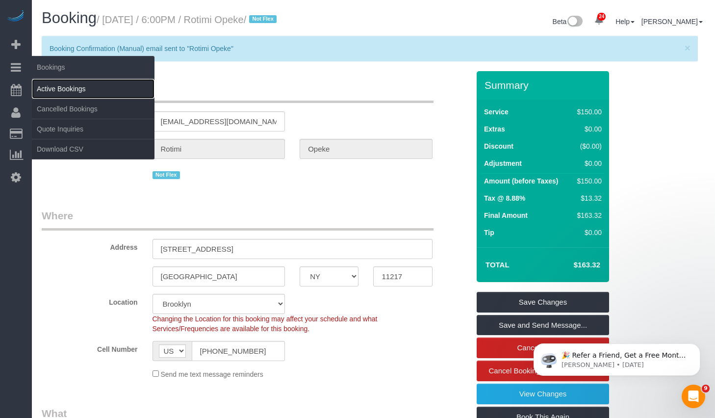
click at [68, 91] on link "Active Bookings" at bounding box center [93, 89] width 123 height 20
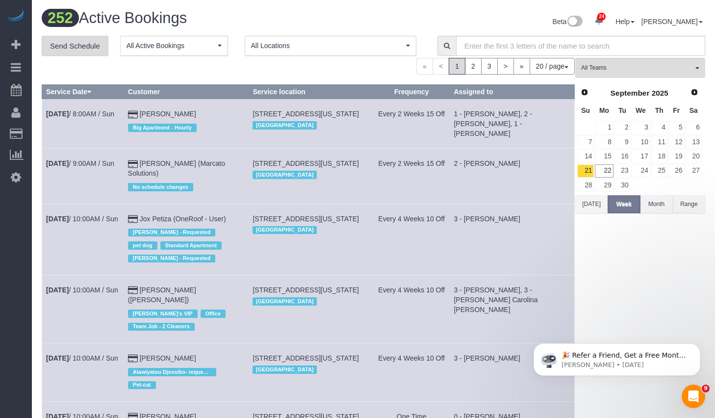
click at [86, 47] on link "Send Schedule" at bounding box center [75, 46] width 67 height 21
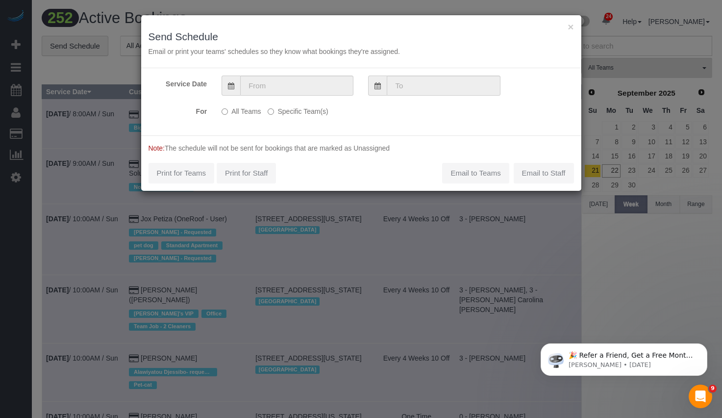
click at [287, 114] on label "Specific Team(s)" at bounding box center [298, 109] width 60 height 13
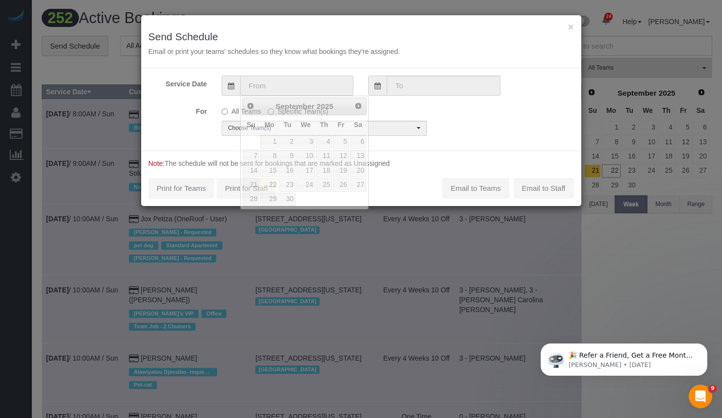
click at [290, 95] on input "text" at bounding box center [296, 85] width 113 height 20
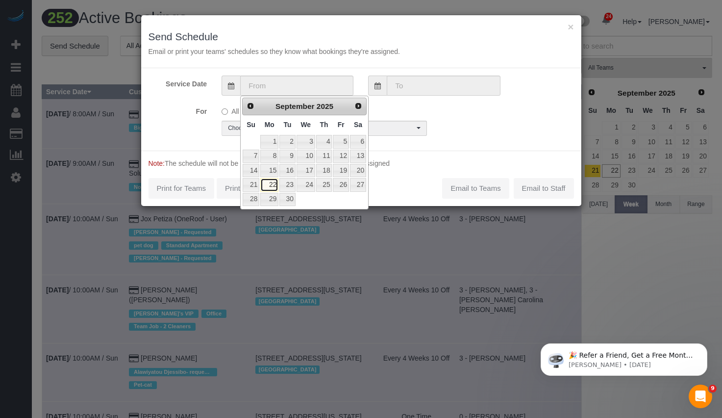
click at [271, 184] on link "22" at bounding box center [269, 184] width 18 height 13
type input "[DATE]"
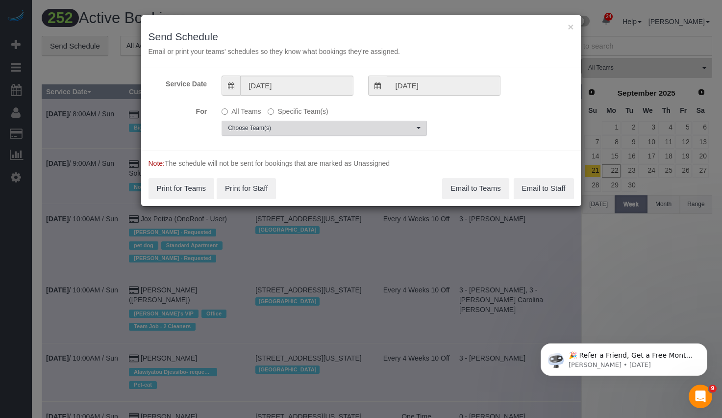
click at [282, 128] on span "Choose Team(s)" at bounding box center [321, 128] width 186 height 8
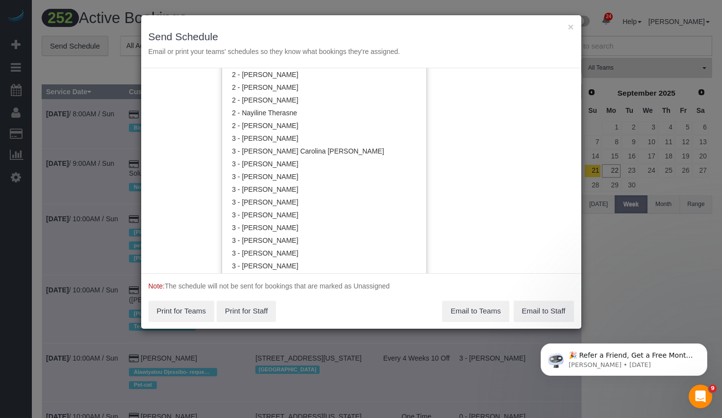
scroll to position [849, 0]
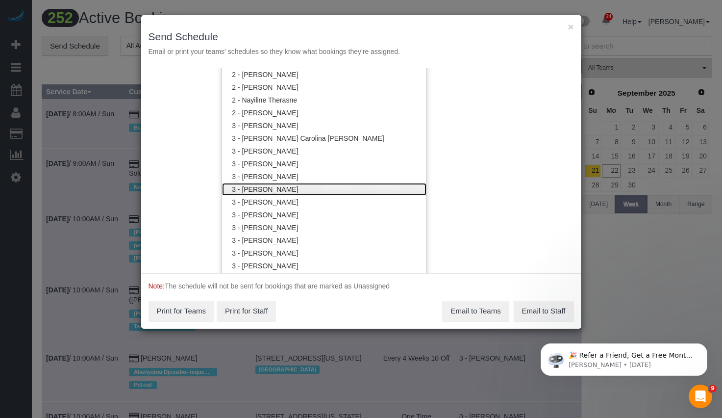
click at [261, 189] on link "3 - [PERSON_NAME]" at bounding box center [324, 189] width 204 height 13
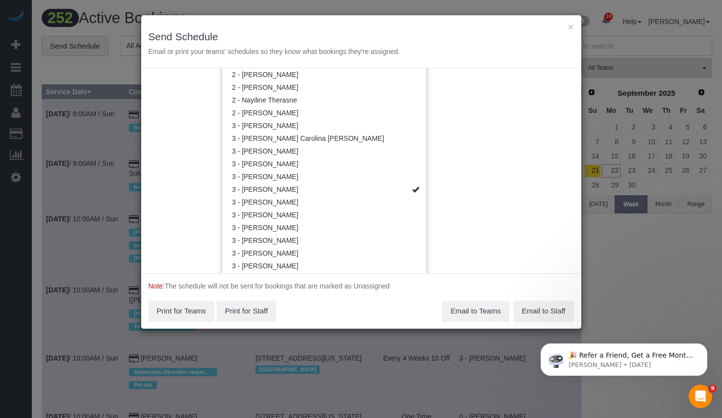
click at [517, 183] on div "Service Date 09/22/2025 09/22/2025 For All Teams Specific Team(s) 3 - Hecleny G…" at bounding box center [361, 170] width 440 height 205
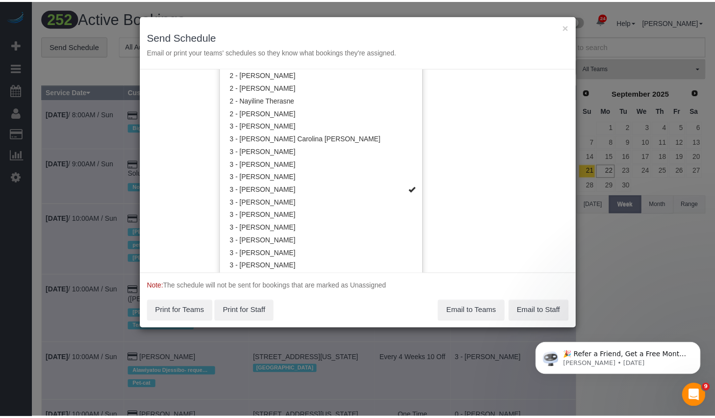
scroll to position [0, 0]
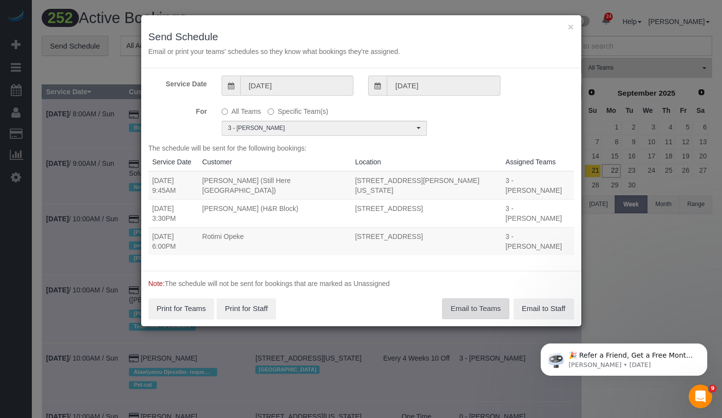
click at [470, 298] on button "Email to Teams" at bounding box center [475, 308] width 67 height 21
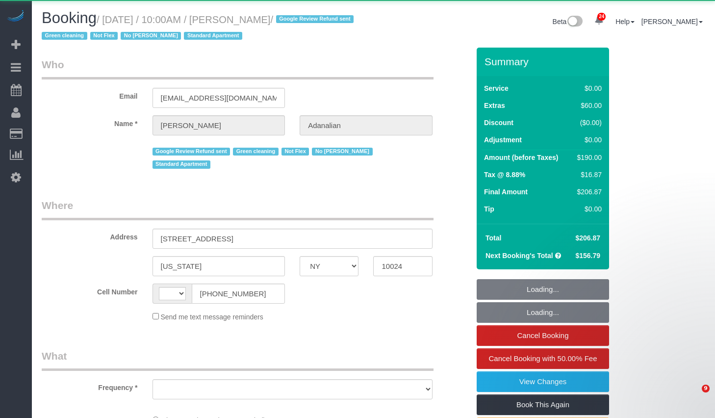
select select "NY"
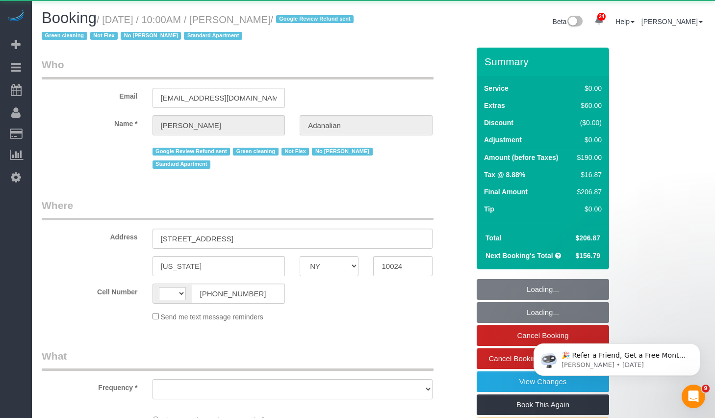
select select "string:[GEOGRAPHIC_DATA]"
select select "object:858"
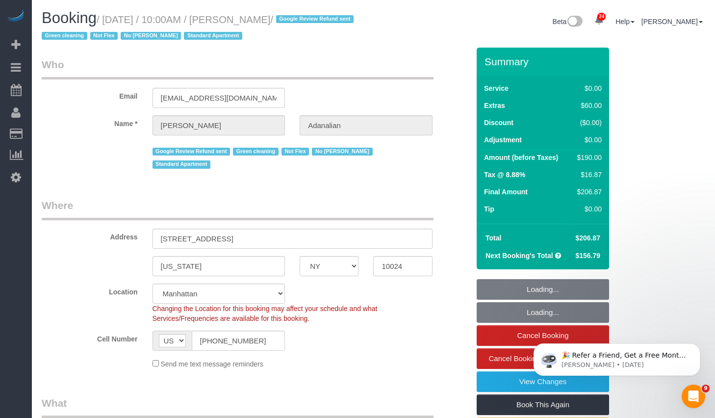
select select "string:stripe-pm_1QrgCn4VGloSiKo7GXhdb6K1"
select select "1"
select select "object:973"
select select "number:89"
select select "number:90"
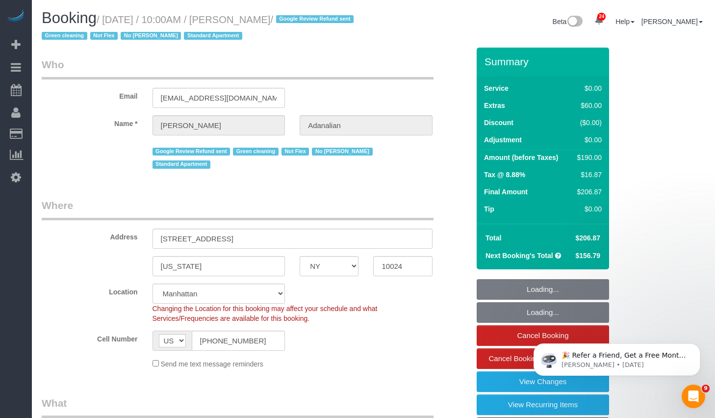
select select "number:15"
select select "number:5"
select select "1"
select select "spot1"
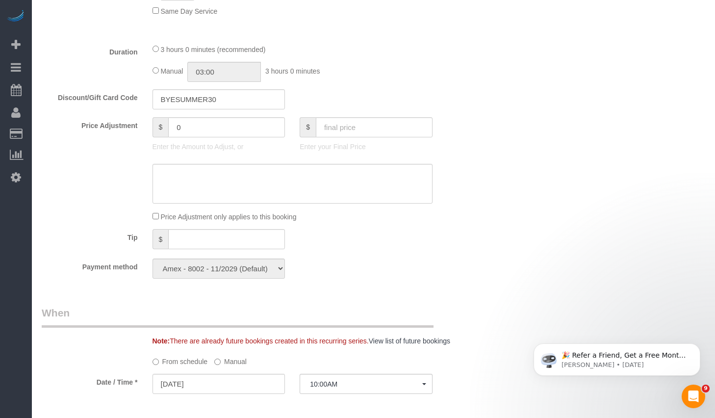
scroll to position [829, 0]
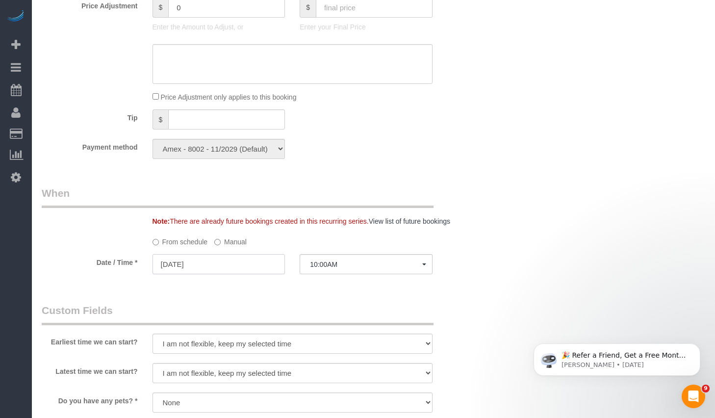
click at [268, 254] on input "[DATE]" at bounding box center [218, 264] width 133 height 20
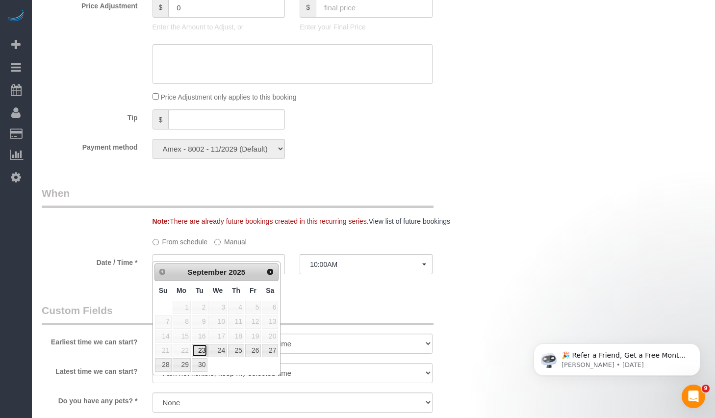
click at [197, 350] on link "23" at bounding box center [200, 350] width 16 height 13
type input "[DATE]"
select select "spot2"
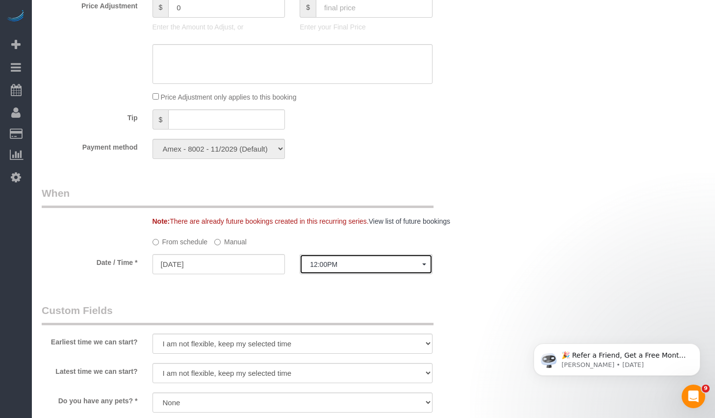
click at [375, 254] on button "12:00PM" at bounding box center [365, 264] width 133 height 20
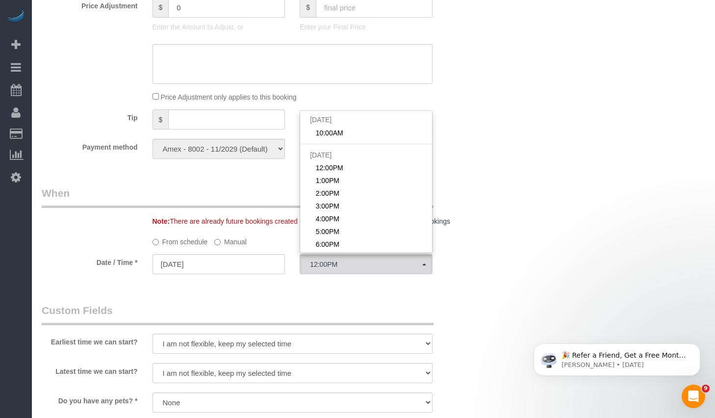
click at [274, 303] on legend "Custom Fields" at bounding box center [238, 314] width 392 height 22
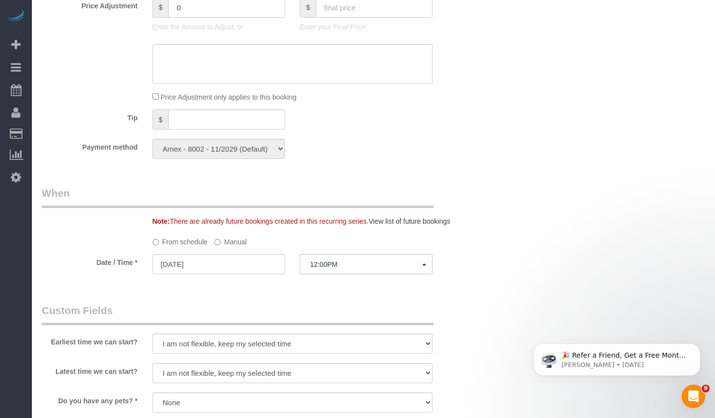
click at [227, 233] on label "Manual" at bounding box center [230, 239] width 32 height 13
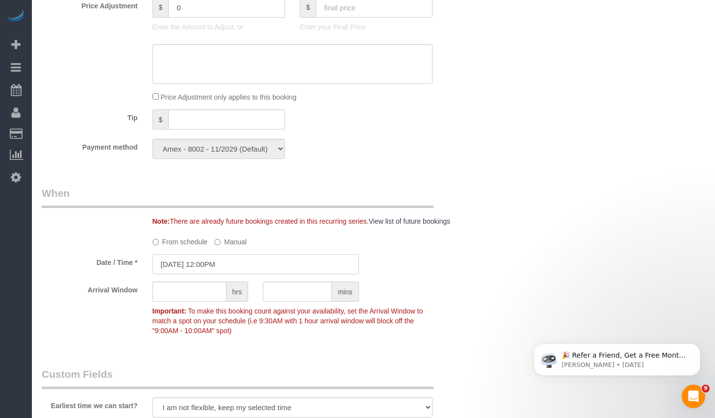
click at [214, 254] on input "09/23/2025 12:00PM" at bounding box center [255, 264] width 206 height 20
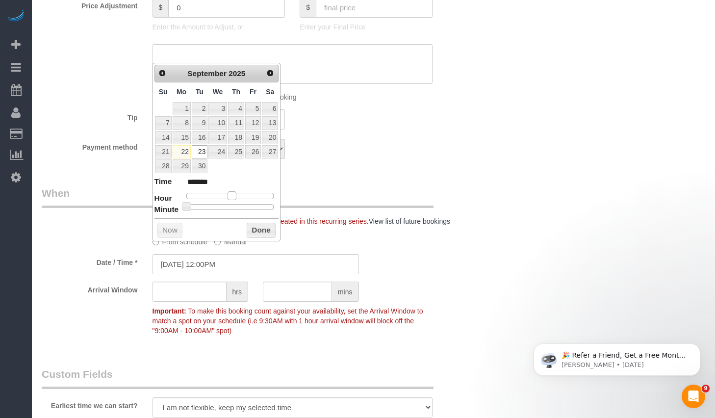
type input "09/23/2025 11:00AM"
type input "*******"
type input "09/23/2025 10:00AM"
type input "*******"
type input "09/23/2025 9:00AM"
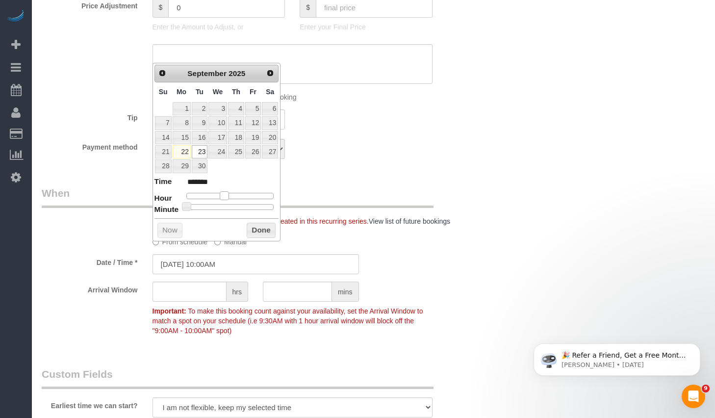
type input "******"
drag, startPoint x: 231, startPoint y: 196, endPoint x: 221, endPoint y: 196, distance: 10.3
click at [221, 196] on span at bounding box center [220, 195] width 9 height 9
type input "09/23/2025 9:25AM"
type input "******"
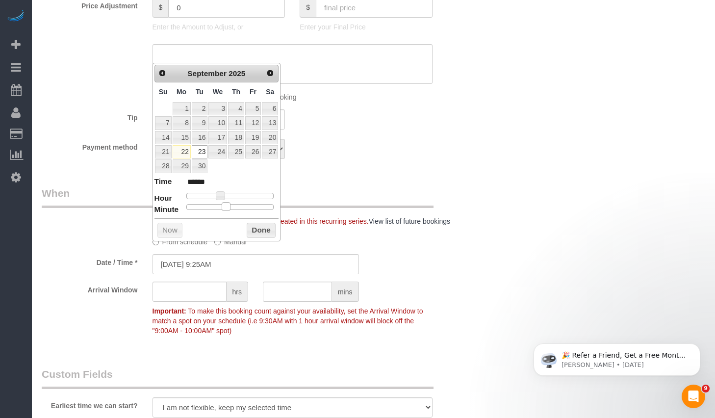
type input "[DATE] 9:30AM"
type input "******"
drag, startPoint x: 227, startPoint y: 205, endPoint x: 232, endPoint y: 208, distance: 5.5
click at [232, 208] on div at bounding box center [230, 207] width 88 height 6
click at [260, 230] on button "Done" at bounding box center [261, 231] width 29 height 16
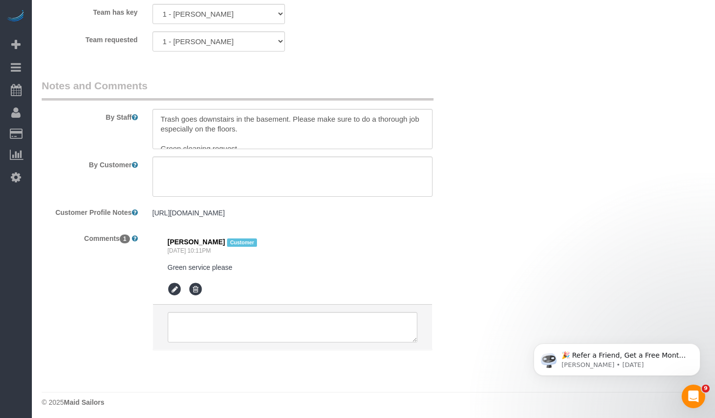
scroll to position [1298, 0]
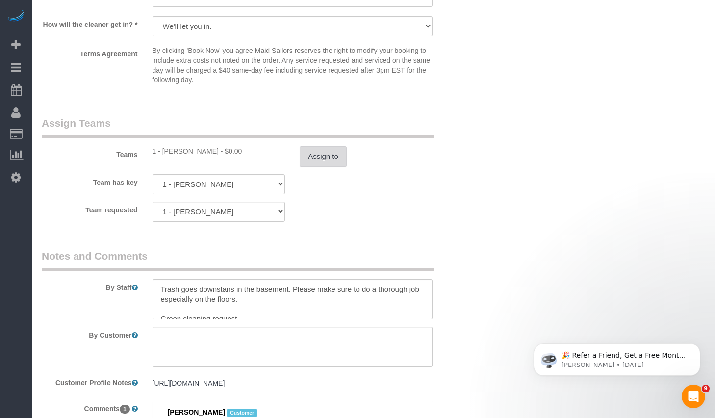
click at [318, 151] on button "Assign to" at bounding box center [322, 156] width 47 height 21
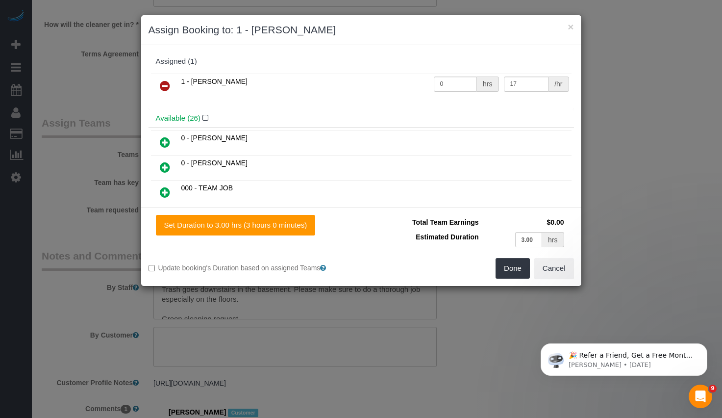
click at [168, 84] on icon at bounding box center [165, 86] width 10 height 12
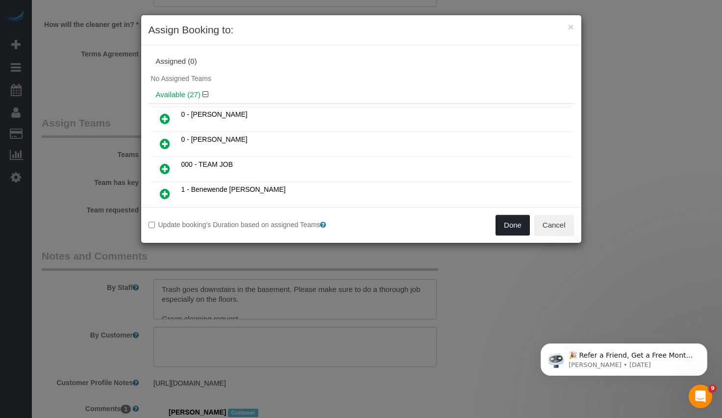
click at [510, 228] on button "Done" at bounding box center [513, 225] width 34 height 21
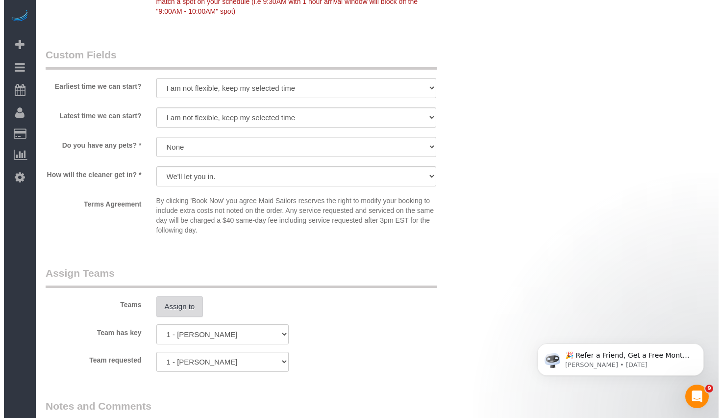
scroll to position [1168, 0]
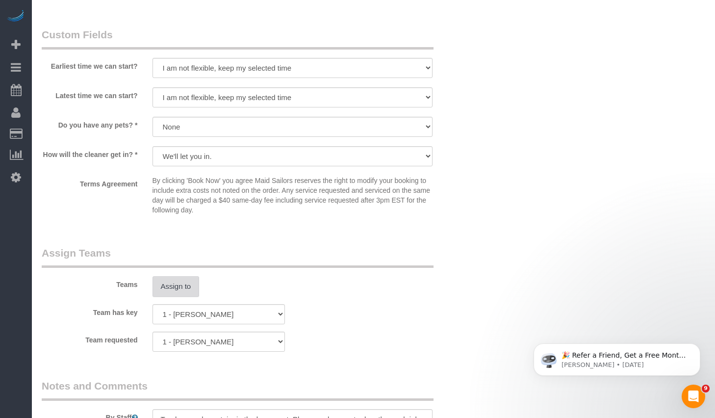
click at [165, 281] on button "Assign to" at bounding box center [175, 286] width 47 height 21
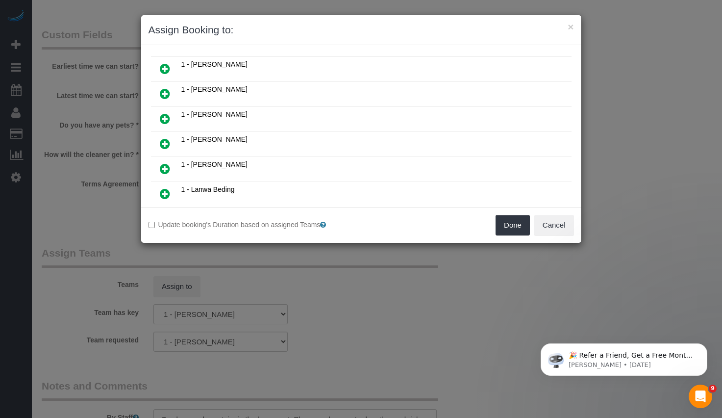
scroll to position [200, 0]
click at [163, 143] on icon at bounding box center [165, 144] width 10 height 12
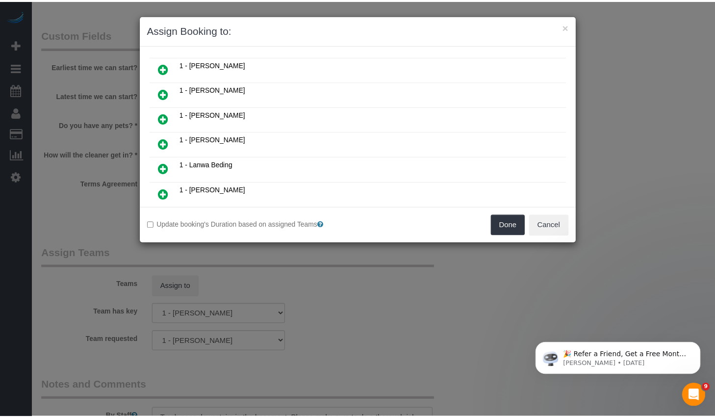
scroll to position [224, 0]
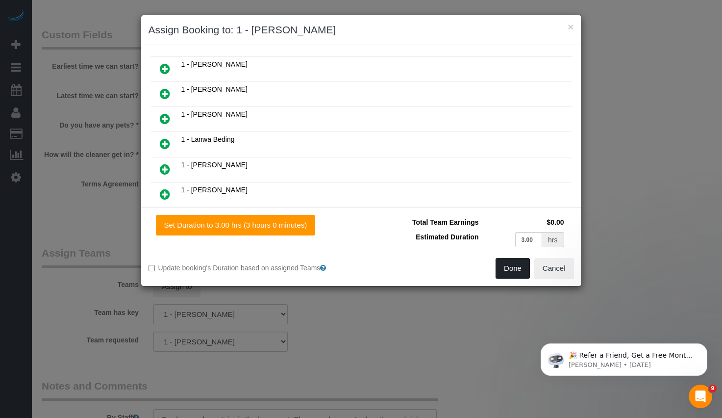
click at [501, 274] on button "Done" at bounding box center [513, 268] width 34 height 21
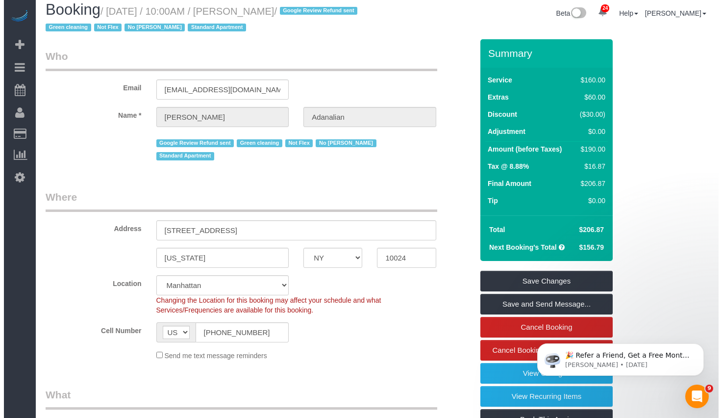
scroll to position [0, 0]
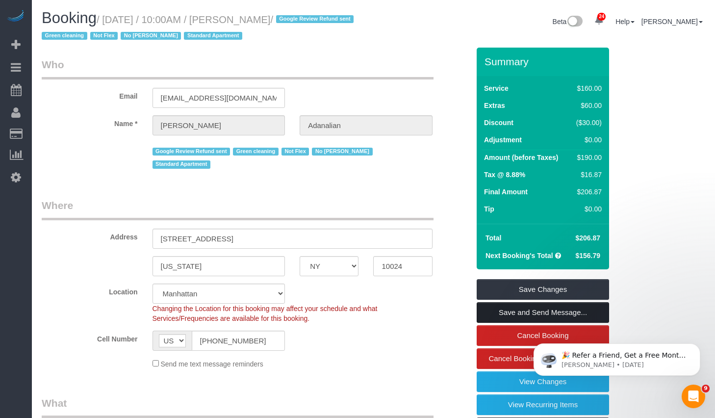
click at [519, 313] on link "Save and Send Message..." at bounding box center [542, 312] width 132 height 21
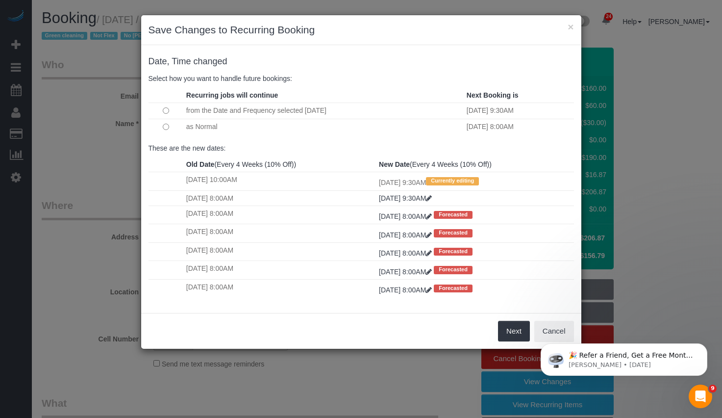
click at [159, 126] on td at bounding box center [166, 127] width 35 height 16
click at [514, 331] on button "Next" at bounding box center [514, 331] width 32 height 21
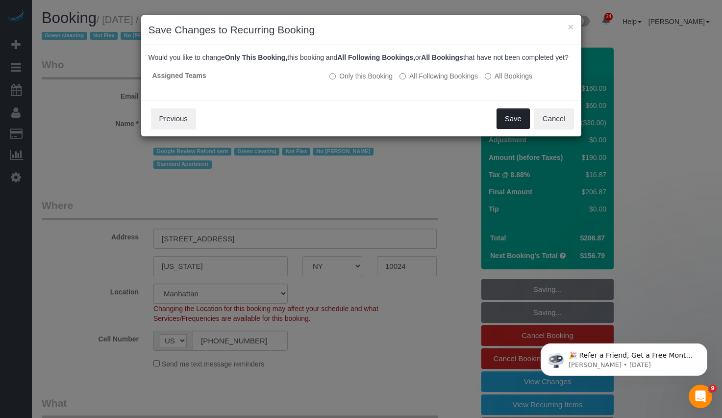
click at [516, 129] on button "Save" at bounding box center [513, 118] width 33 height 21
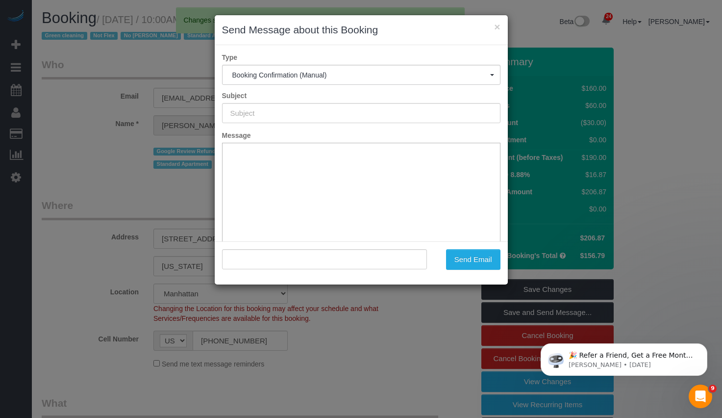
type input "Cleaning Confirmed for 09/23/2025 at 9:30am"
type input ""[PERSON_NAME]" <[EMAIL_ADDRESS][DOMAIN_NAME]>"
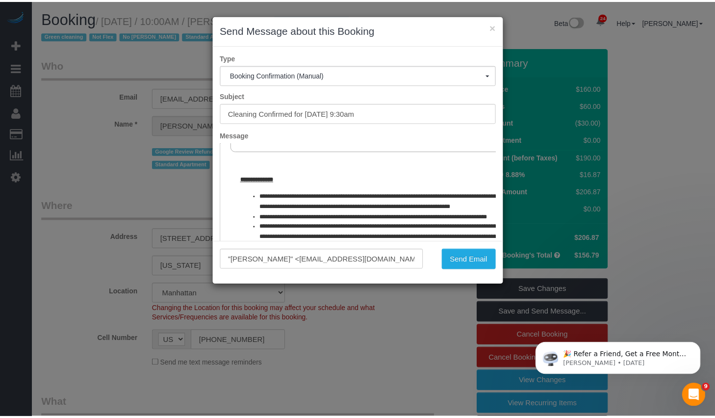
scroll to position [476, 0]
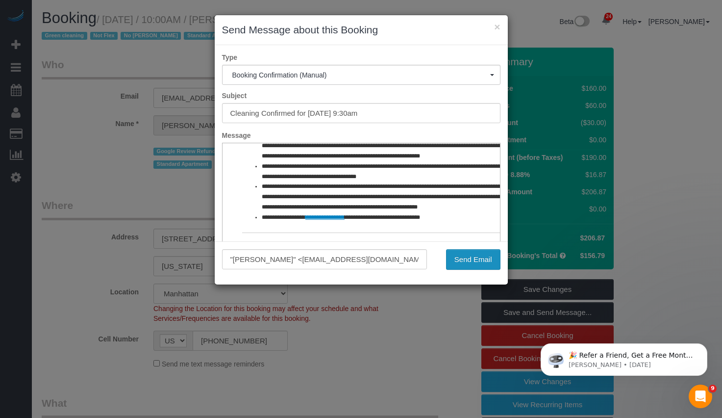
click at [475, 260] on button "Send Email" at bounding box center [473, 259] width 54 height 21
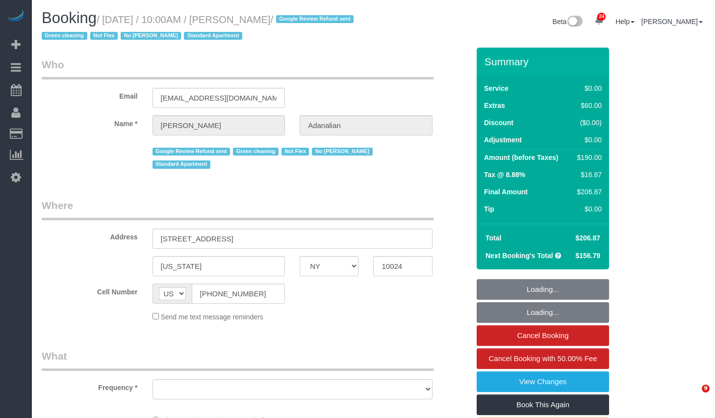
select select "NY"
select select "number:89"
select select "number:90"
select select "number:15"
select select "number:5"
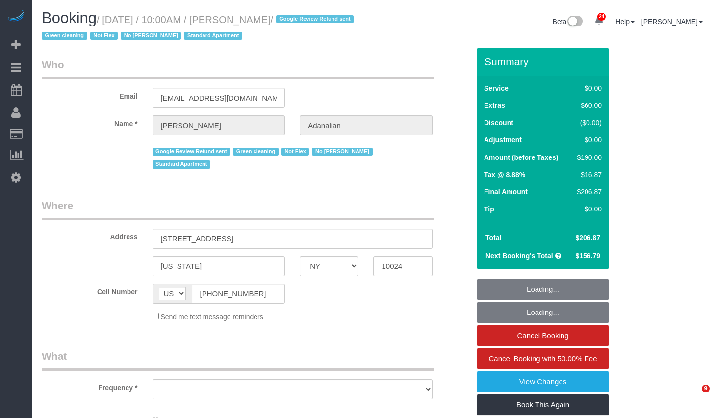
select select "object:1112"
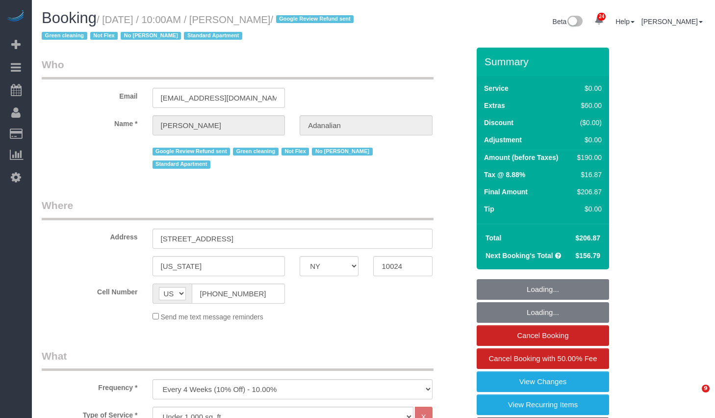
select select "string:stripe-pm_1QrgCn4VGloSiKo7GXhdb6K1"
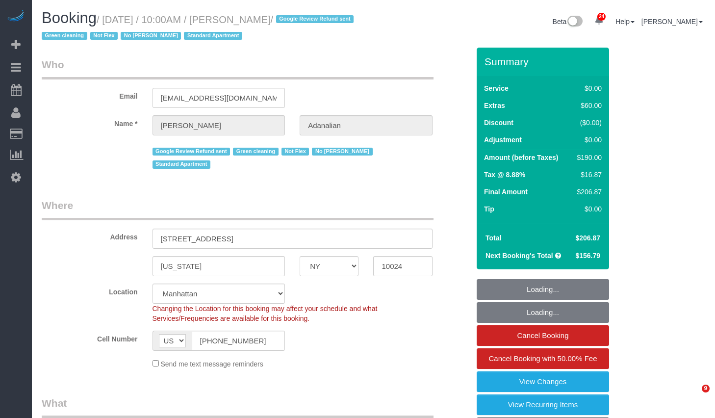
select select "object:1611"
select select "spot1"
select select "1"
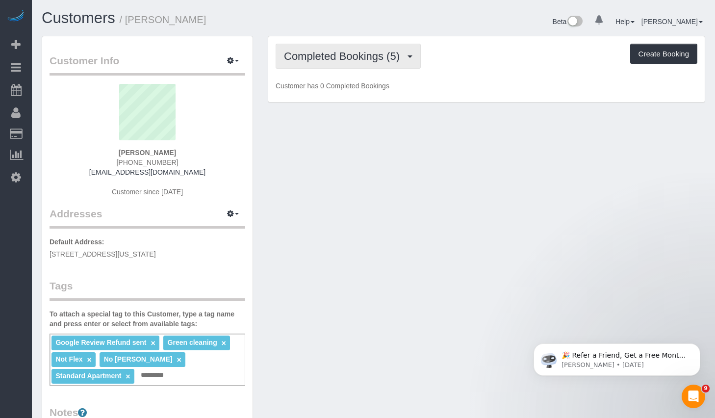
click at [355, 56] on span "Completed Bookings (5)" at bounding box center [344, 56] width 121 height 12
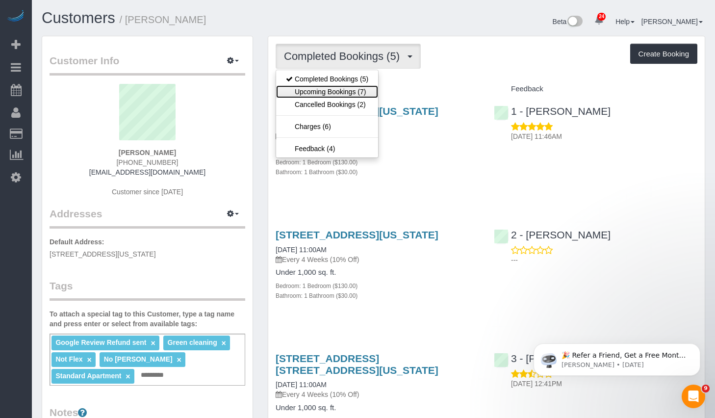
click at [346, 92] on link "Upcoming Bookings (7)" at bounding box center [327, 91] width 102 height 13
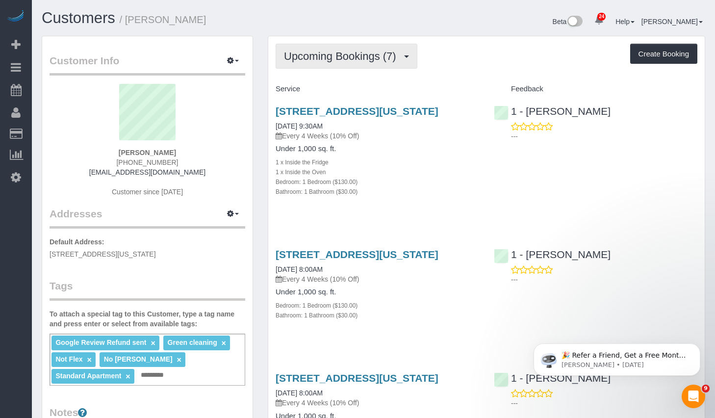
click at [334, 50] on span "Upcoming Bookings (7)" at bounding box center [342, 56] width 117 height 12
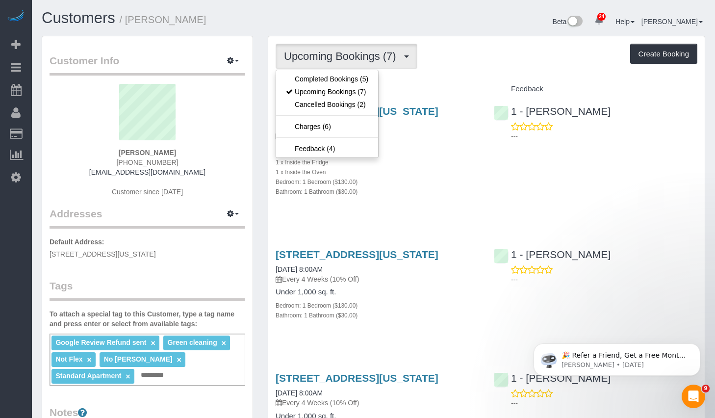
click at [488, 66] on div "Upcoming Bookings (7) Completed Bookings (5) Upcoming Bookings (7) Cancelled Bo…" at bounding box center [486, 56] width 422 height 25
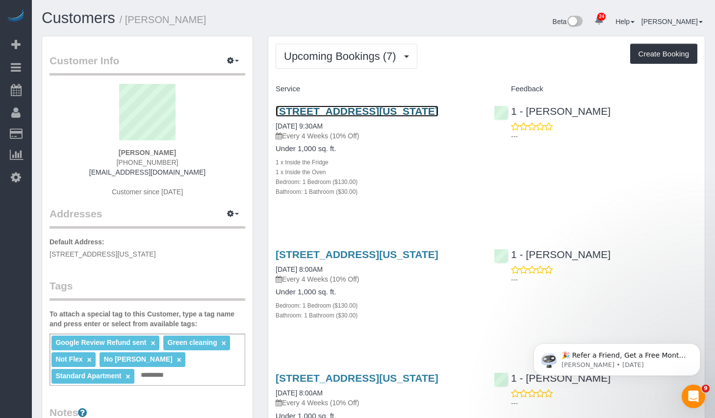
click at [406, 108] on link "[STREET_ADDRESS][US_STATE]" at bounding box center [356, 110] width 163 height 11
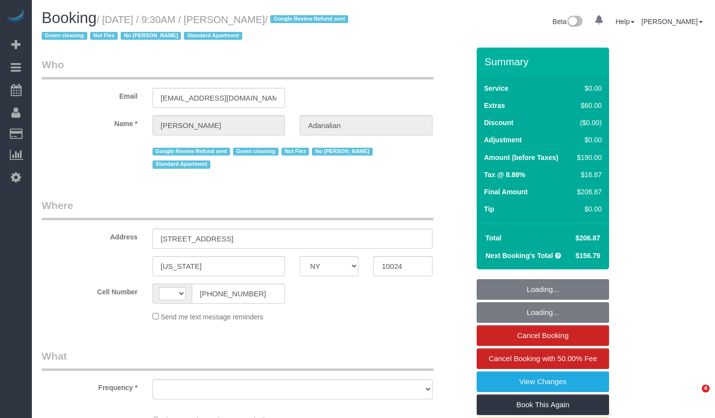
select select "NY"
select select "string:[GEOGRAPHIC_DATA]"
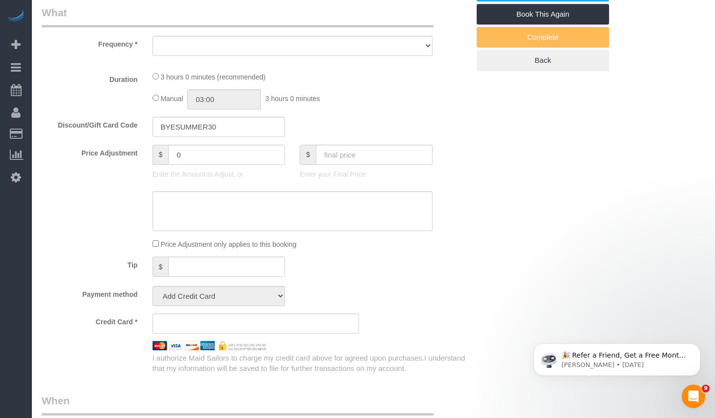
select select "object:864"
select select "string:stripe-pm_1QrgCn4VGloSiKo7GXhdb6K1"
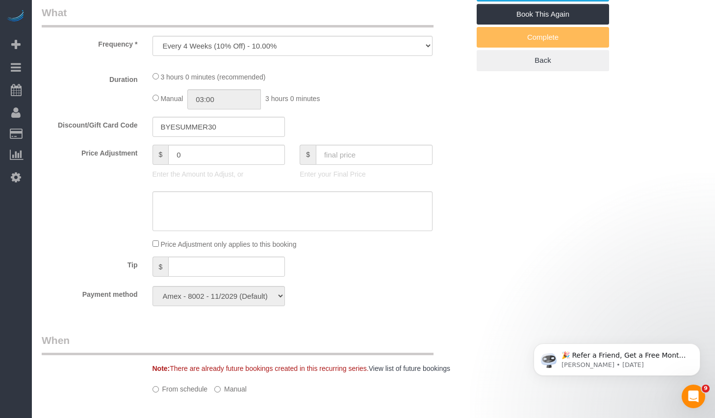
select select "number:89"
select select "number:90"
select select "number:15"
select select "number:5"
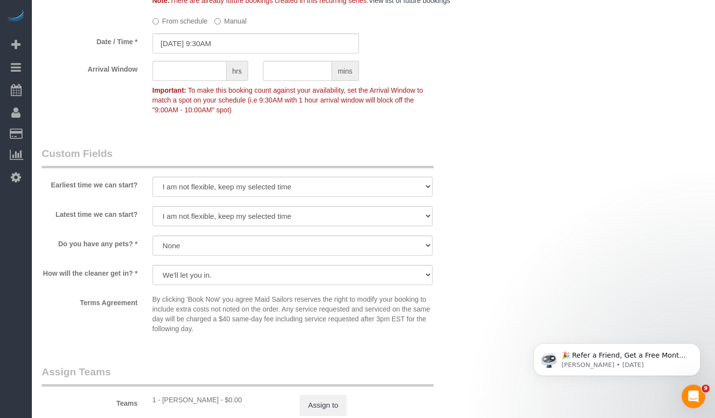
select select "object:1584"
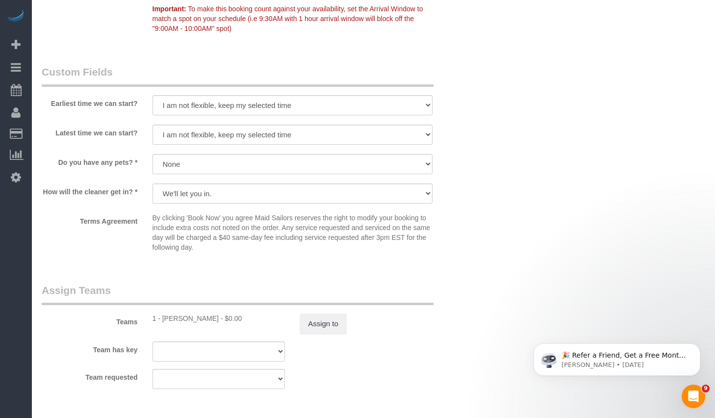
select select "1"
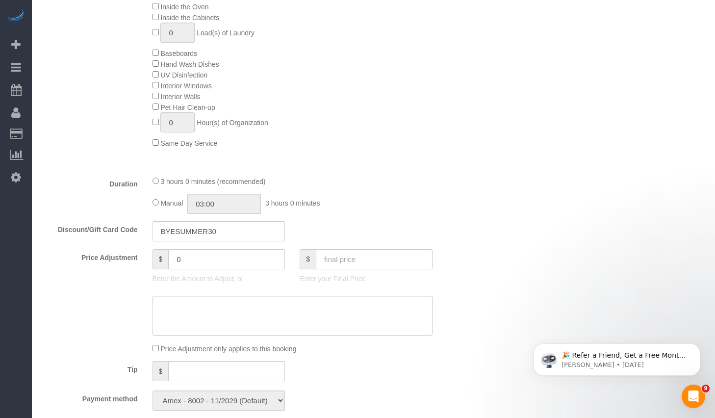
scroll to position [689, 0]
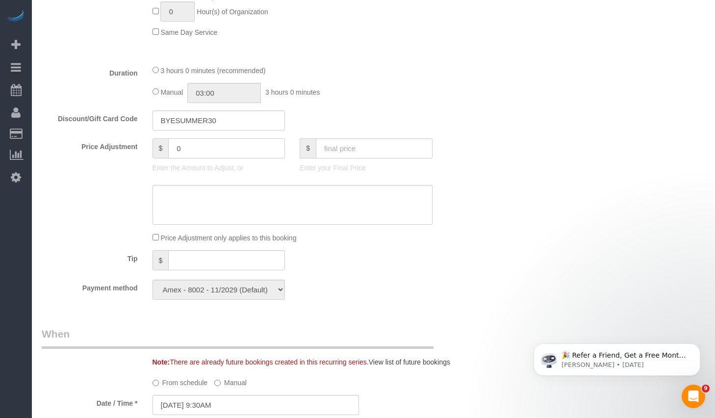
drag, startPoint x: 199, startPoint y: 136, endPoint x: 140, endPoint y: 126, distance: 60.6
click at [140, 138] on div "Price Adjustment $ 0 Enter the Amount to Adjust, or $ Enter your Final Price" at bounding box center [255, 157] width 442 height 39
type input "-15"
click at [454, 150] on div "Price Adjustment $ -15 Enter the Amount to Adjust, or $ Enter your Final Price" at bounding box center [255, 157] width 442 height 39
click at [458, 250] on div "Tip $" at bounding box center [255, 261] width 442 height 22
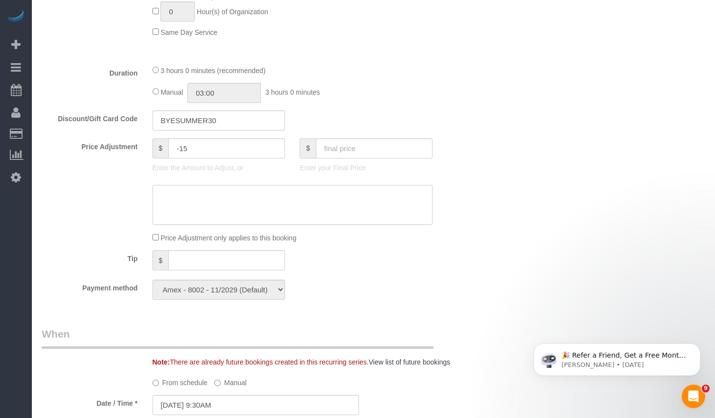
click at [296, 185] on textarea at bounding box center [292, 205] width 280 height 40
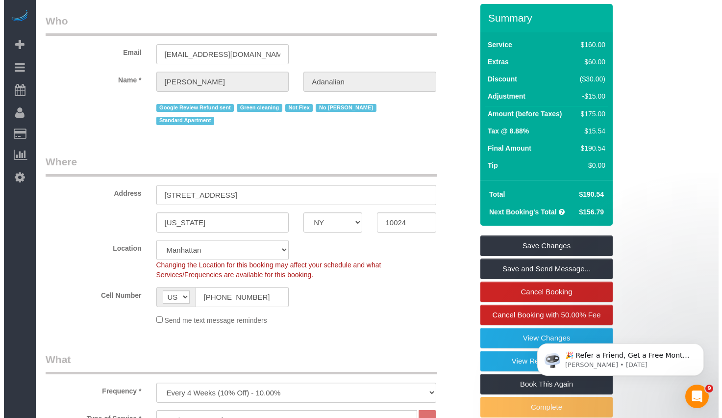
scroll to position [0, 0]
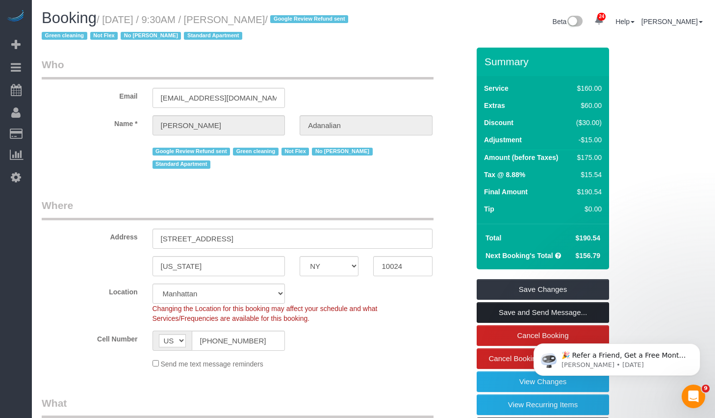
type textarea "Refund for being late"
click at [508, 316] on link "Save and Send Message..." at bounding box center [542, 312] width 132 height 21
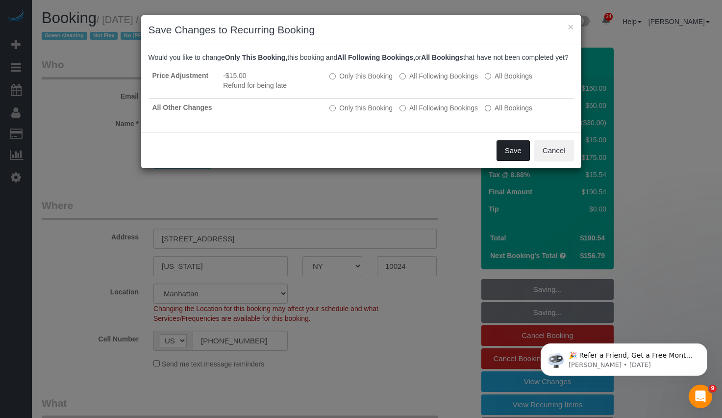
click at [505, 161] on button "Save" at bounding box center [513, 150] width 33 height 21
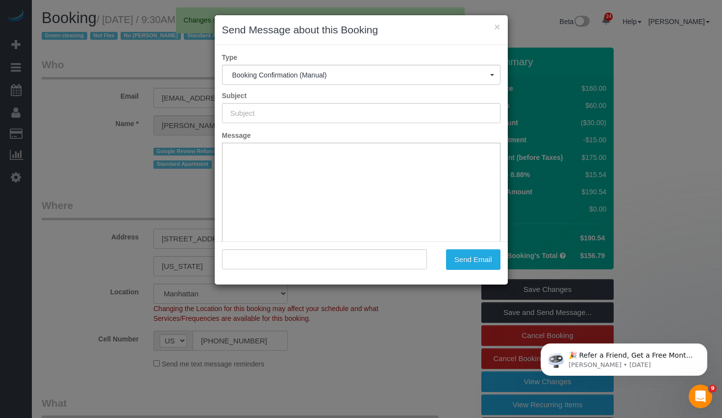
type input "Cleaning Confirmed for [DATE] 9:30am"
type input ""[PERSON_NAME]" <[EMAIL_ADDRESS][DOMAIN_NAME]>"
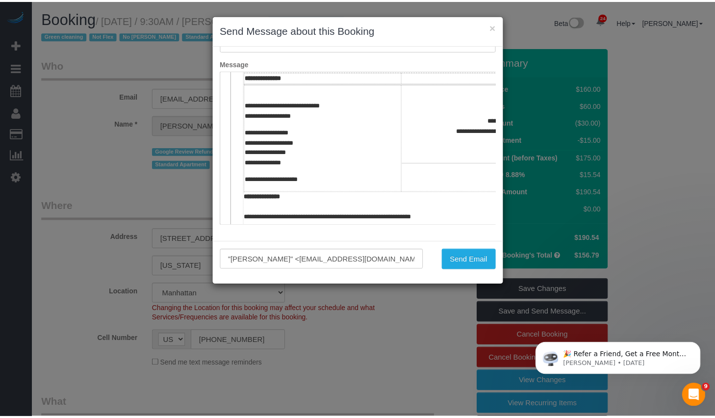
scroll to position [380, 0]
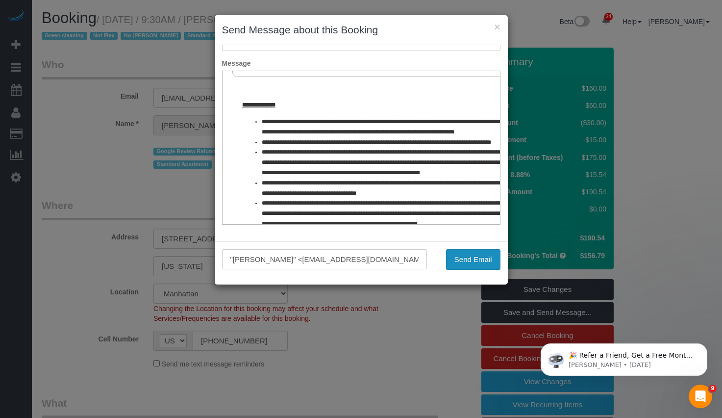
click at [472, 256] on button "Send Email" at bounding box center [473, 259] width 54 height 21
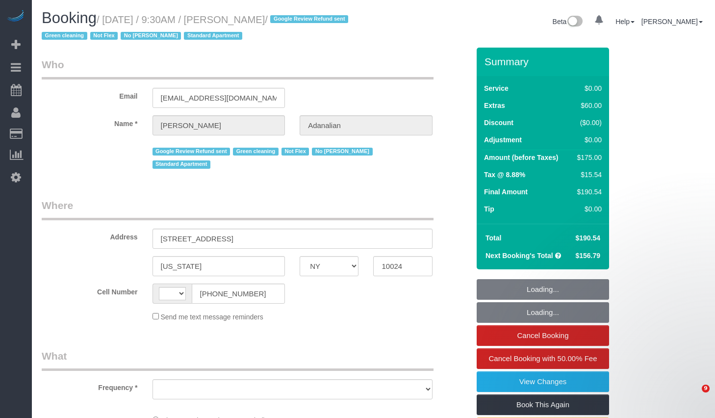
select select "NY"
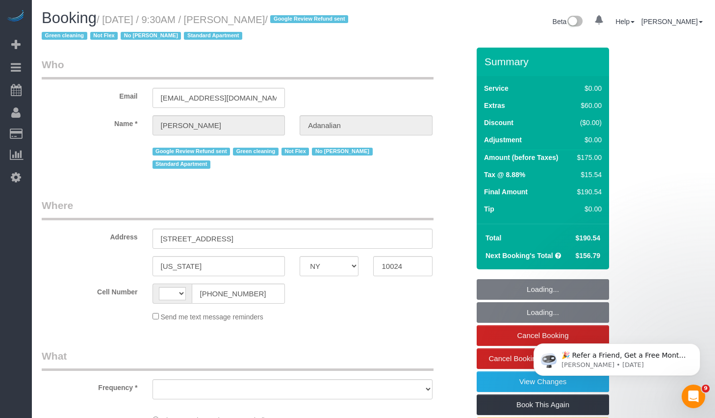
select select "string:[GEOGRAPHIC_DATA]"
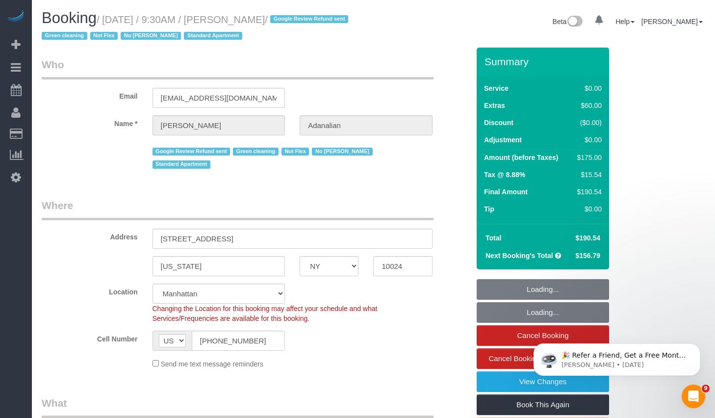
select select "string:stripe-pm_1QrgCn4VGloSiKo7GXhdb6K1"
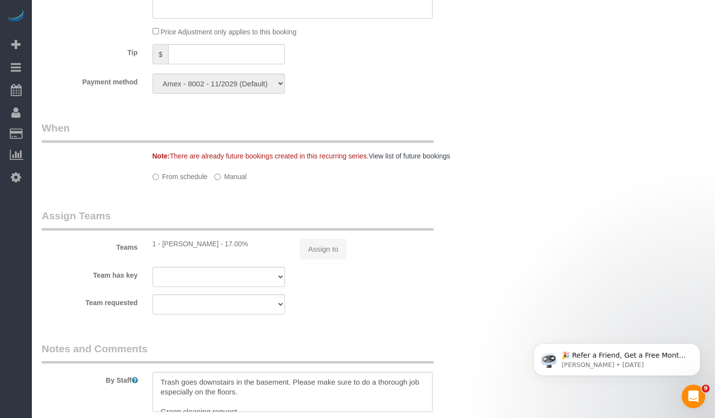
select select "object:864"
select select "number:89"
select select "number:90"
select select "number:15"
select select "number:5"
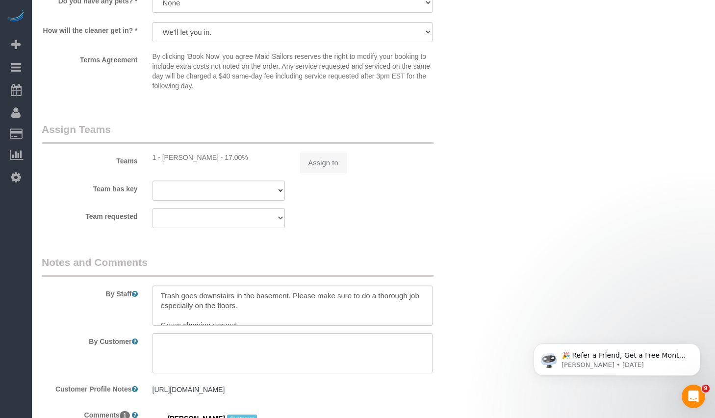
select select "1"
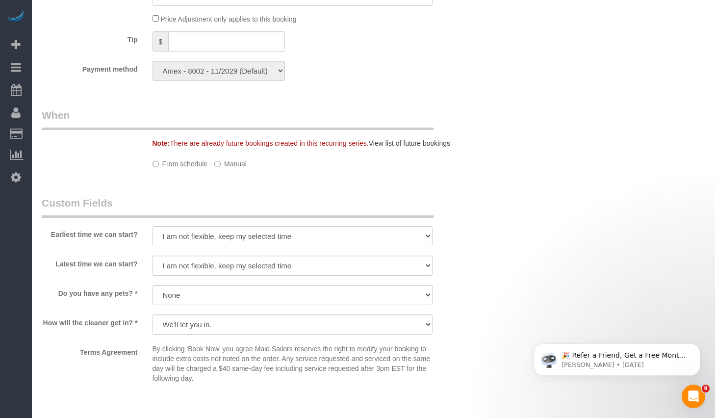
scroll to position [999, 0]
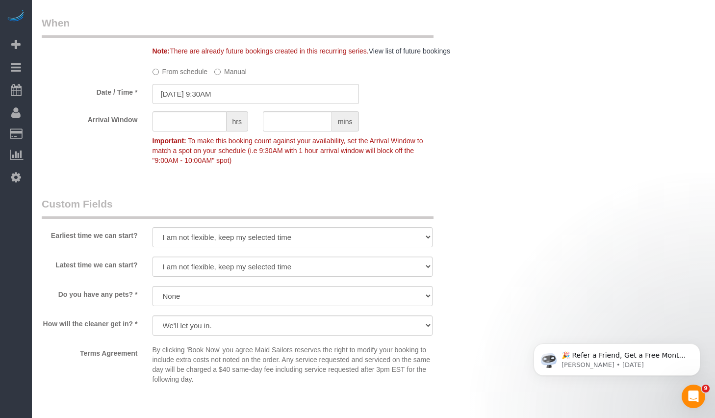
select select "object:1584"
select select "1"
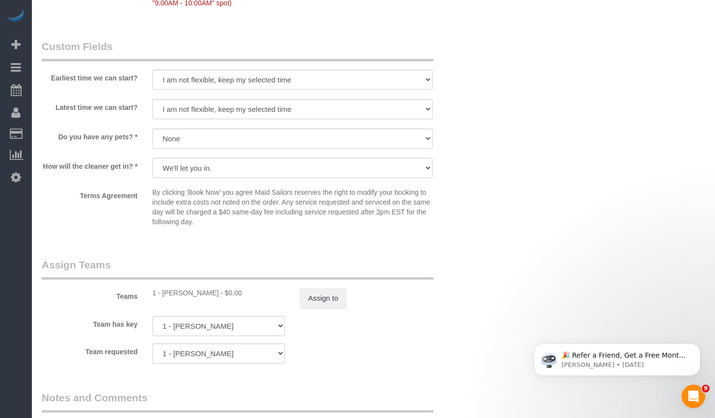
scroll to position [1326, 0]
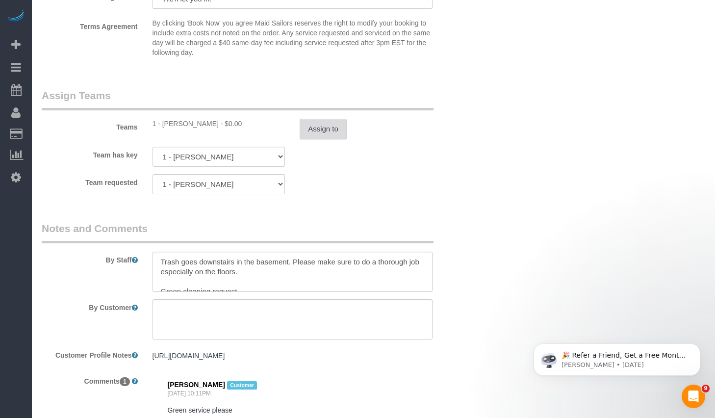
click at [321, 121] on button "Assign to" at bounding box center [322, 129] width 47 height 21
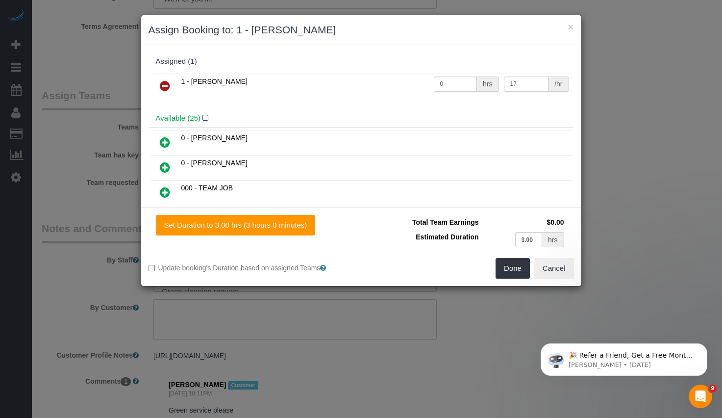
click at [165, 83] on icon at bounding box center [165, 86] width 10 height 12
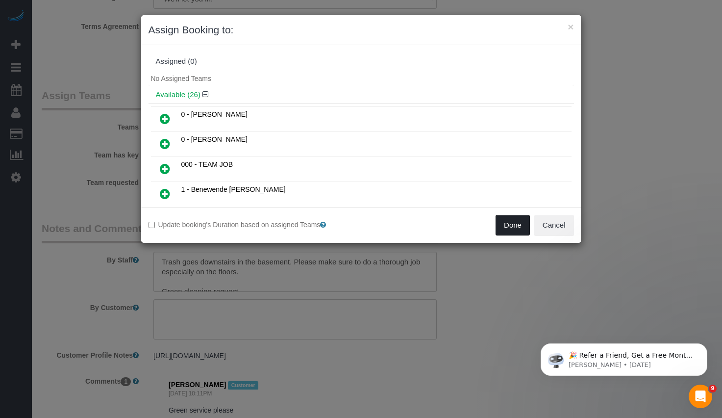
click at [516, 225] on button "Done" at bounding box center [513, 225] width 34 height 21
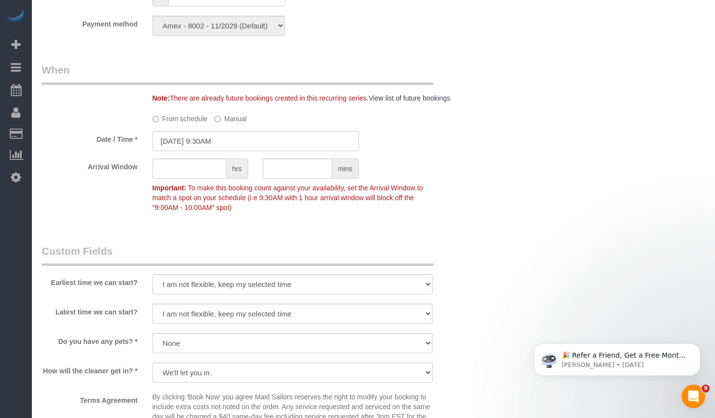
scroll to position [946, 0]
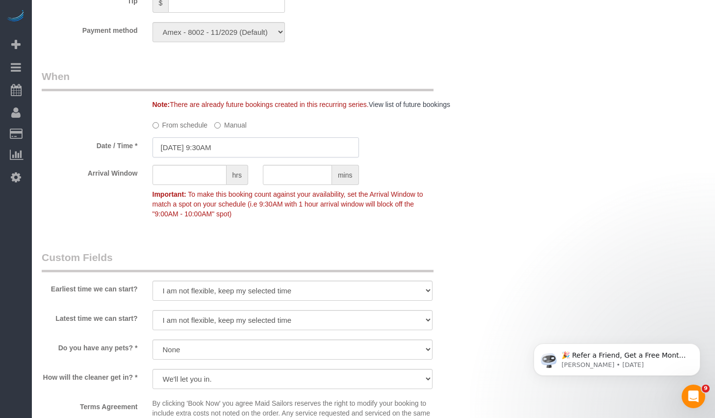
click at [180, 140] on input "09/23/2025 9:30AM" at bounding box center [255, 147] width 206 height 20
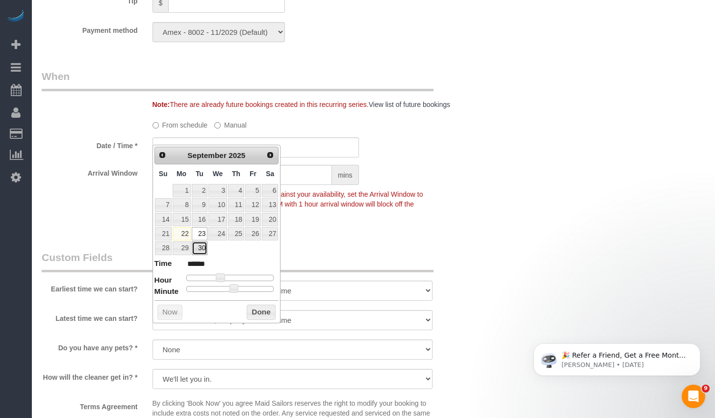
click at [200, 248] on link "30" at bounding box center [200, 247] width 16 height 13
type input "09/30/2025 9:30AM"
click at [263, 311] on button "Done" at bounding box center [261, 312] width 29 height 16
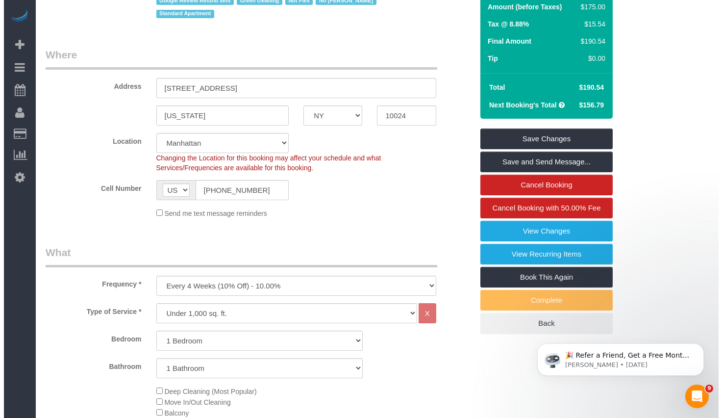
scroll to position [0, 0]
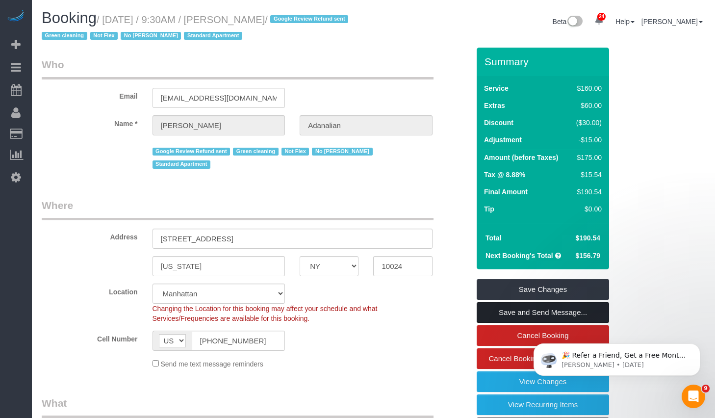
click at [562, 315] on link "Save and Send Message..." at bounding box center [542, 312] width 132 height 21
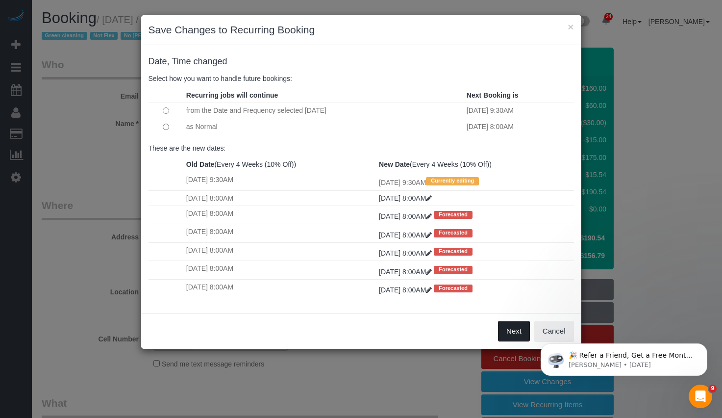
click at [513, 335] on button "Next" at bounding box center [514, 331] width 32 height 21
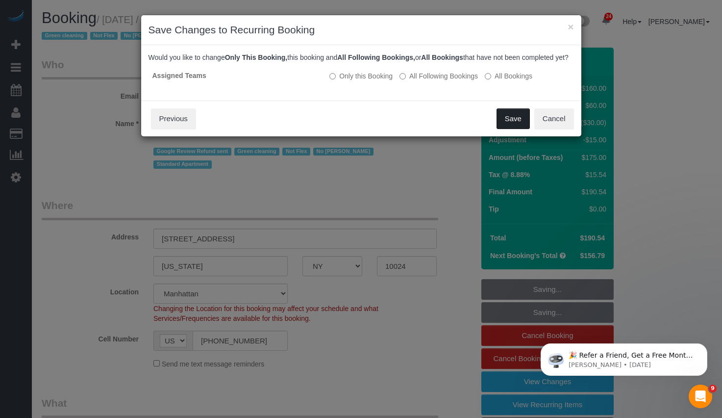
click at [508, 128] on button "Save" at bounding box center [513, 118] width 33 height 21
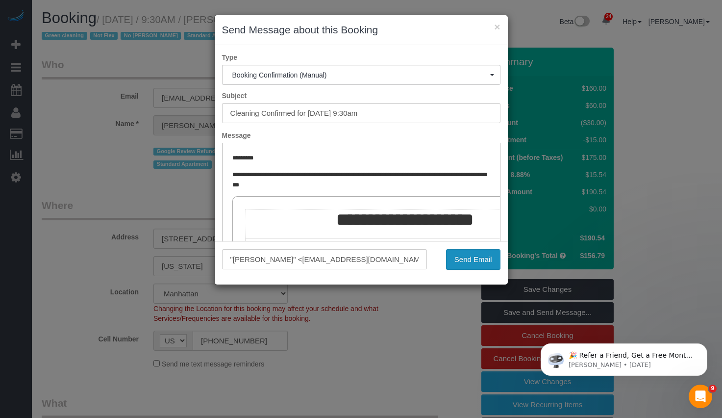
click at [472, 261] on button "Send Email" at bounding box center [473, 259] width 54 height 21
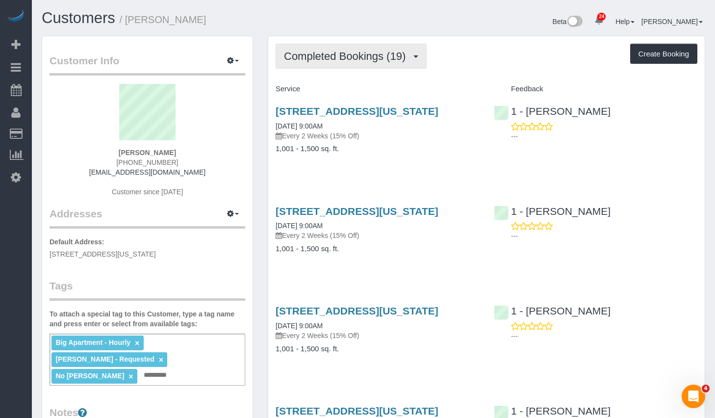
click at [311, 58] on span "Completed Bookings (19)" at bounding box center [347, 56] width 126 height 12
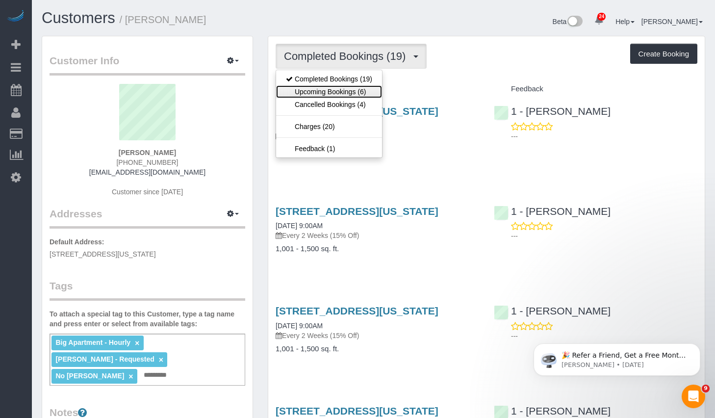
click at [315, 91] on link "Upcoming Bookings (6)" at bounding box center [329, 91] width 106 height 13
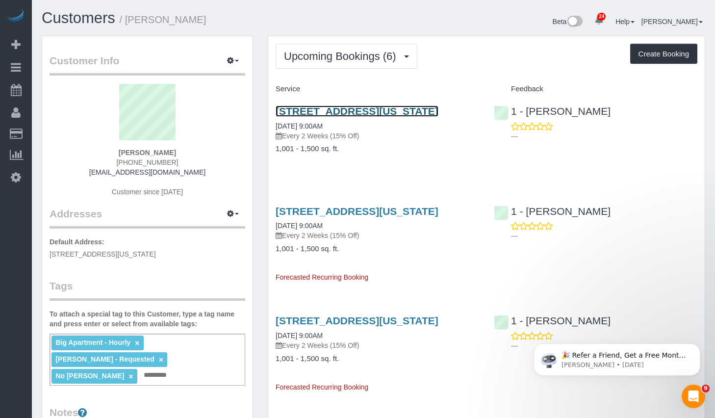
click at [348, 114] on link "[STREET_ADDRESS][US_STATE]" at bounding box center [356, 110] width 163 height 11
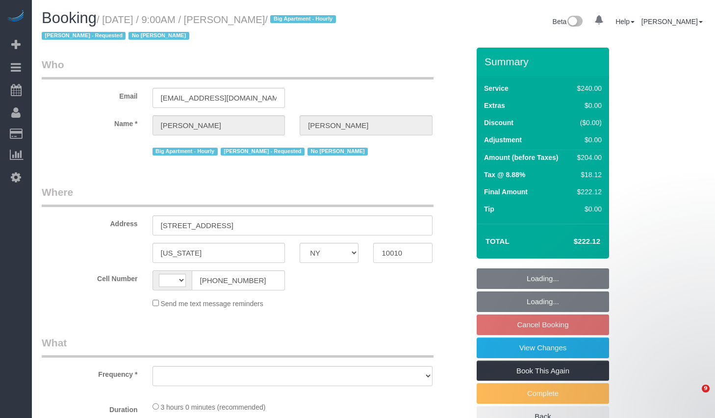
select select "NY"
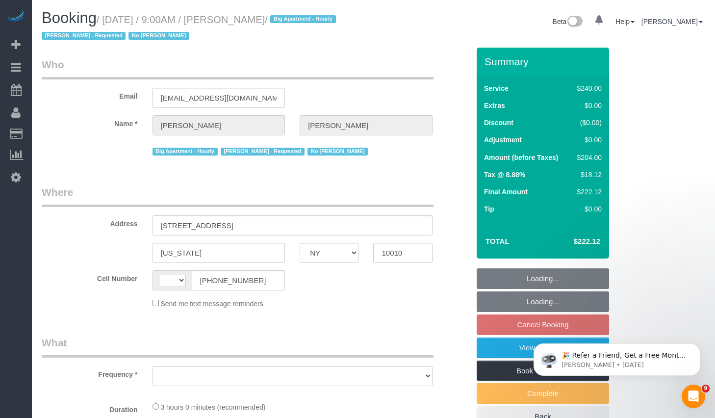
select select "string:[GEOGRAPHIC_DATA]"
select select "string:stripe-pm_1QDZBB4VGloSiKo7sfVnv4L1"
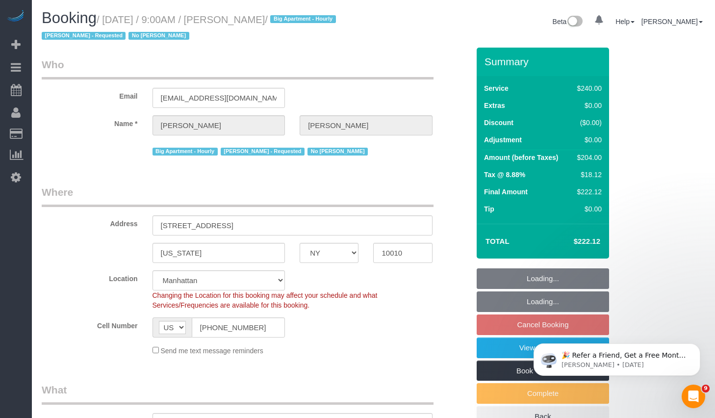
select select "object:822"
select select "180"
select select "number:57"
select select "number:70"
select select "number:15"
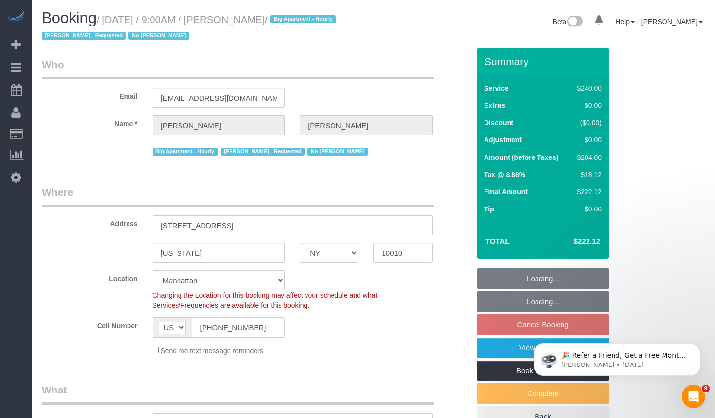
select select "number:6"
select select "object:1052"
select select "spot2"
drag, startPoint x: 110, startPoint y: 21, endPoint x: 332, endPoint y: 22, distance: 222.0
click at [332, 22] on small "/ [DATE] / 9:00AM / [PERSON_NAME] / Big Apartment - Hourly [PERSON_NAME] - Requ…" at bounding box center [190, 27] width 297 height 27
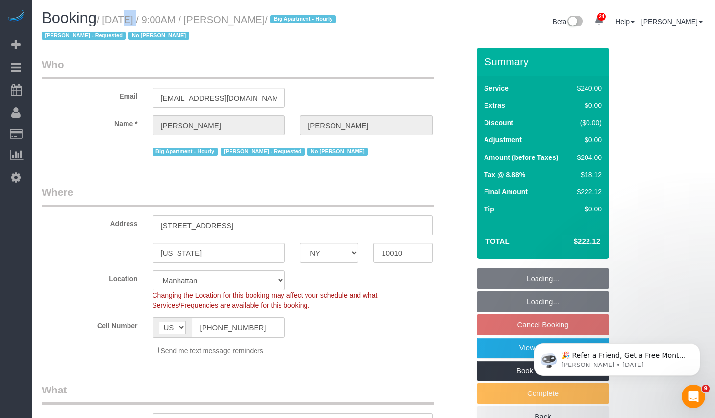
copy small "[DATE] / 9:00AM / [PERSON_NAME]"
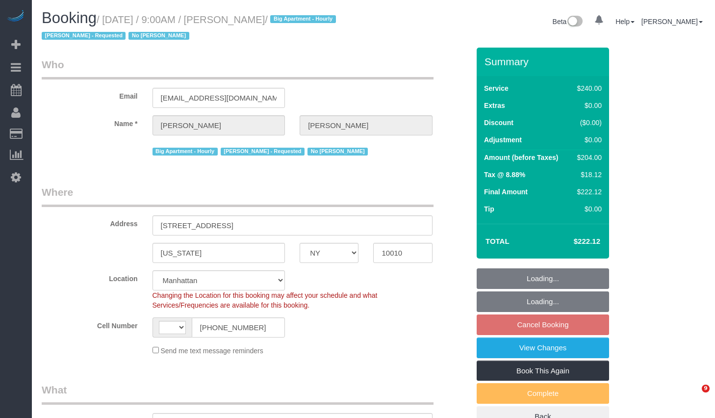
select select "NY"
select select "string:[GEOGRAPHIC_DATA]"
select select "object:827"
select select "spot2"
select select "object:1510"
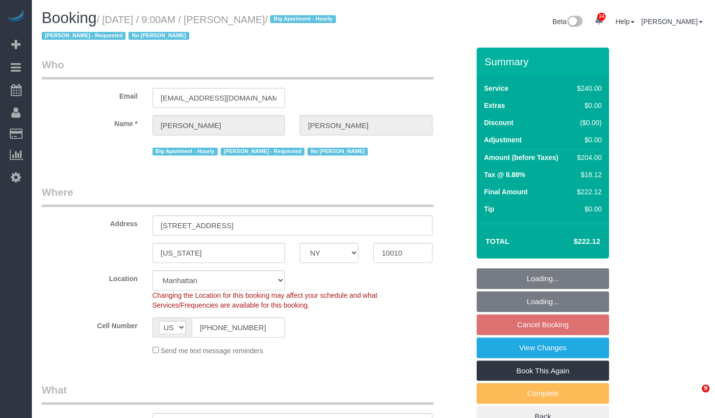
select select "string:stripe-pm_1QDZBB4VGloSiKo7sfVnv4L1"
select select "180"
select select "number:57"
select select "number:70"
select select "number:15"
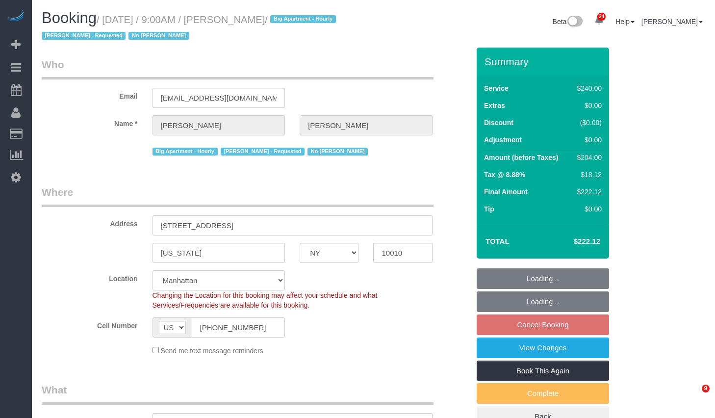
select select "number:6"
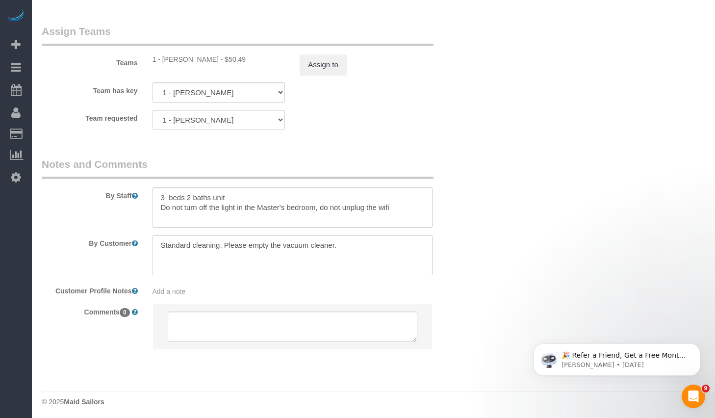
scroll to position [1103, 0]
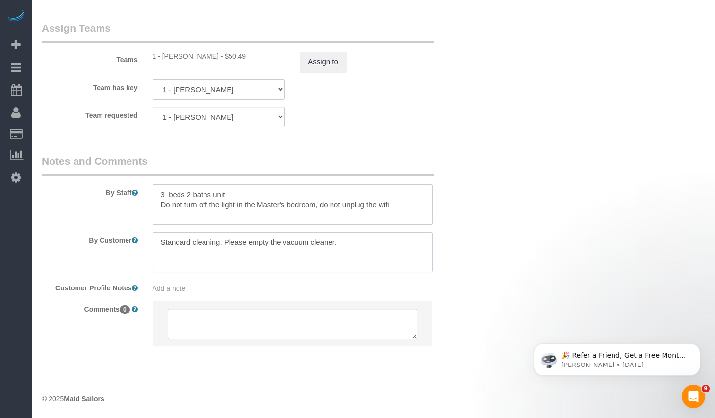
click at [303, 262] on textarea at bounding box center [292, 252] width 280 height 40
paste textarea "[PERSON_NAME] is great! But the kitchen floor gets quite dirty. Please ask her …"
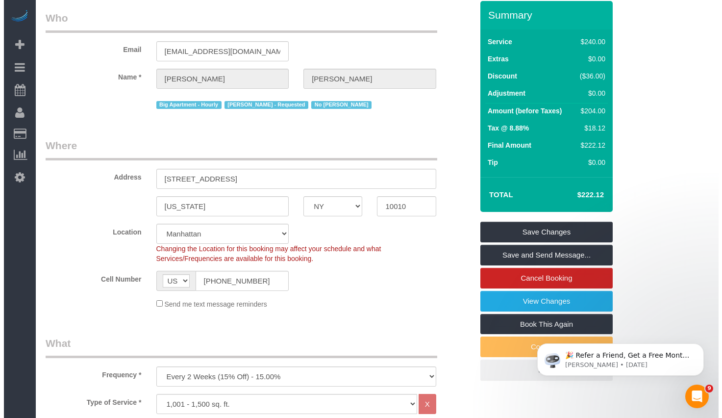
scroll to position [0, 0]
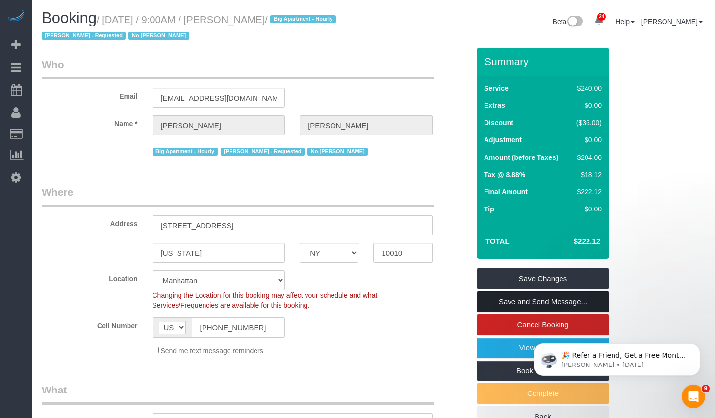
type textarea "Standard cleaning. Please empty the vacuum cleaner. [PERSON_NAME] is great! But…"
click at [505, 301] on link "Save and Send Message..." at bounding box center [542, 301] width 132 height 21
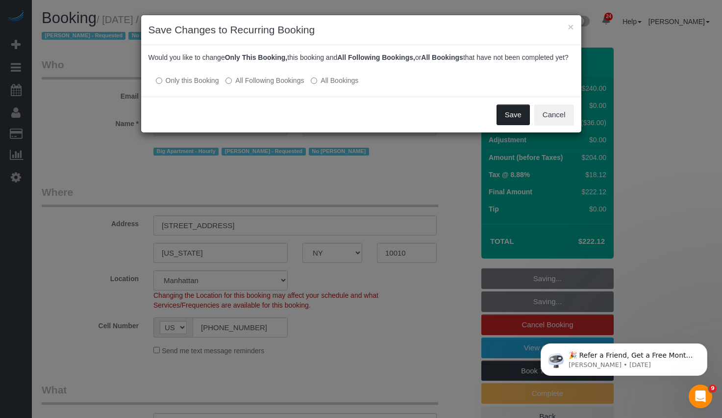
click at [507, 125] on button "Save" at bounding box center [513, 114] width 33 height 21
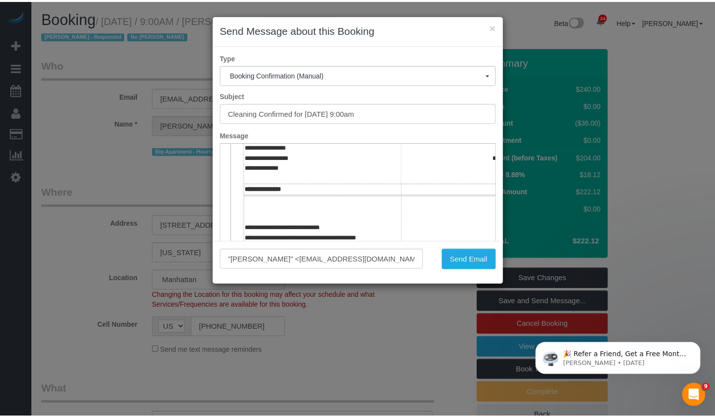
scroll to position [265, 0]
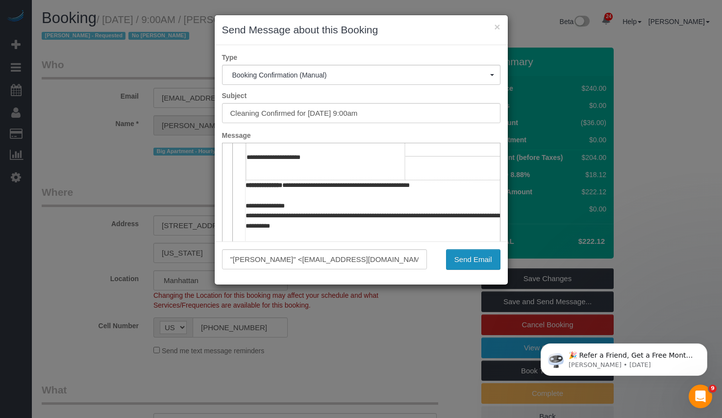
click at [470, 253] on button "Send Email" at bounding box center [473, 259] width 54 height 21
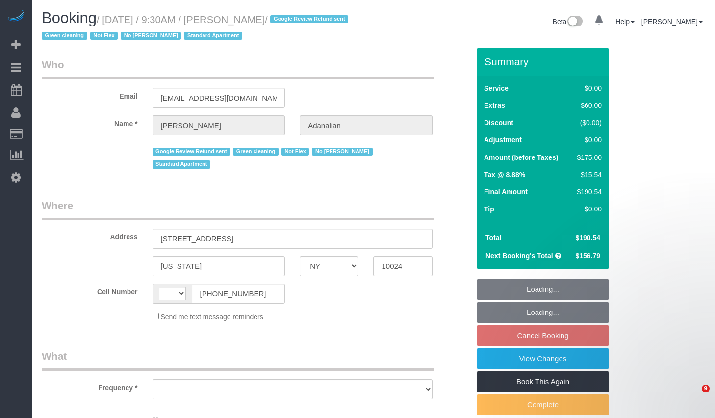
select select "NY"
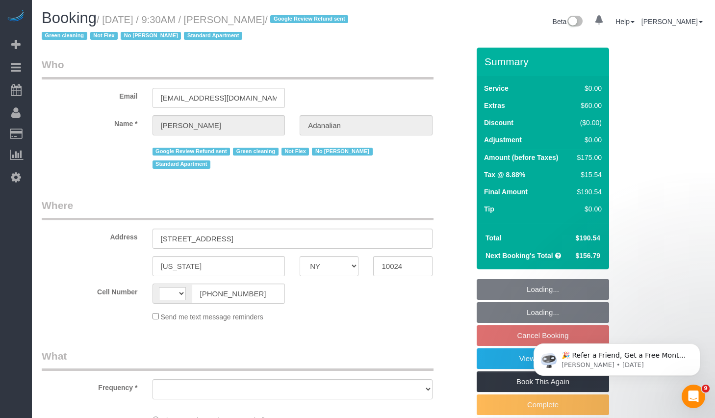
select select "string:stripe-pm_1QrgCn4VGloSiKo7GXhdb6K1"
select select "string:[GEOGRAPHIC_DATA]"
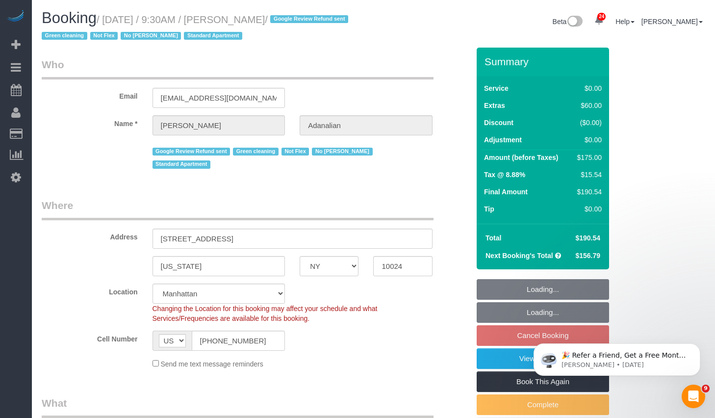
select select "1"
select select "number:89"
select select "number:90"
select select "number:15"
select select "number:5"
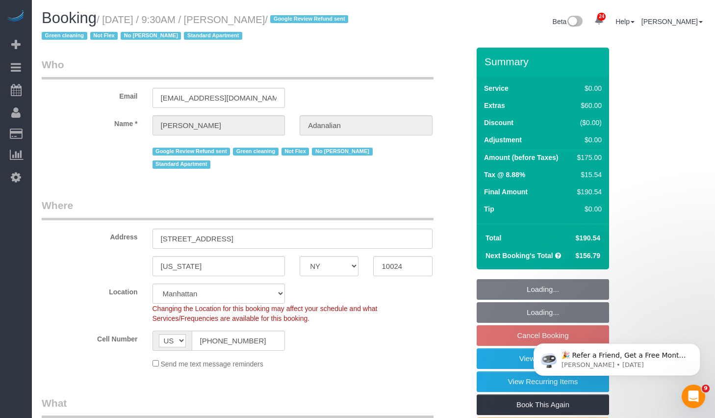
select select "object:1572"
select select "1"
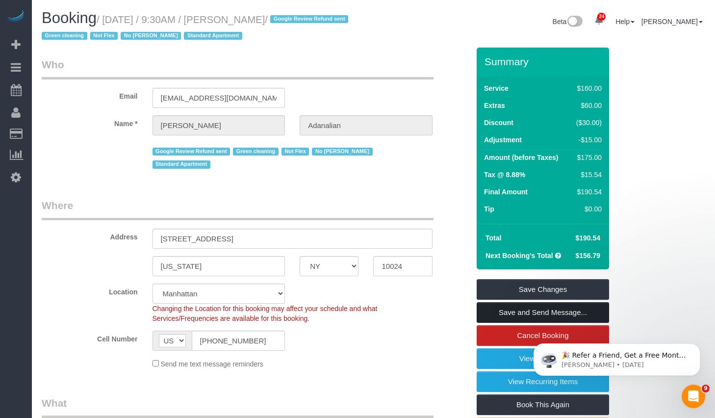
click at [525, 314] on link "Save and Send Message..." at bounding box center [542, 312] width 132 height 21
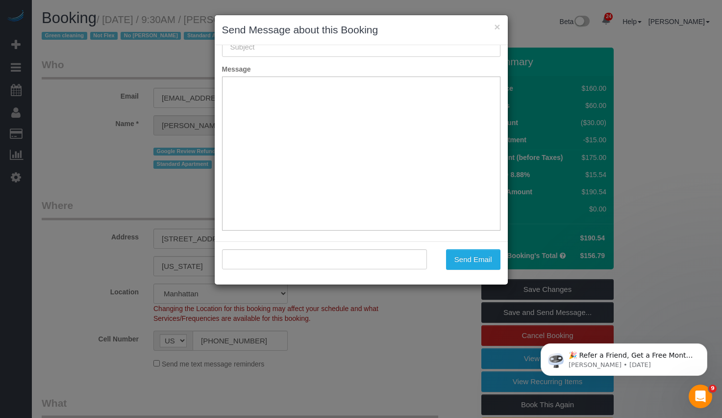
scroll to position [72, 0]
type input "Cleaning Confirmed for [DATE] 9:30am"
type input ""[PERSON_NAME]" <[EMAIL_ADDRESS][DOMAIN_NAME]>"
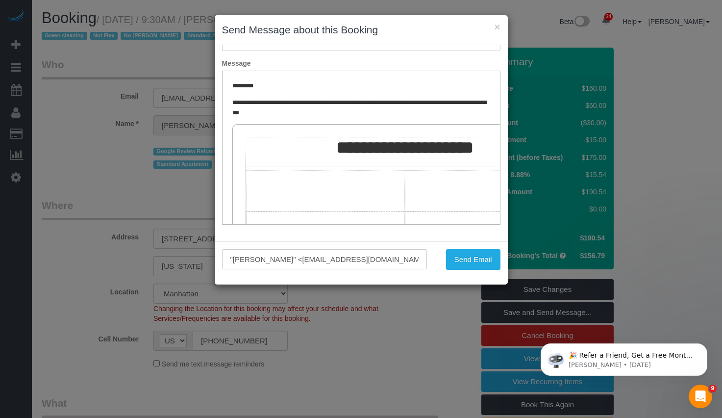
scroll to position [69, 0]
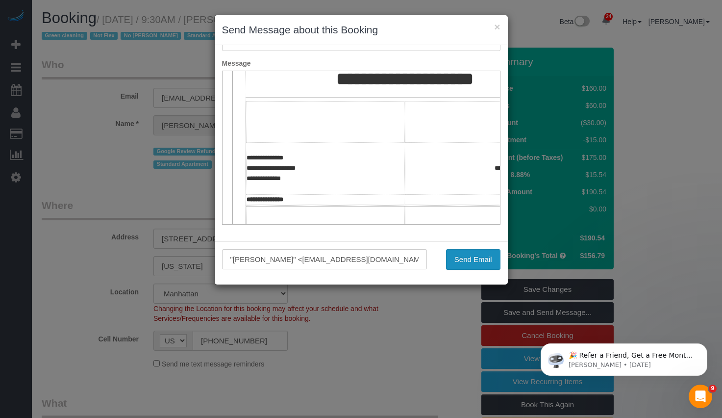
click at [460, 260] on button "Send Email" at bounding box center [473, 259] width 54 height 21
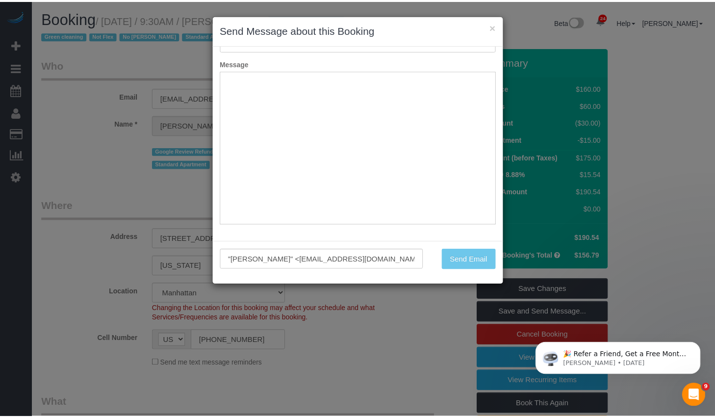
scroll to position [0, 0]
